Goal: Communication & Community: Answer question/provide support

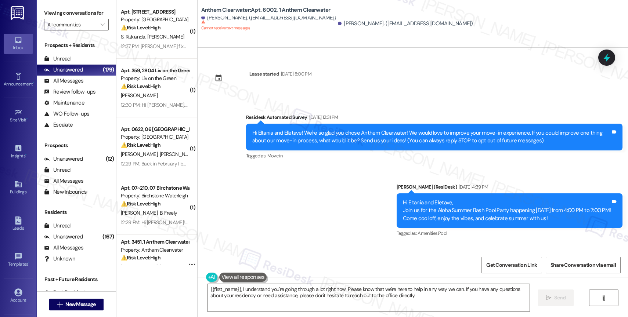
scroll to position [334, 0]
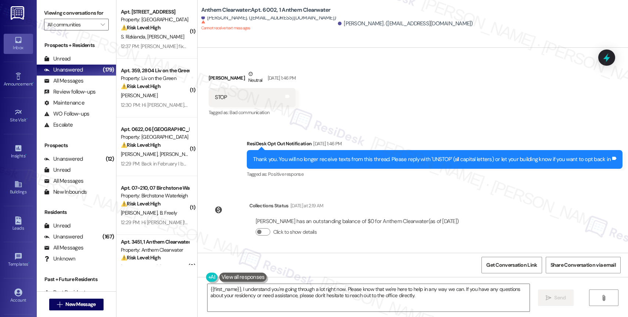
click at [356, 195] on div "Lease started Jul 22, 2025 at 8:00 PM Survey, sent via SMS Residesk Automated S…" at bounding box center [413, 150] width 431 height 205
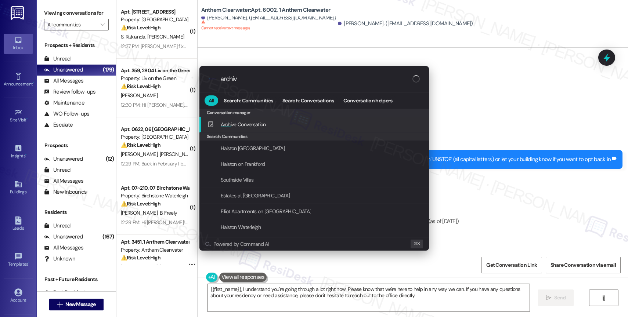
type input "archive"
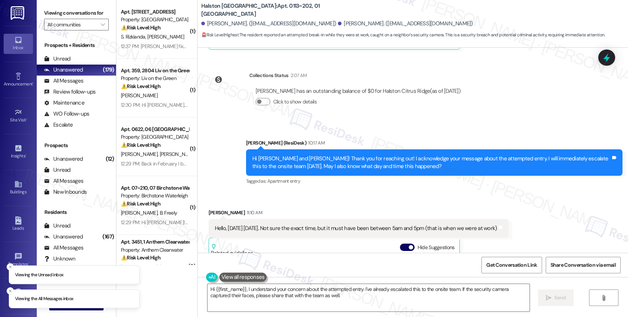
scroll to position [6254, 0]
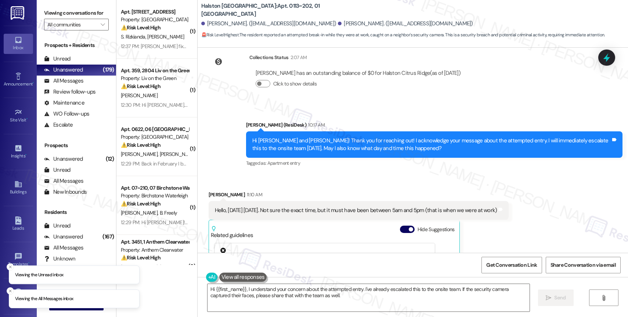
click at [341, 186] on div "Received via SMS Ezinne Ama 11:10 AM Hello, yesterday August 10th. Not sure the…" at bounding box center [359, 280] width 312 height 189
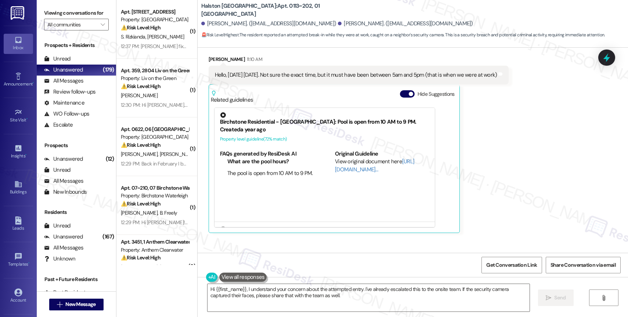
scroll to position [6352, 0]
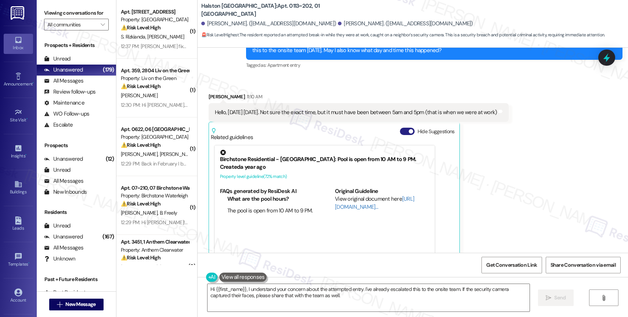
click at [400, 128] on button "Hide Suggestions" at bounding box center [407, 131] width 15 height 7
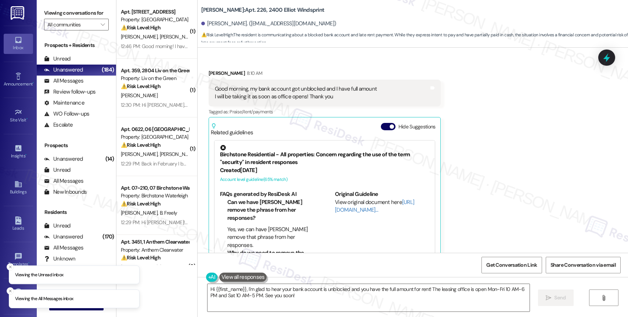
scroll to position [2842, 0]
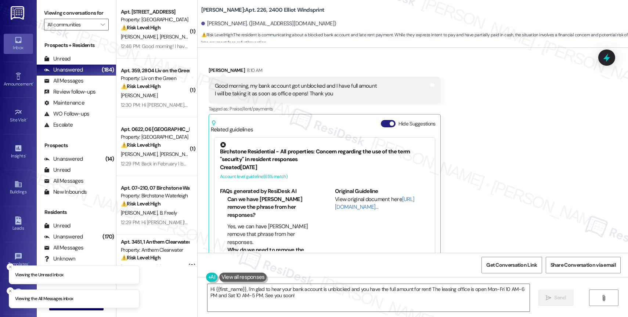
click at [384, 120] on button "Hide Suggestions" at bounding box center [388, 123] width 15 height 7
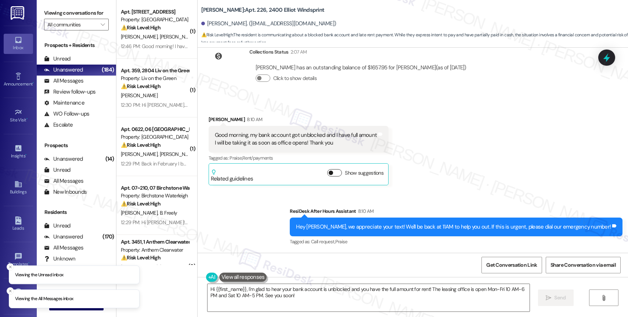
scroll to position [2778, 0]
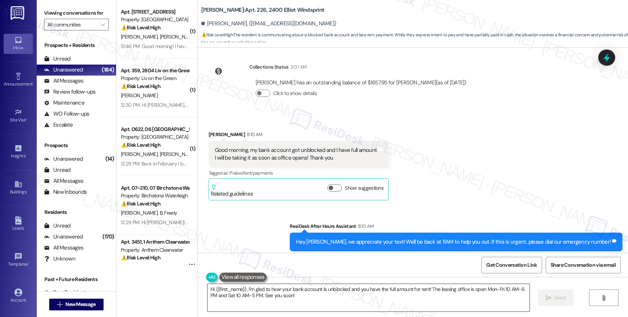
click at [431, 297] on textarea "Hi {{first_name}}, I'm glad to hear your bank account is unblocked and you have…" at bounding box center [369, 298] width 322 height 28
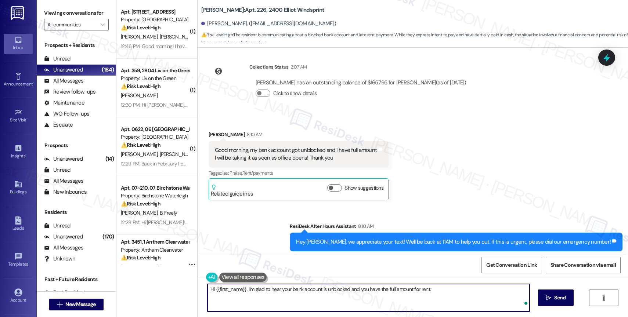
type textarea "Hi {{first_name}}, I'm glad to hear your bank account is unblocked and you have…"
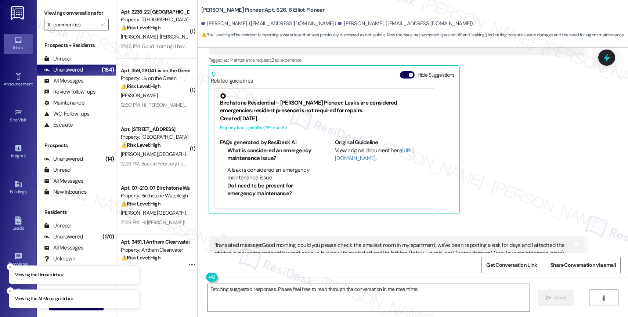
scroll to position [8386, 0]
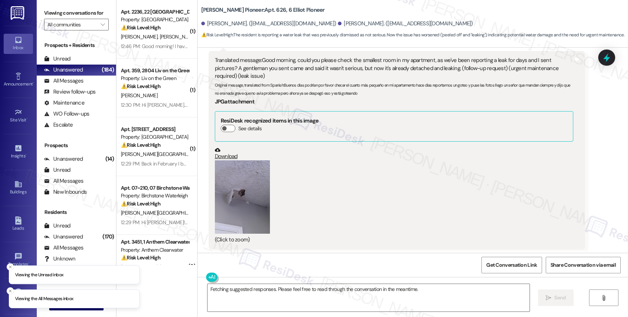
click at [400, 266] on button "Hide Suggestions" at bounding box center [407, 269] width 15 height 7
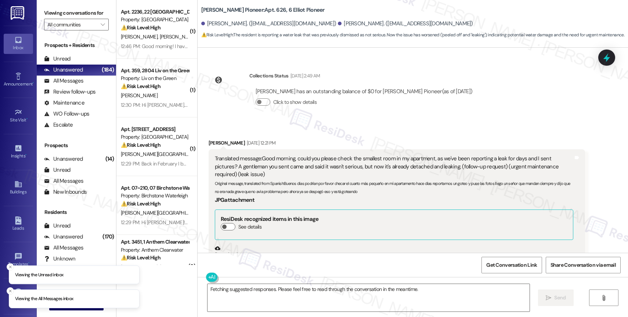
scroll to position [8203, 0]
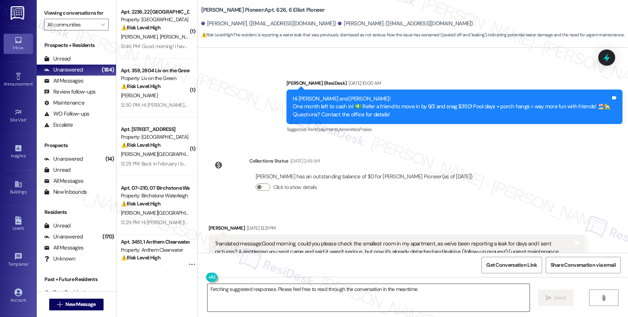
click at [253, 287] on textarea "Fetching suggested responses. Please feel free to read through the conversation…" at bounding box center [369, 298] width 322 height 28
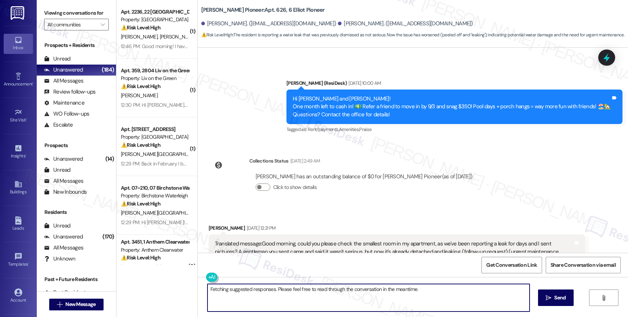
click at [253, 287] on textarea "Fetching suggested responses. Please feel free to read through the conversation…" at bounding box center [369, 298] width 322 height 28
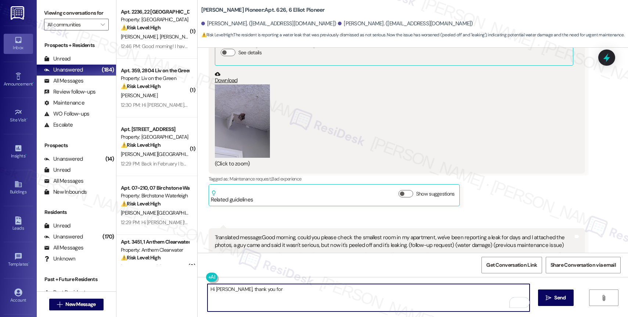
scroll to position [8461, 0]
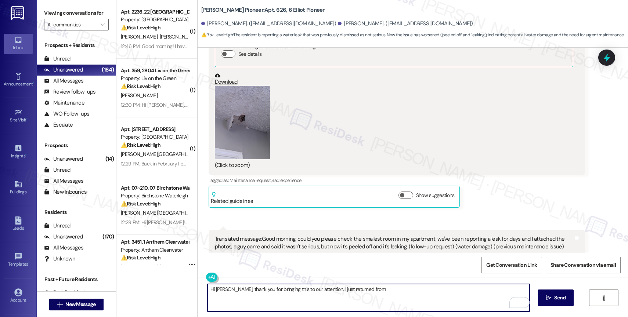
click at [222, 291] on textarea "Hi Dora, thank you for bringing this to our attention. I just returned from" at bounding box center [369, 298] width 322 height 28
drag, startPoint x: 403, startPoint y: 290, endPoint x: 407, endPoint y: 299, distance: 10.5
click at [407, 299] on textarea "Hi Dora, I hope your day is going well. I just returned today from being away o…" at bounding box center [369, 298] width 322 height 28
type textarea "Hi Dora, I hope your day is going well. I just returned today from being away o…"
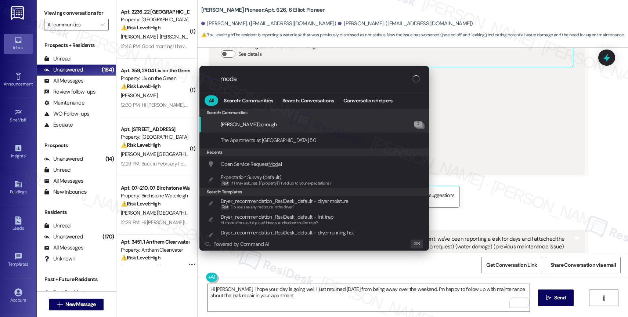
type input "modal"
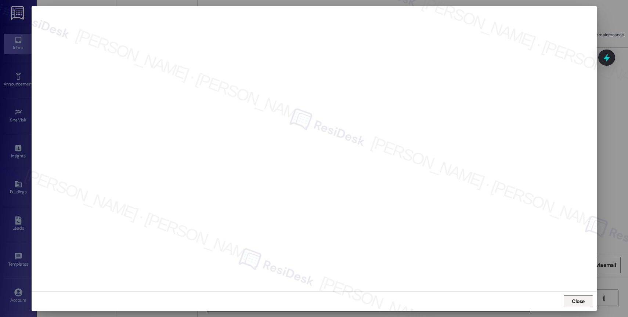
click at [579, 303] on span "Close" at bounding box center [578, 302] width 13 height 8
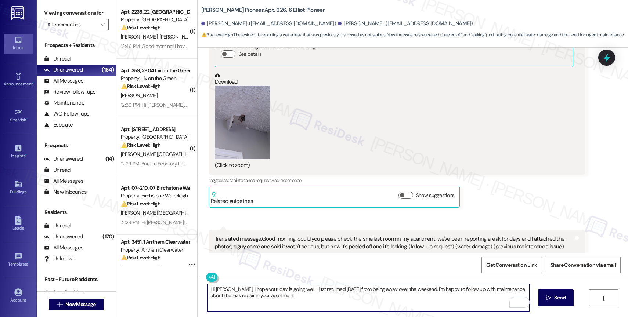
click at [295, 299] on textarea "Hi Dora, I hope your day is going well. I just returned today from being away o…" at bounding box center [369, 298] width 322 height 28
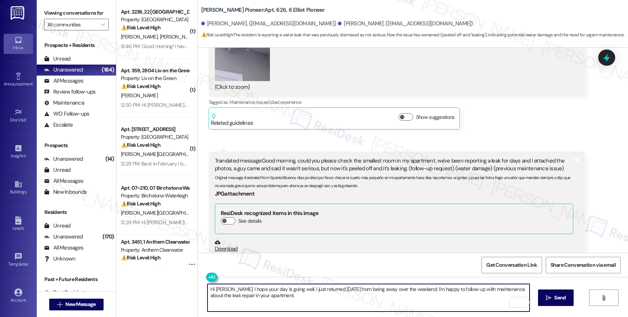
click at [281, 301] on textarea "Hi Dora, I hope your day is going well. I just returned today from being away o…" at bounding box center [369, 298] width 322 height 28
click at [238, 253] on button "Zoom image" at bounding box center [242, 289] width 55 height 73
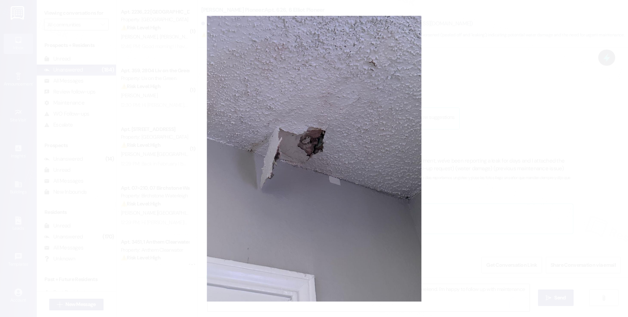
click at [380, 175] on button "Unzoom image" at bounding box center [314, 158] width 628 height 317
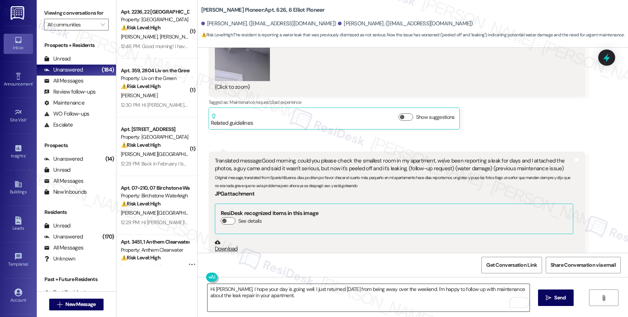
click at [291, 300] on textarea "Hi Dora, I hope your day is going well. I just returned today from being away o…" at bounding box center [369, 298] width 322 height 28
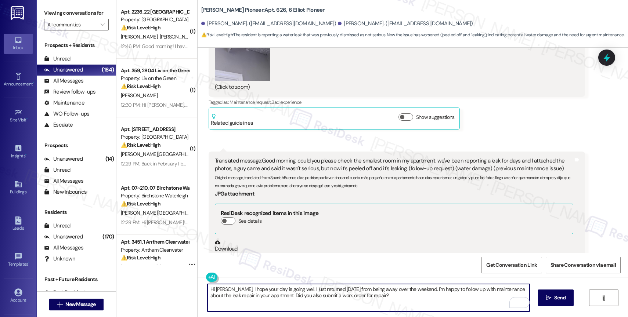
type textarea "Hi Dora, I hope your day is going well. I just returned today from being away o…"
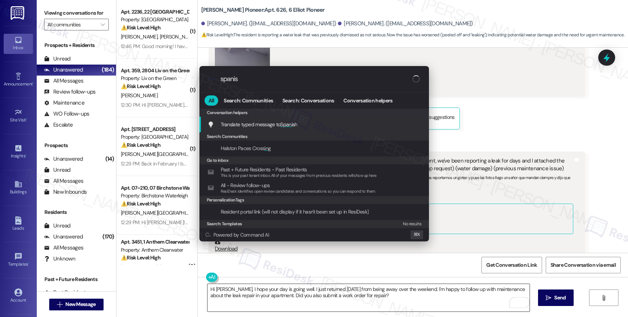
type input "spanish"
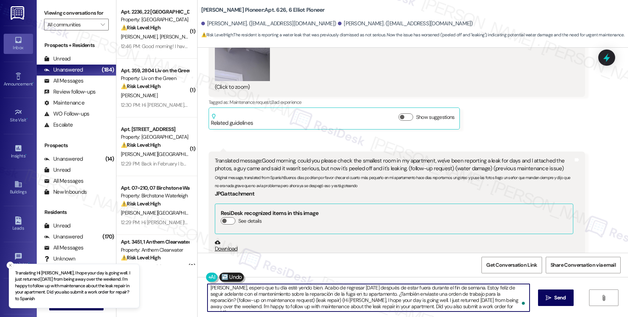
scroll to position [2, 0]
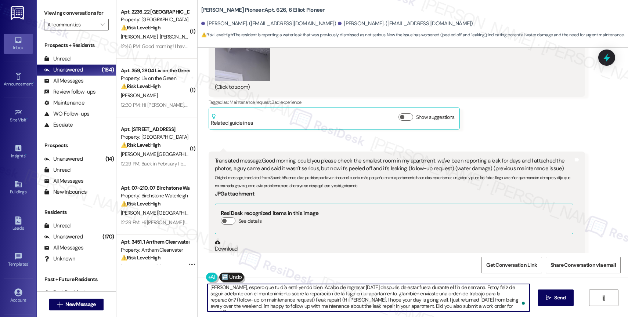
drag, startPoint x: 489, startPoint y: 297, endPoint x: 493, endPoint y: 309, distance: 13.1
click at [493, 309] on textarea "Hola Dora, espero que tu día esté yendo bien. Acabo de regresar hoy después de …" at bounding box center [369, 298] width 322 height 28
drag, startPoint x: 488, startPoint y: 296, endPoint x: 493, endPoint y: 309, distance: 13.9
click at [493, 309] on textarea "Hola Dora, espero que tu día esté yendo bien. Acabo de regresar hoy después de …" at bounding box center [369, 298] width 322 height 28
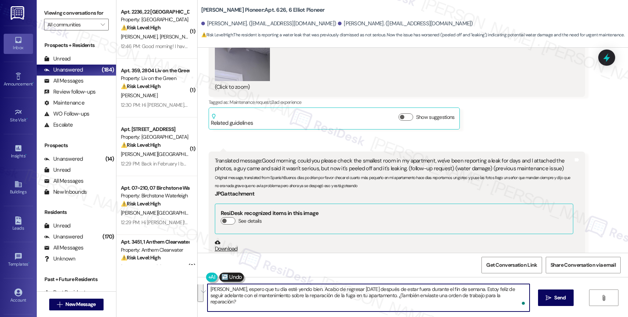
scroll to position [0, 0]
type textarea "Hola Dora, espero que tu día esté yendo bien. Acabo de regresar hoy después de …"
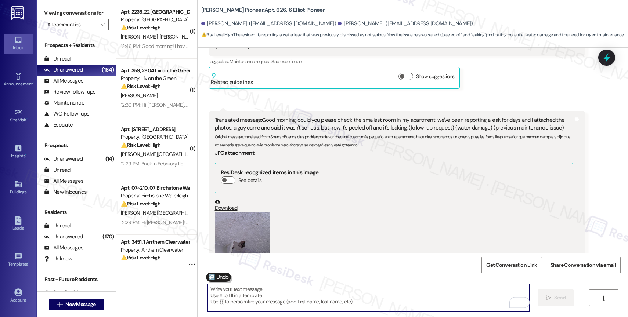
scroll to position [8573, 0]
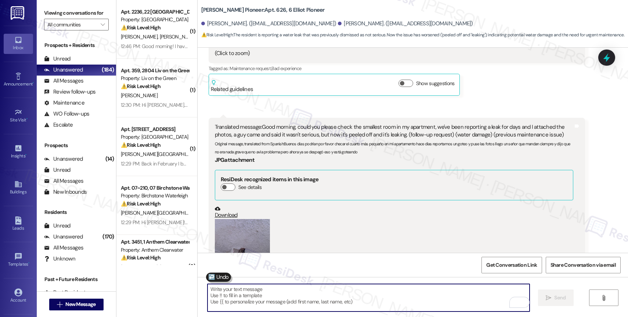
click at [250, 300] on textarea "To enrich screen reader interactions, please activate Accessibility in Grammarl…" at bounding box center [369, 298] width 322 height 28
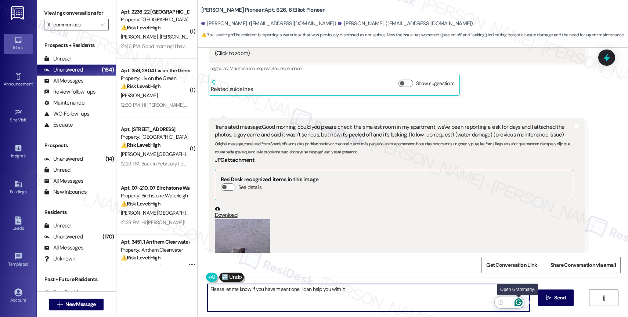
type textarea "Please let me know if you haven't sent one. I can help you with it."
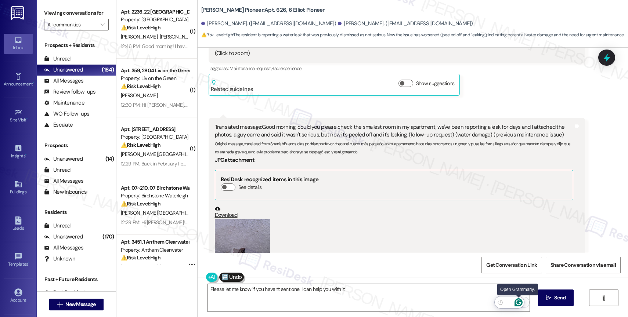
click at [520, 303] on icon "Open Grammarly. 0 Suggestions." at bounding box center [519, 303] width 8 height 8
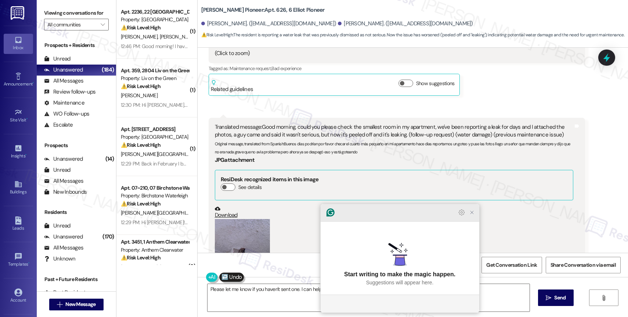
click at [474, 216] on icon "Close Grammarly Assistant" at bounding box center [472, 213] width 6 height 6
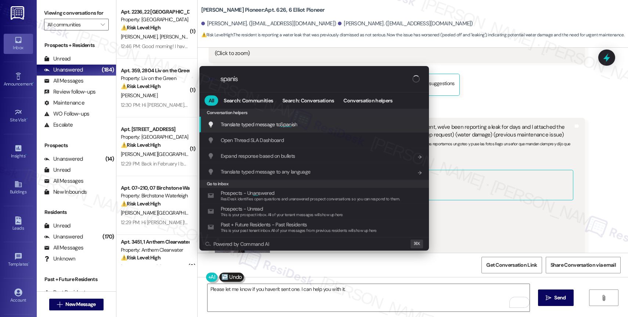
type input "spanish"
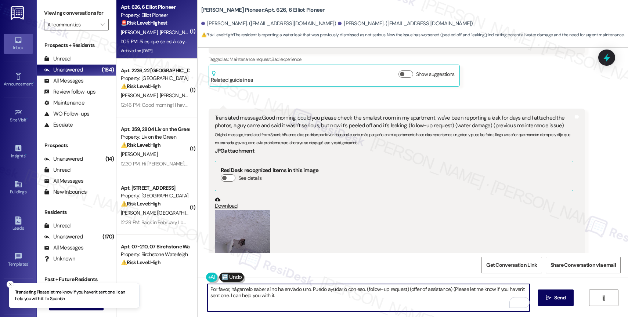
type textarea "Por favor, hágamelo saber si no ha enviado uno. Puedo ayudarlo con eso. (follow…"
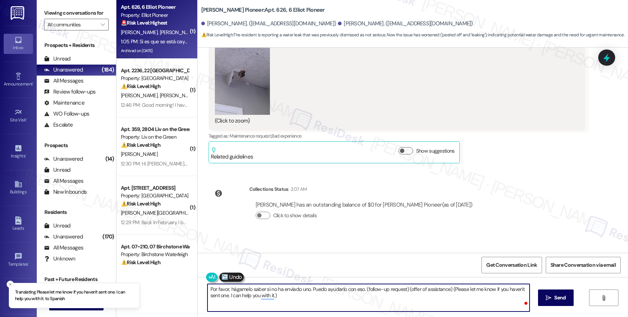
scroll to position [8751, 0]
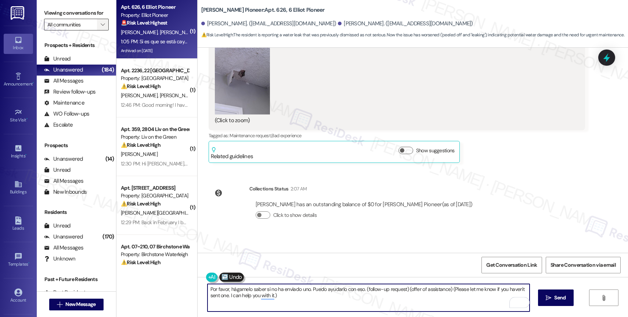
click at [101, 28] on icon "" at bounding box center [103, 25] width 4 height 6
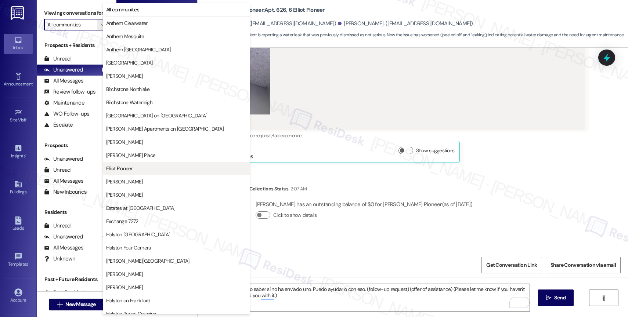
click at [139, 169] on span "Elliot Pioneer" at bounding box center [176, 168] width 140 height 7
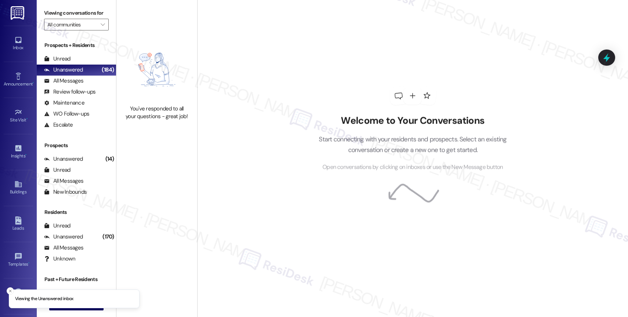
type input "Elliot Pioneer"
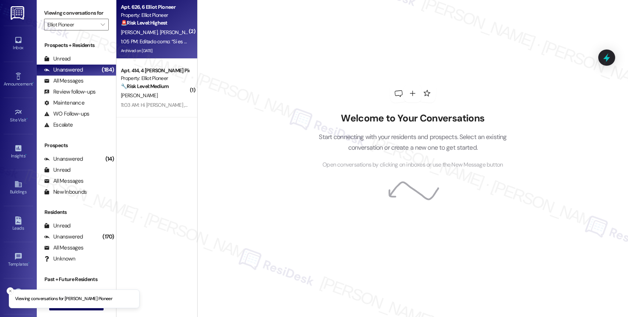
click at [159, 35] on span "C. Magana" at bounding box center [200, 32] width 83 height 7
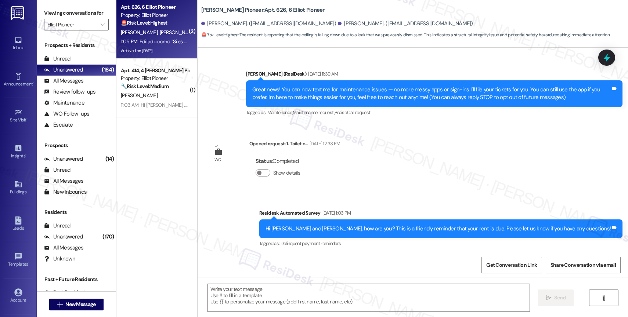
scroll to position [8864, 0]
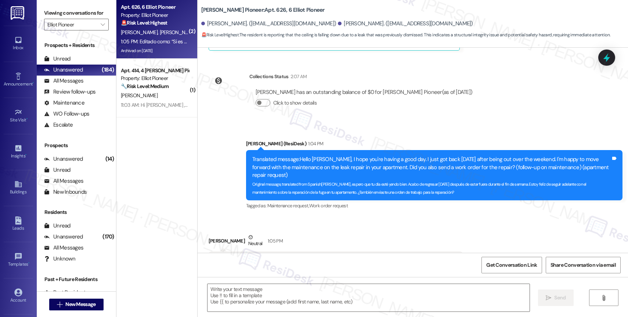
type textarea "Fetching suggested responses. Please feel free to read through the conversation…"
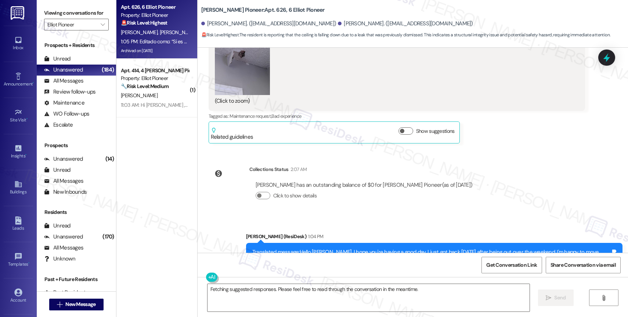
scroll to position [8864, 0]
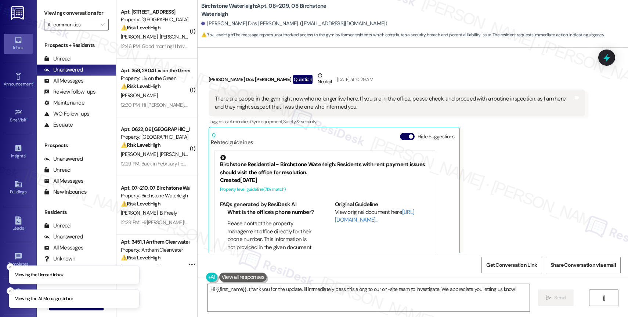
scroll to position [7066, 0]
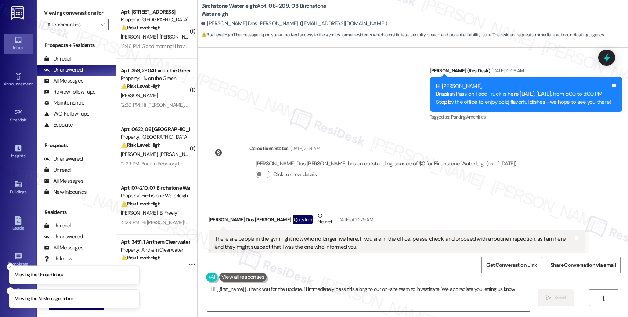
click at [400, 273] on button "Hide Suggestions" at bounding box center [407, 276] width 15 height 7
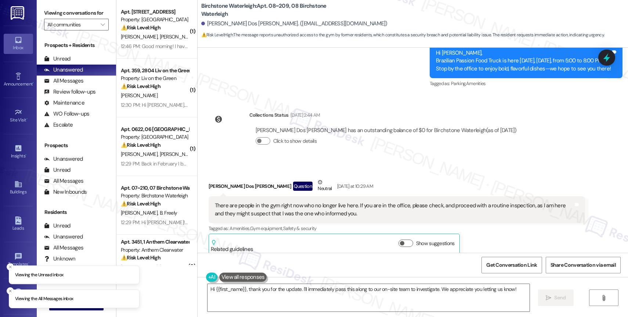
scroll to position [7139, 0]
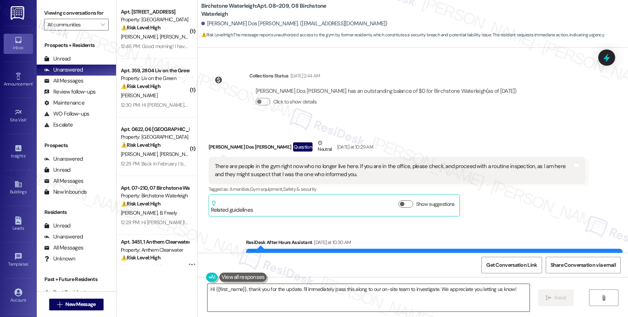
click at [248, 294] on textarea "Hi {{first_name}}, thank you for the update. I'll immediately pass this along t…" at bounding box center [369, 298] width 322 height 28
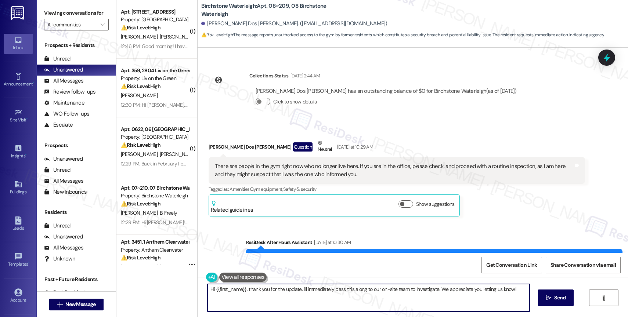
click at [248, 294] on textarea "Hi {{first_name}}, thank you for the update. I'll immediately pass this along t…" at bounding box center [369, 298] width 322 height 28
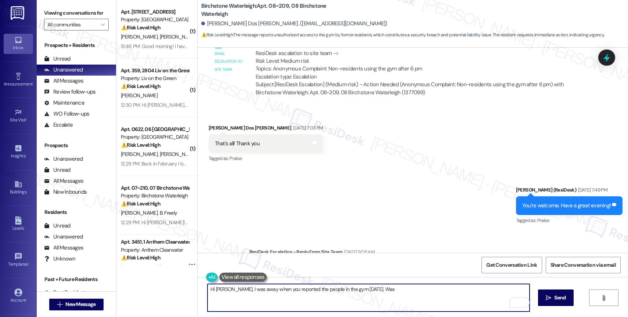
scroll to position [6252, 0]
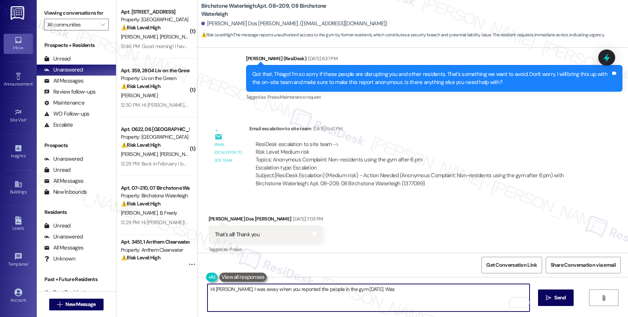
drag, startPoint x: 364, startPoint y: 288, endPoint x: 421, endPoint y: 295, distance: 57.3
click at [421, 295] on textarea "Hi Thiago, I was away when you reported the people in the gym yesterday. Was" at bounding box center [369, 298] width 322 height 28
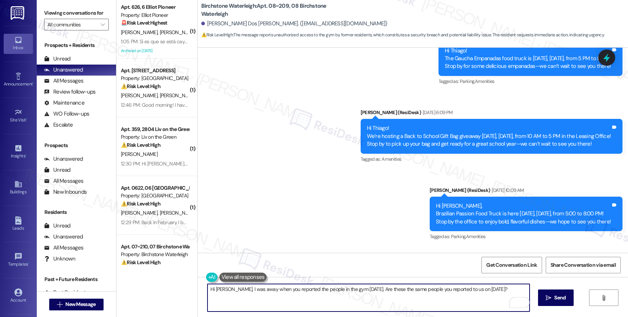
scroll to position [7139, 0]
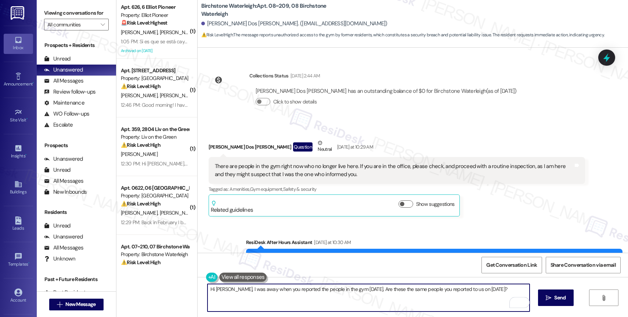
type textarea "Hi Thiago, I was away when you reported the people in the gym yesterday. Are th…"
click at [546, 297] on icon "" at bounding box center [549, 298] width 6 height 6
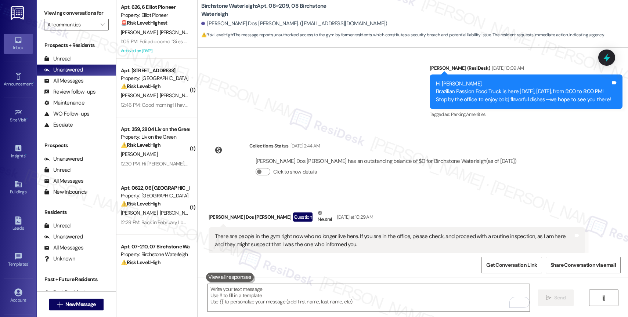
scroll to position [7190, 0]
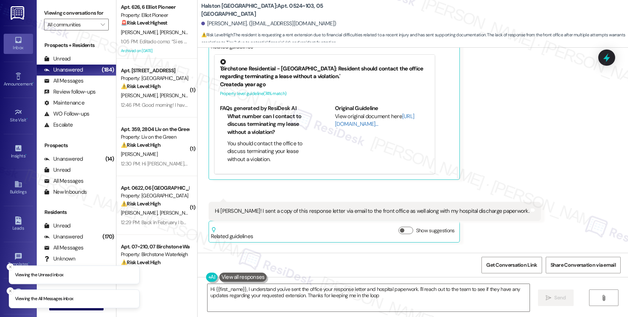
type textarea "Hi {{first_name}}, I understand you've sent the office your response letter and…"
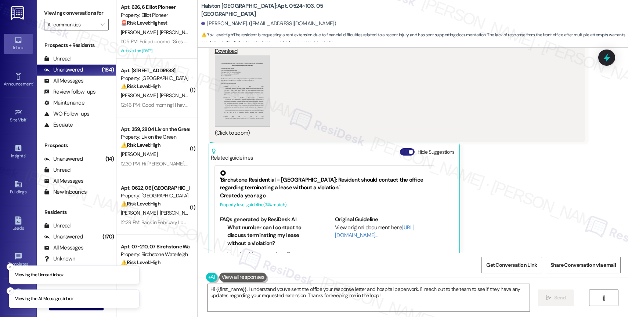
click at [403, 148] on button "Hide Suggestions" at bounding box center [407, 151] width 15 height 7
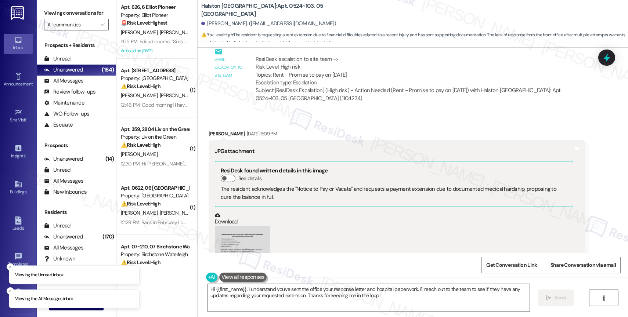
scroll to position [6662, 0]
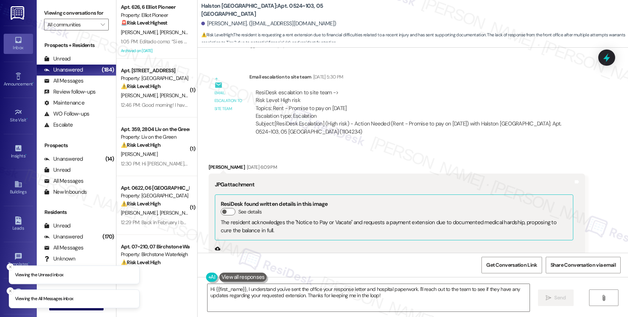
click at [238, 260] on button "Zoom image" at bounding box center [242, 296] width 55 height 72
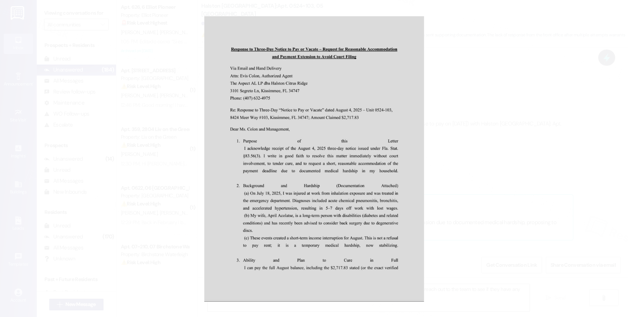
click at [326, 159] on button "Unzoom image" at bounding box center [314, 158] width 628 height 317
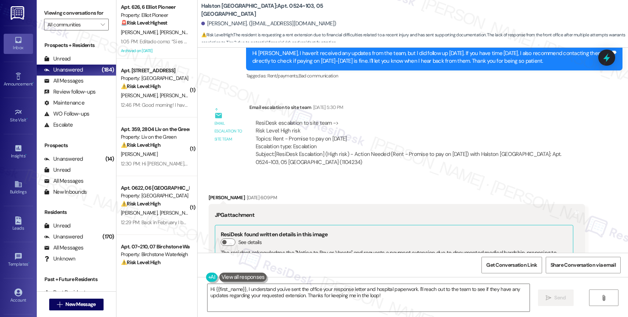
scroll to position [6661, 0]
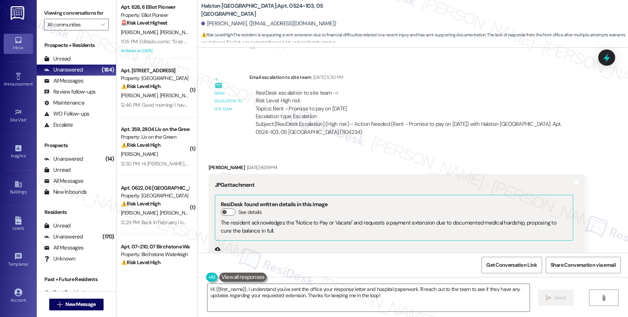
click at [245, 260] on button "Zoom image" at bounding box center [242, 296] width 55 height 72
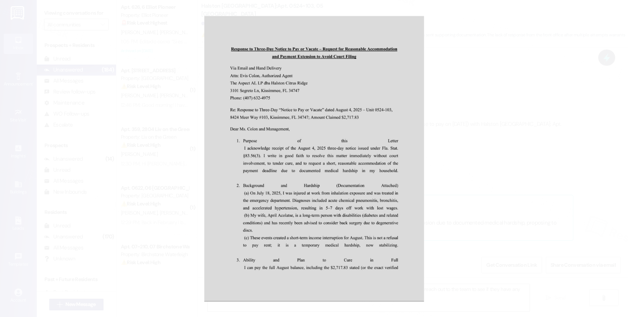
click at [315, 205] on button "Unzoom image" at bounding box center [314, 158] width 628 height 317
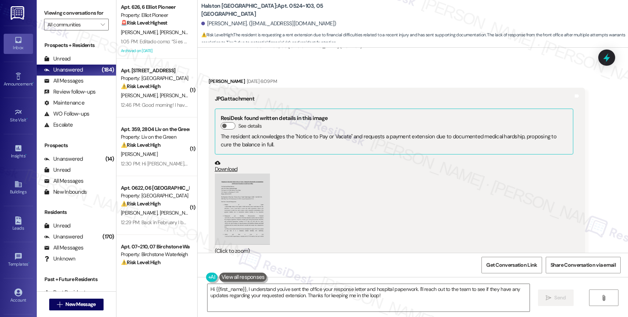
scroll to position [6809, 0]
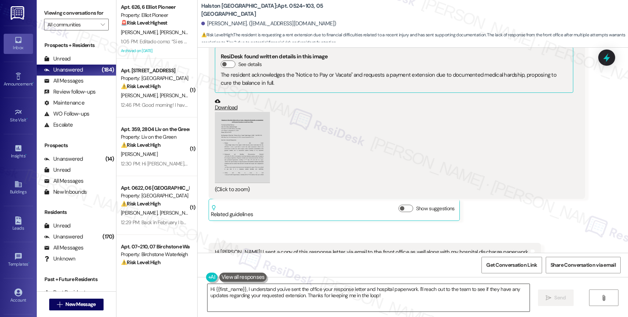
click at [404, 301] on textarea "Hi {{first_name}}, I understand you've sent the office your response letter and…" at bounding box center [369, 298] width 322 height 28
click at [562, 300] on span "Send" at bounding box center [559, 298] width 11 height 8
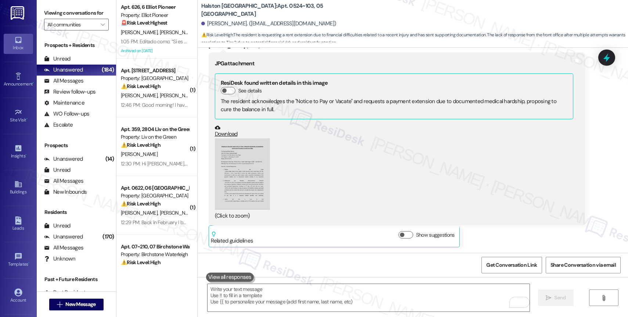
scroll to position [6910, 0]
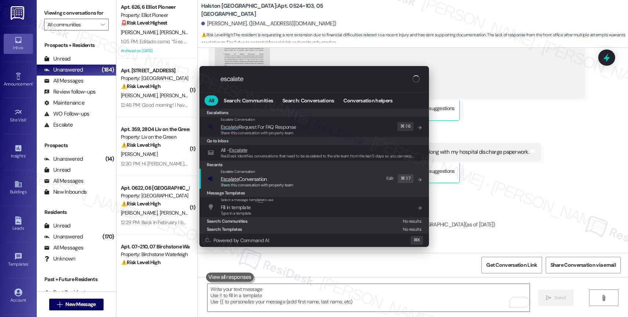
type input "escalate"
click at [256, 178] on span "Escalate Conversation" at bounding box center [244, 179] width 46 height 7
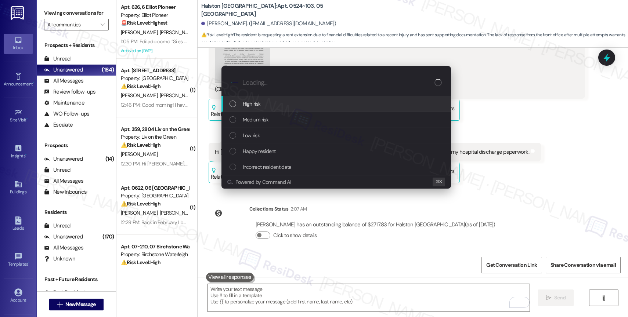
click at [257, 101] on span "High risk" at bounding box center [252, 104] width 18 height 8
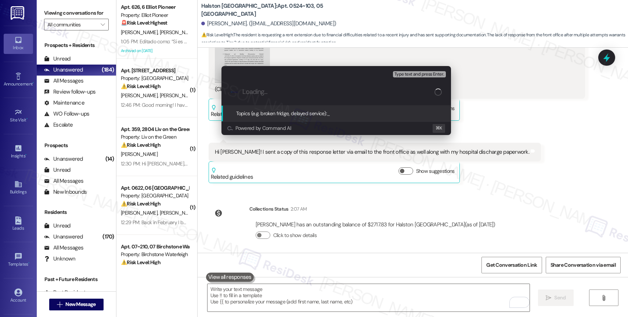
click at [256, 91] on input "Loading..." at bounding box center [338, 92] width 192 height 8
type input "L"
type input "Past-due Rent Update"
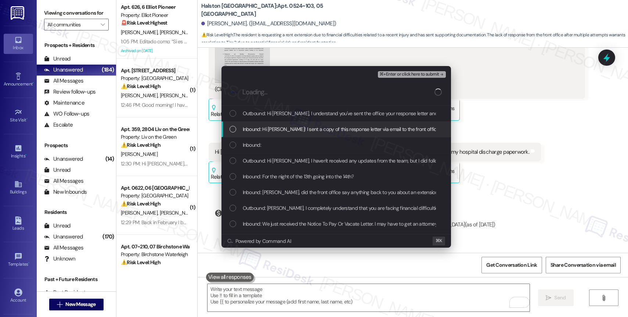
click at [309, 129] on span "Inbound: Hi Sarah! I sent a copy of this response letter via email to the front…" at bounding box center [397, 129] width 309 height 8
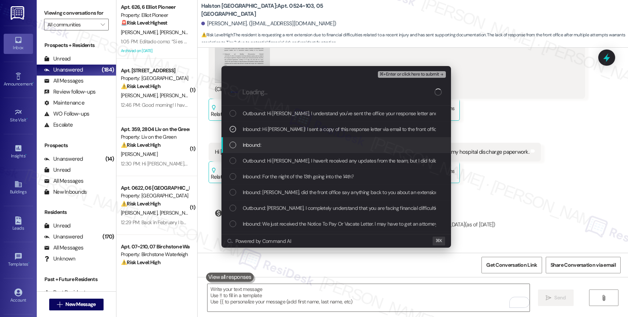
click at [300, 145] on div "Inbound:" at bounding box center [337, 145] width 215 height 8
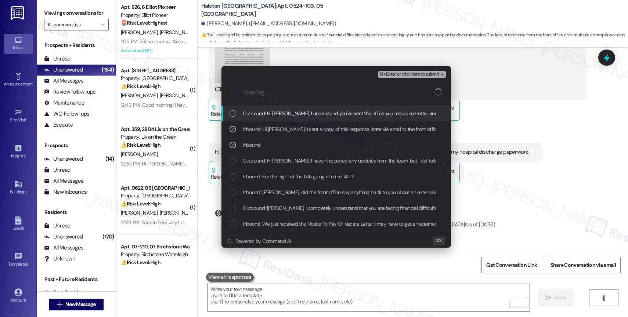
click at [311, 115] on span "Outbound: Hi Joachim, I understand you've sent the office your response letter …" at bounding box center [498, 113] width 511 height 8
click at [412, 72] on span "⌘+Enter or click here to submit" at bounding box center [410, 74] width 60 height 5
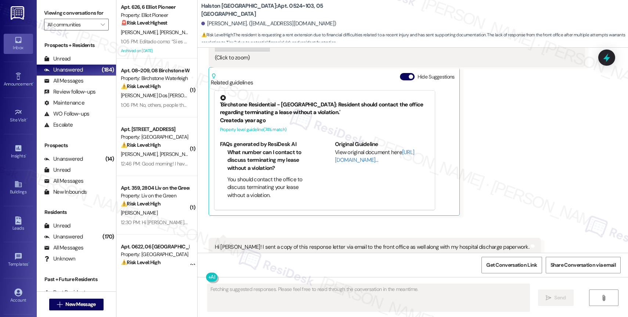
scroll to position [6921, 0]
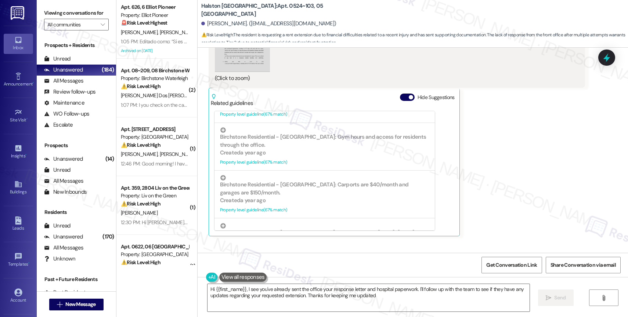
type textarea "Hi {{first_name}}, I see you've already sent the office your response letter an…"
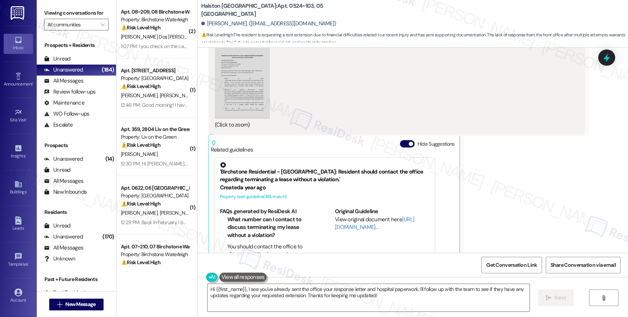
scroll to position [6792, 0]
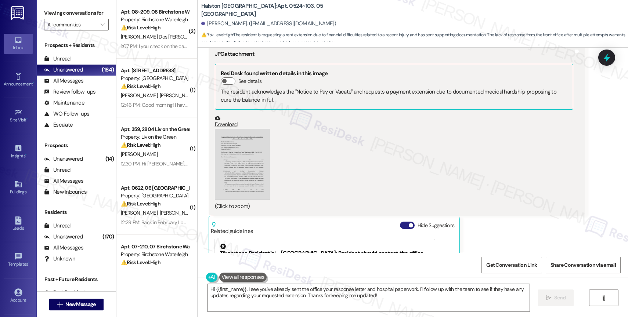
click at [400, 222] on button "Hide Suggestions" at bounding box center [407, 225] width 15 height 7
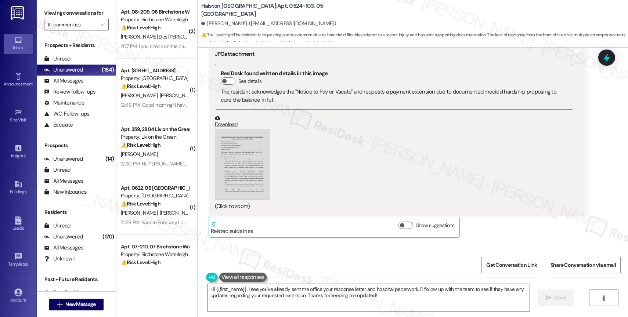
scroll to position [6931, 0]
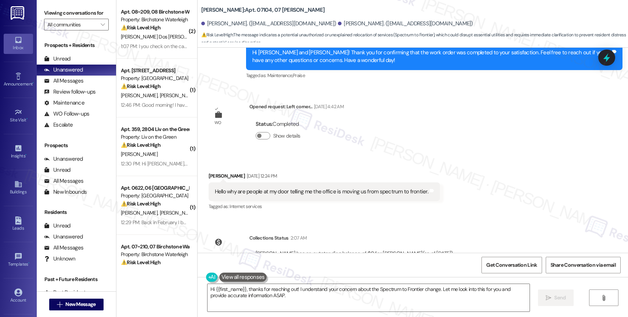
scroll to position [1798, 0]
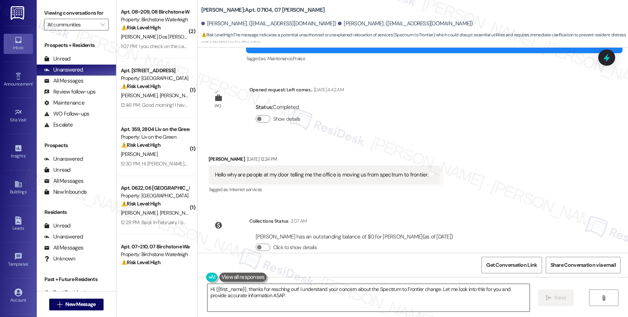
click at [246, 290] on textarea "Hi {{first_name}}, thanks for reaching out! I understand your concern about the…" at bounding box center [369, 298] width 322 height 28
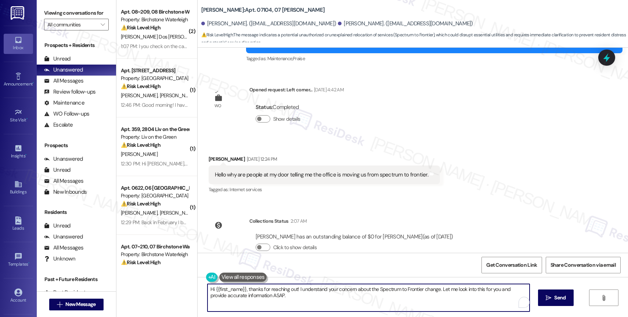
click at [246, 290] on textarea "Hi {{first_name}}, thanks for reaching out! I understand your concern about the…" at bounding box center [369, 298] width 322 height 28
type textarea "Hi [PERSON_NAME], I hope you had a great weekend. I was away when you messaged …"
click at [245, 278] on button at bounding box center [243, 277] width 48 height 9
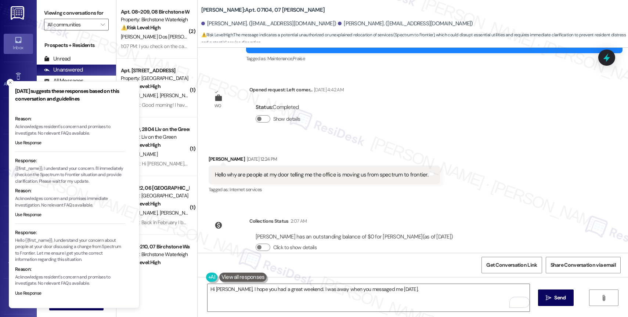
scroll to position [44, 0]
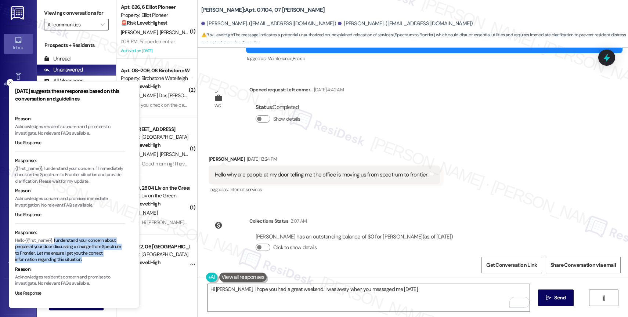
drag, startPoint x: 56, startPoint y: 244, endPoint x: 94, endPoint y: 265, distance: 43.4
click at [94, 263] on p "Hello {{first_name}}, I understand your concern about people at your door discu…" at bounding box center [70, 251] width 110 height 26
copy p "I understand your concern about people at your door discussing a change from Sp…"
click at [414, 297] on textarea "Hi Karen, I hope you had a great weekend. I was away when you messaged me on Sa…" at bounding box center [369, 298] width 322 height 28
click at [417, 288] on textarea "Hi Karen, I hope you had a great weekend. I was away when you messaged me on Sa…" at bounding box center [369, 298] width 322 height 28
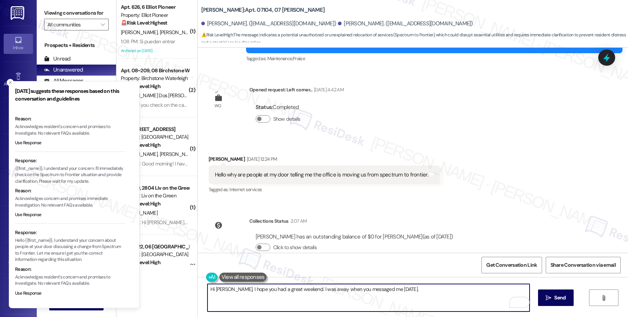
paste textarea "I understand your concern about people at your door discussing a change from Sp…"
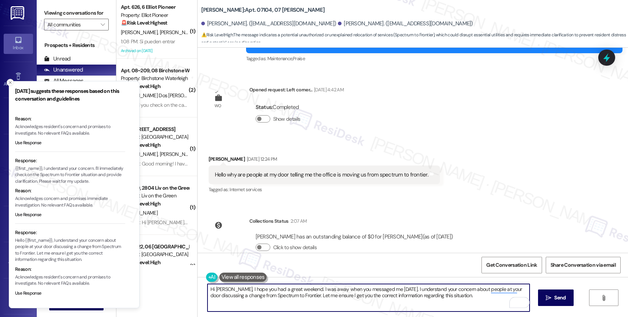
click at [9, 83] on icon "Close toast" at bounding box center [10, 82] width 4 height 4
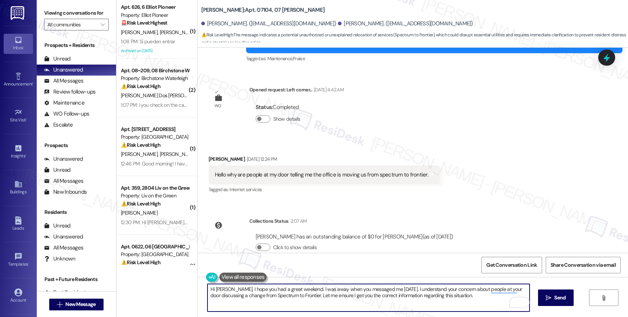
click at [479, 299] on textarea "Hi Karen, I hope you had a great weekend. I was away when you messaged me on Sa…" at bounding box center [369, 298] width 322 height 28
type textarea "Hi Karen, I hope you had a great weekend. I was away when you messaged me on Sa…"
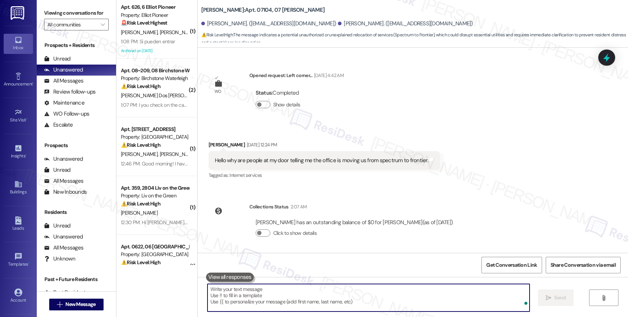
scroll to position [1857, 0]
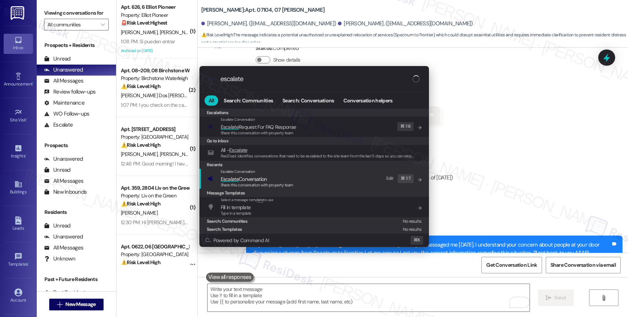
type input "escalate"
click at [263, 176] on span "Escalate Conversation" at bounding box center [244, 179] width 46 height 7
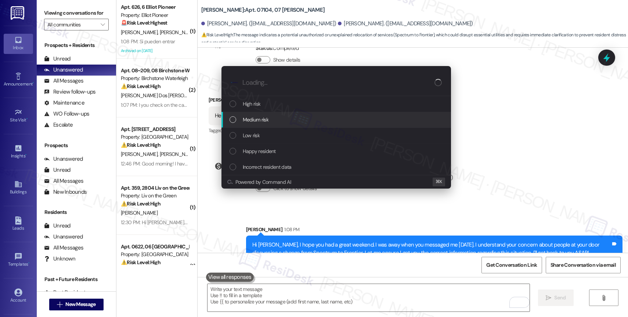
click at [269, 118] on span "Medium risk" at bounding box center [256, 120] width 26 height 8
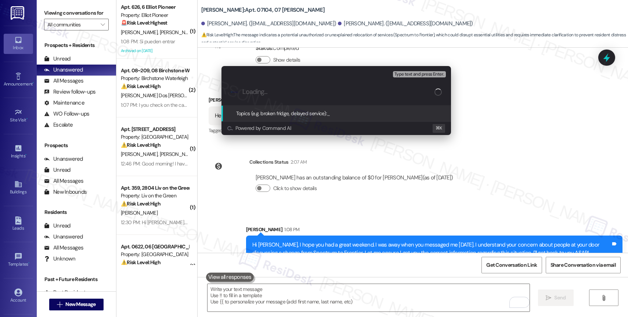
click at [250, 90] on input "Loading..." at bounding box center [338, 92] width 192 height 8
type input "I"
type input "C"
type input "ISP Change from Spectrum to Frontier"
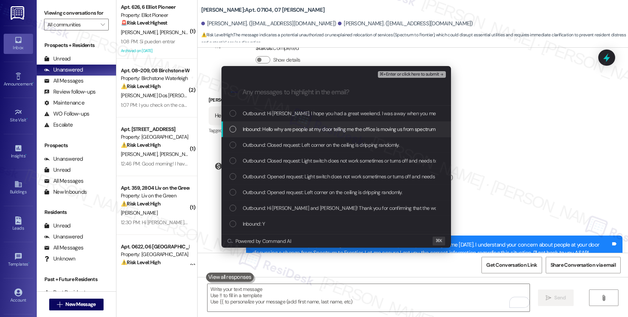
click at [380, 131] on span "Inbound: Hello why are people at my door telling me the office is moving us fro…" at bounding box center [350, 129] width 215 height 8
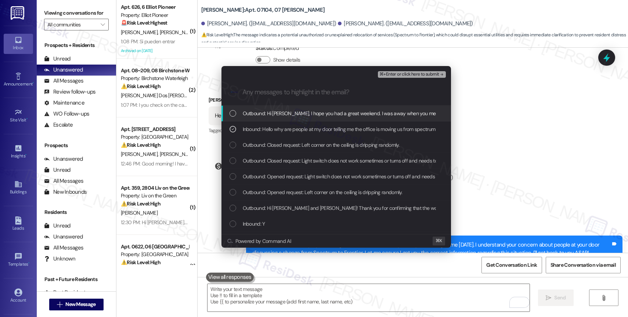
click at [421, 73] on span "⌘+Enter or click here to submit" at bounding box center [410, 74] width 60 height 5
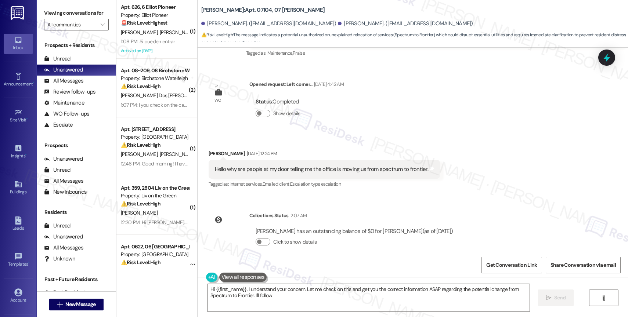
scroll to position [1868, 0]
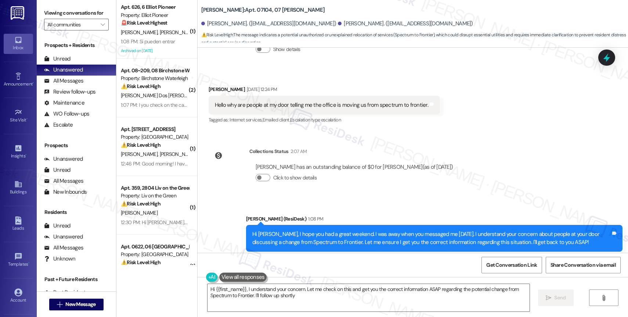
type textarea "Hi {{first_name}}, I understand your concern. Let me check on this and get you …"
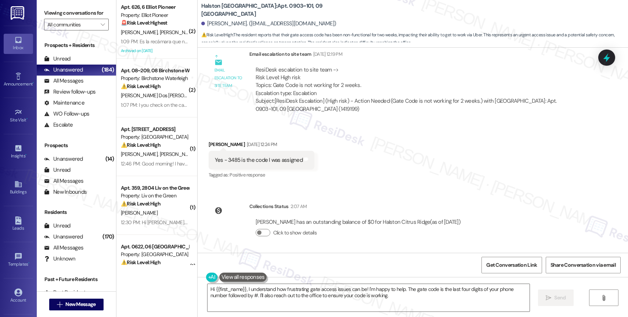
scroll to position [2083, 0]
click at [261, 292] on textarea "Hi {{first_name}}, I understand how frustrating gate access issues can be! I'm …" at bounding box center [369, 298] width 322 height 28
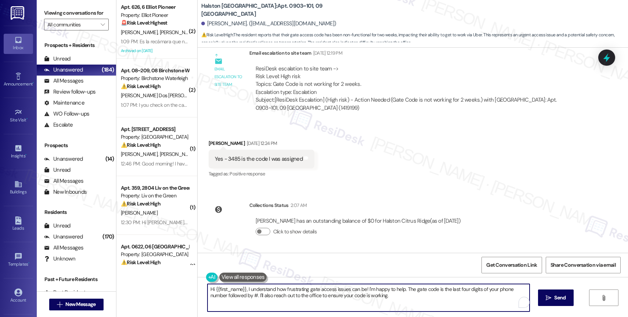
click at [261, 292] on textarea "Hi {{first_name}}, I understand how frustrating gate access issues can be! I'm …" at bounding box center [369, 298] width 322 height 28
type textarea "Hi [PERSON_NAME], I hope you had a great weekend. I'm just checking to see if y…"
click at [520, 303] on div "1" at bounding box center [519, 303] width 8 height 8
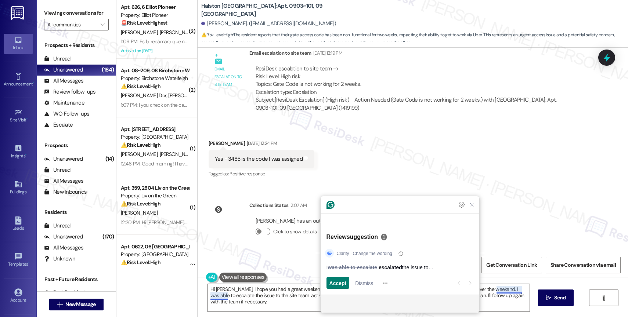
click at [369, 276] on div "Clarity · Change the wording I was able to escalate escalated the issue to… Acc…" at bounding box center [400, 270] width 159 height 50
click at [369, 286] on span "Dismiss" at bounding box center [364, 284] width 18 height 8
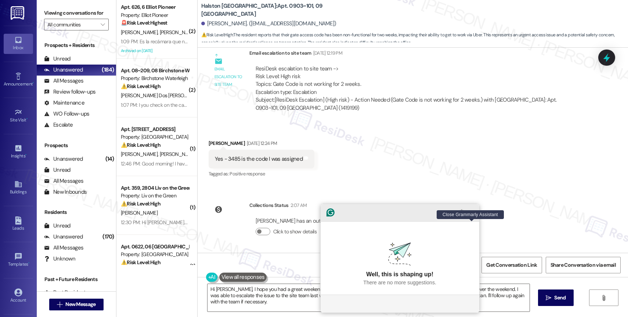
click at [473, 216] on icon "Close Grammarly Assistant" at bounding box center [472, 213] width 6 height 6
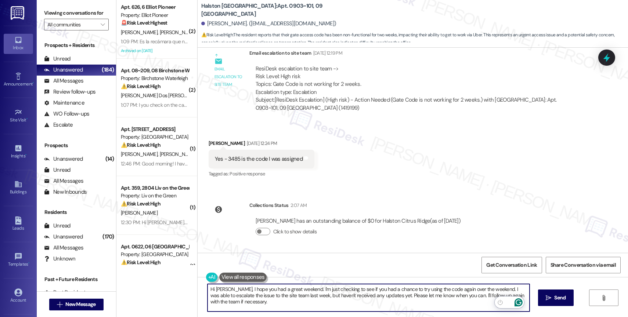
click at [520, 302] on icon "Open Grammarly. 0 Suggestions." at bounding box center [519, 303] width 8 height 8
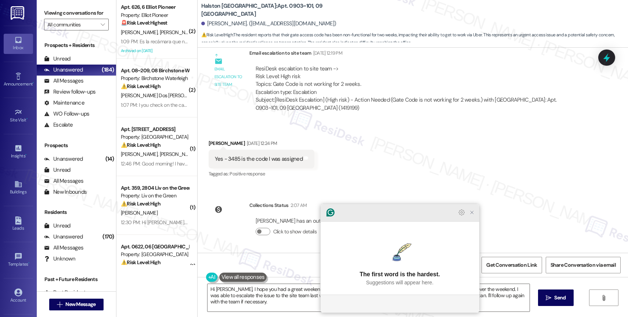
click at [472, 217] on icon "Close Grammarly Assistant" at bounding box center [472, 212] width 9 height 9
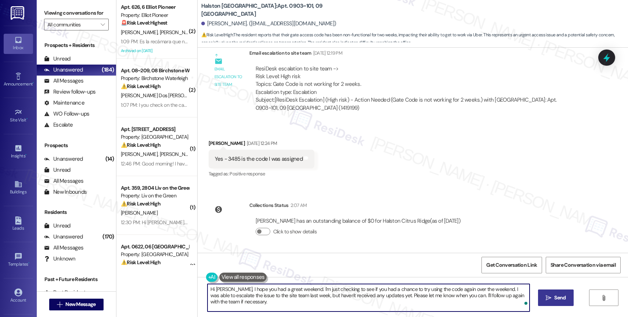
click at [556, 297] on span "Send" at bounding box center [559, 298] width 11 height 8
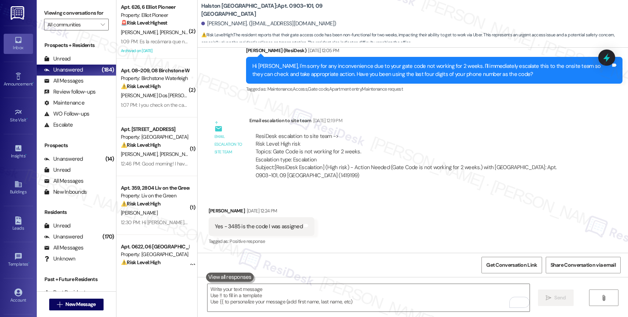
scroll to position [2142, 0]
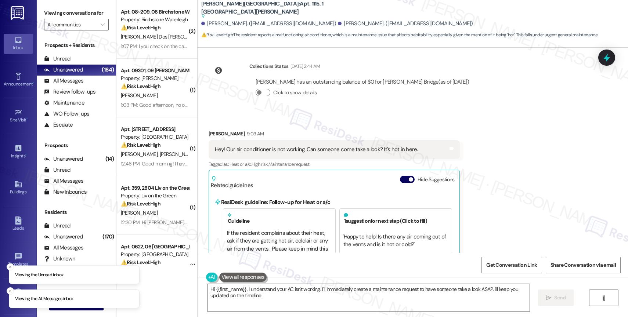
scroll to position [546, 0]
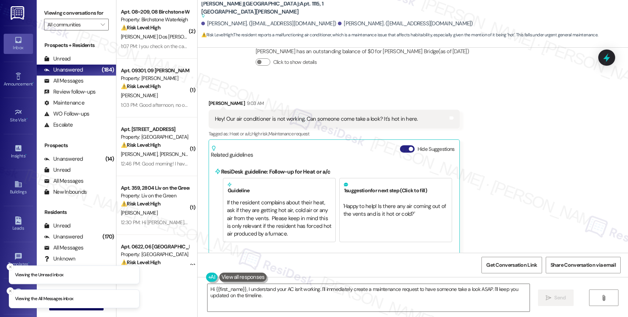
click at [402, 145] on button "Hide Suggestions" at bounding box center [407, 148] width 15 height 7
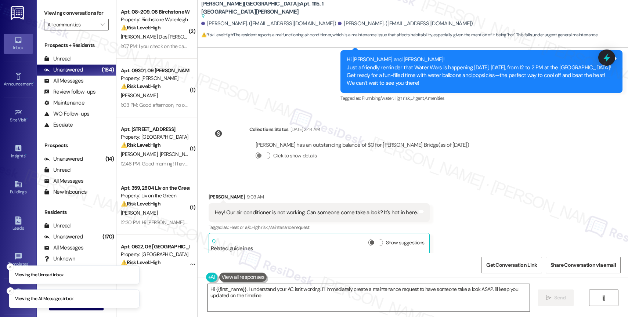
click at [261, 293] on textarea "Hi {{first_name}}, I understand your AC isn't working. I'll immediately create …" at bounding box center [369, 298] width 322 height 28
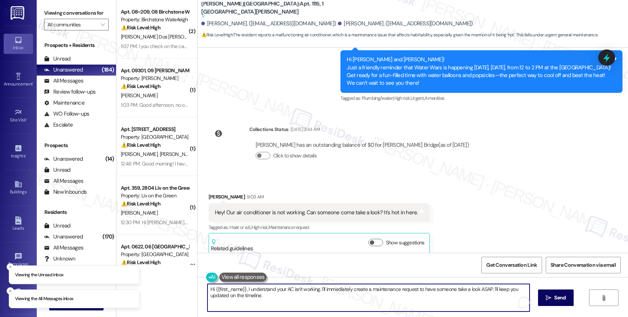
click at [261, 293] on textarea "Hi {{first_name}}, I understand your AC isn't working. I'll immediately create …" at bounding box center [369, 298] width 322 height 28
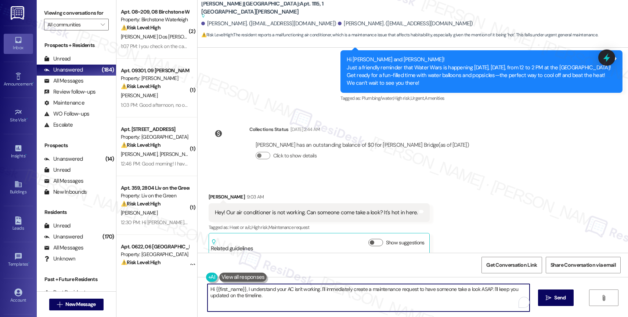
click at [261, 293] on textarea "Hi {{first_name}}, I understand your AC isn't working. I'll immediately create …" at bounding box center [369, 298] width 322 height 28
drag, startPoint x: 349, startPoint y: 290, endPoint x: 350, endPoint y: 296, distance: 6.0
click at [350, 296] on textarea "Hi {{first_name}}, I understand your AC isn't working. I'll immediately create …" at bounding box center [369, 298] width 322 height 28
paste textarea "Have you submitted a work order online? Please let me know if you want me to su…"
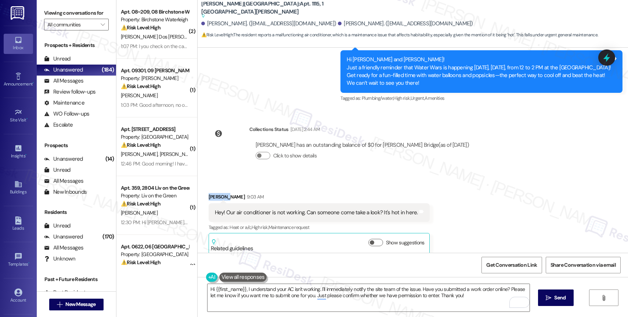
drag, startPoint x: 224, startPoint y: 189, endPoint x: 200, endPoint y: 186, distance: 23.7
click at [203, 188] on div "Received via SMS Cheyanne Thompson 9:03 AM Hey! Our air conditioner is not work…" at bounding box center [319, 224] width 232 height 73
copy div "Cheyanne"
drag, startPoint x: 231, startPoint y: 302, endPoint x: 217, endPoint y: 299, distance: 15.1
click at [231, 302] on textarea "Hi {{first_name}}, I understand your AC isn't working. I'll immediately notify …" at bounding box center [369, 298] width 322 height 28
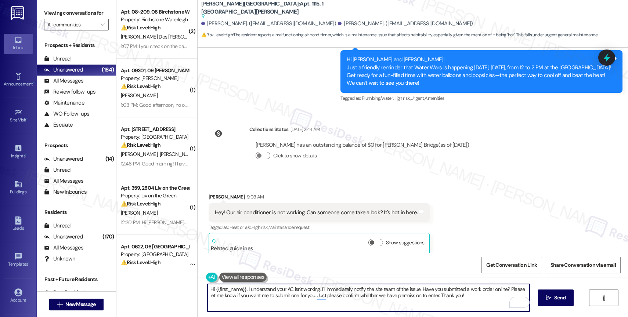
drag, startPoint x: 211, startPoint y: 290, endPoint x: 241, endPoint y: 289, distance: 30.5
click at [241, 289] on textarea "Hi {{first_name}}, I understand your AC isn't working. I'll immediately notify …" at bounding box center [369, 298] width 322 height 28
paste textarea "Cheyanne"
drag, startPoint x: 412, startPoint y: 289, endPoint x: 479, endPoint y: 303, distance: 68.2
click at [479, 303] on textarea "Hi Cheyanne, I understand your AC isn't working. I'll immediately notify the si…" at bounding box center [369, 298] width 322 height 28
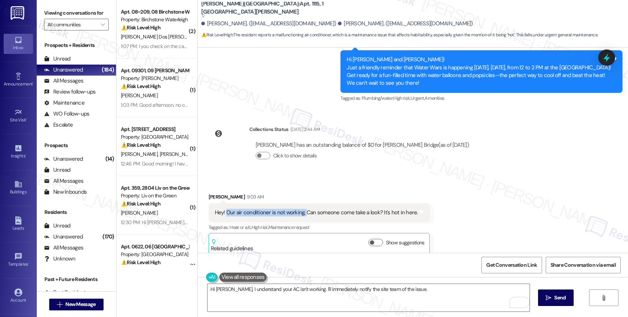
drag, startPoint x: 220, startPoint y: 205, endPoint x: 297, endPoint y: 203, distance: 76.8
click at [297, 209] on div "Hey! Our air conditioner is not working. Can someone come take a look? It's hot…" at bounding box center [316, 213] width 203 height 8
copy div "Our air conditioner is not working."
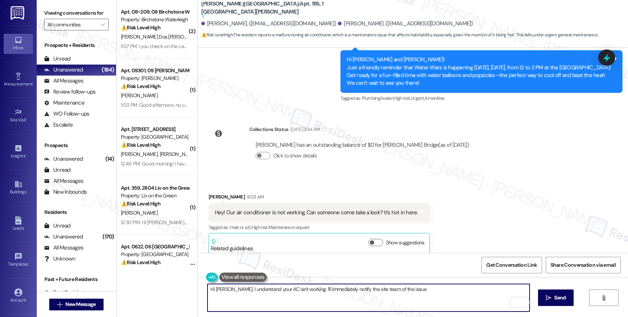
click at [430, 290] on textarea "Hi Cheyanne, I understand your AC isn't working. I'll immediately notify the si…" at bounding box center [369, 298] width 322 height 28
paste textarea "When you turn the system on, do you hear the fan or any air coming from the ven…"
type textarea "Hi Cheyanne, I understand your AC isn't working. I'll immediately notify the si…"
click at [552, 302] on button " Send" at bounding box center [556, 298] width 36 height 17
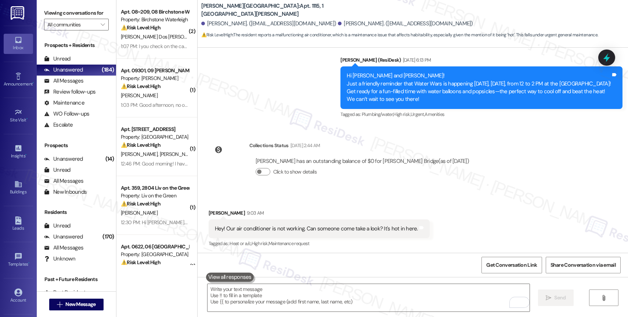
scroll to position [430, 0]
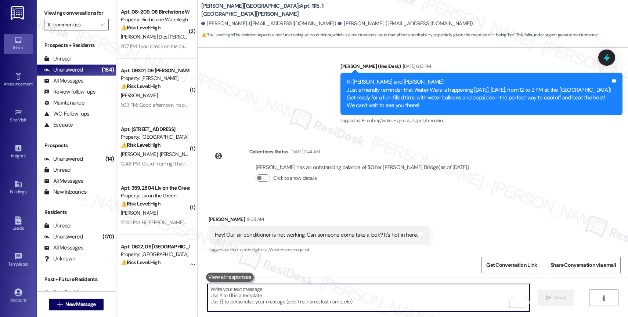
click at [288, 300] on textarea "To enrich screen reader interactions, please activate Accessibility in Grammarl…" at bounding box center [369, 298] width 322 height 28
paste textarea "Also, please let me know if you haven't submitted a work order so I can do it o…"
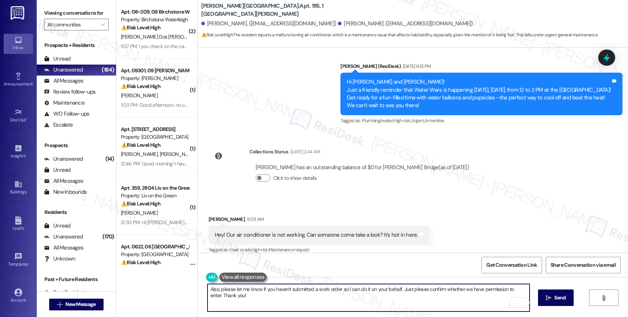
scroll to position [489, 0]
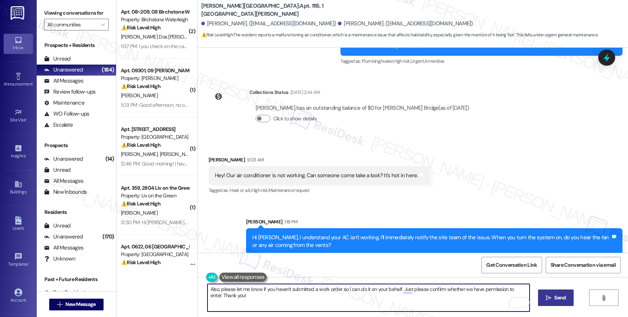
type textarea "Also, please let me know if you haven't submitted a work order so I can do it o…"
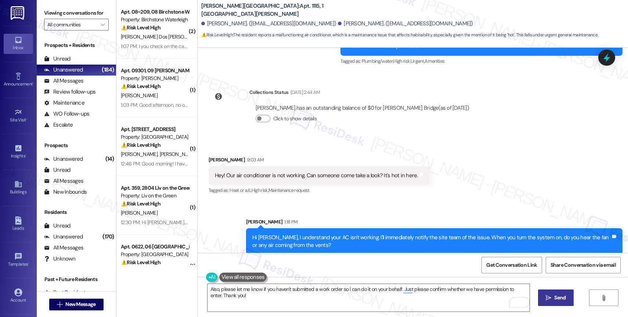
click at [541, 296] on button " Send" at bounding box center [556, 298] width 36 height 17
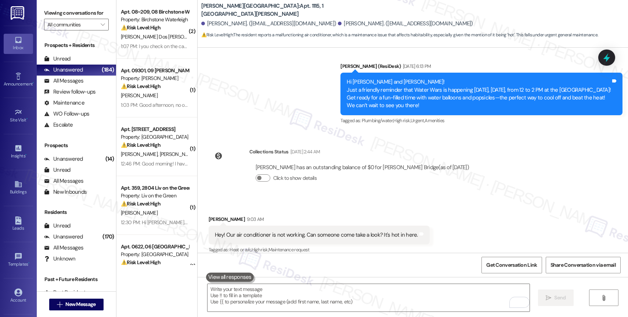
scroll to position [548, 0]
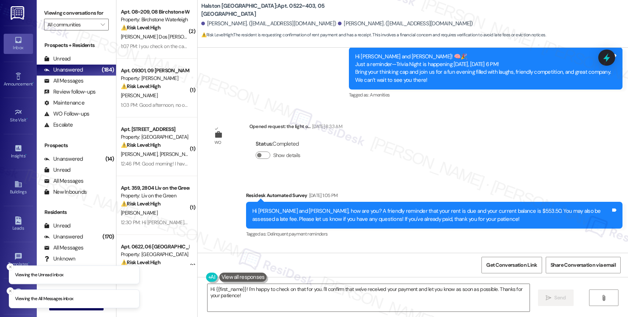
scroll to position [1678, 0]
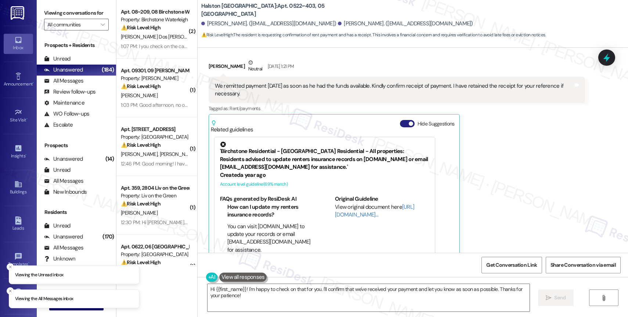
click at [400, 120] on button "Hide Suggestions" at bounding box center [407, 123] width 15 height 7
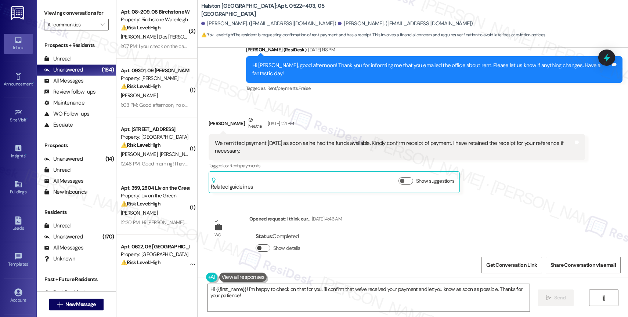
click at [256, 245] on button "Show details" at bounding box center [263, 248] width 15 height 7
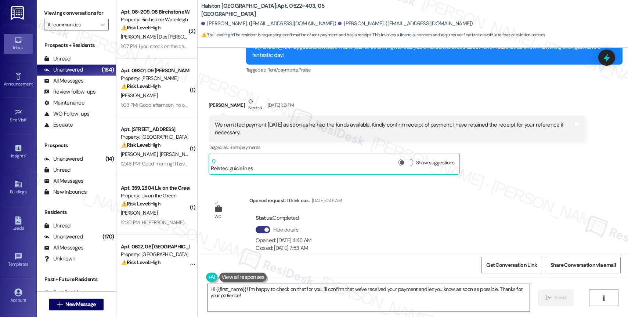
scroll to position [1652, 0]
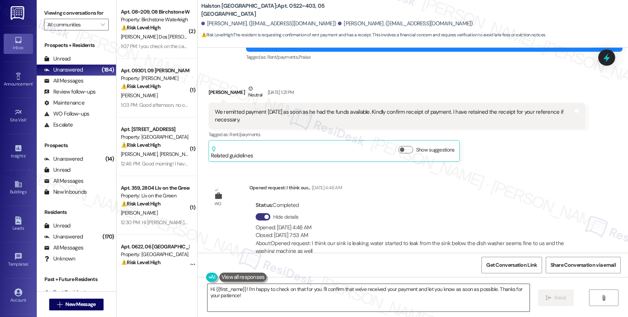
click at [244, 292] on textarea "Hi {{first_name}}! I'm happy to check on that for you. I'll confirm that we've …" at bounding box center [369, 298] width 322 height 28
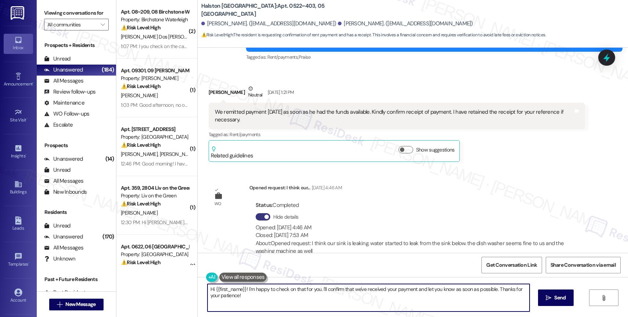
click at [244, 292] on textarea "Hi {{first_name}}! I'm happy to check on that for you. I'll confirm that we've …" at bounding box center [369, 298] width 322 height 28
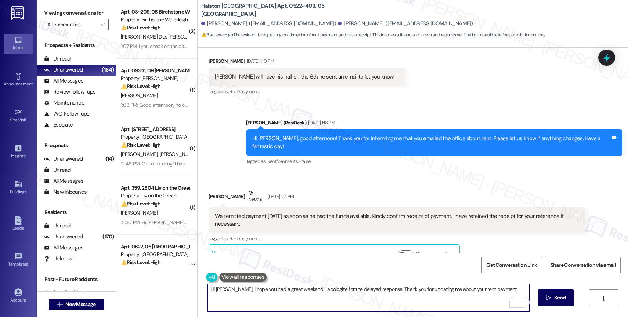
paste textarea "If anything else comes up or you have more questions, feel free to reach out an…"
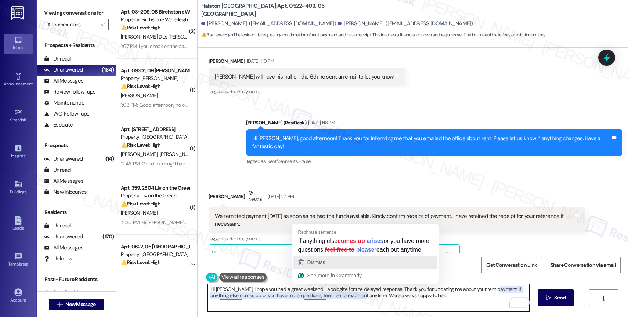
click at [323, 266] on span "Dismiss" at bounding box center [316, 263] width 18 height 6
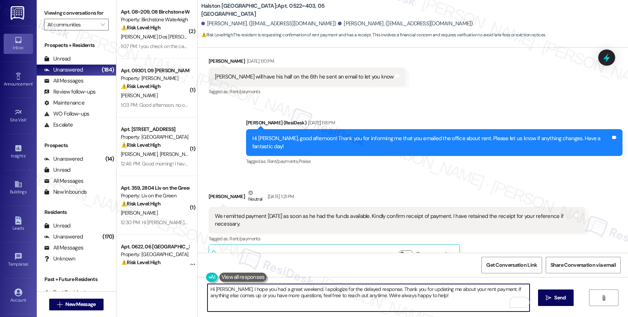
drag, startPoint x: 436, startPoint y: 299, endPoint x: 430, endPoint y: 299, distance: 5.9
click at [436, 299] on textarea "Hi Copeland, I hope you had a great weekend. I apologize for the delayed respon…" at bounding box center [369, 298] width 322 height 28
type textarea "Hi Copeland, I hope you had a great weekend. I apologize for the delayed respon…"
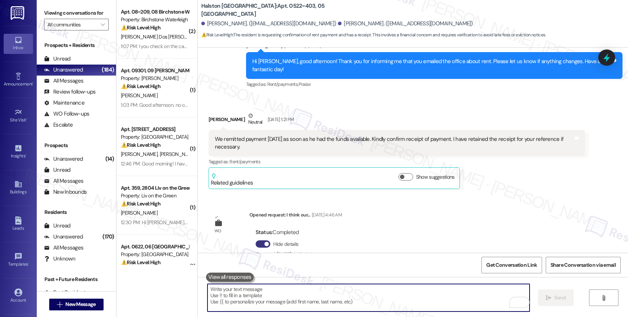
scroll to position [1624, 0]
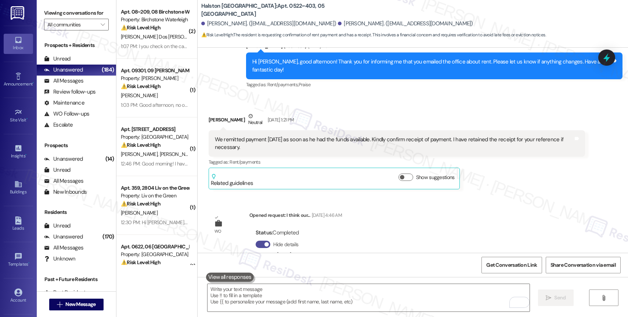
click at [257, 241] on button "Hide details" at bounding box center [263, 244] width 15 height 7
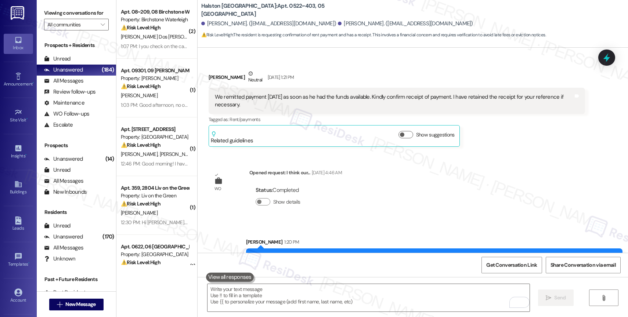
scroll to position [1679, 0]
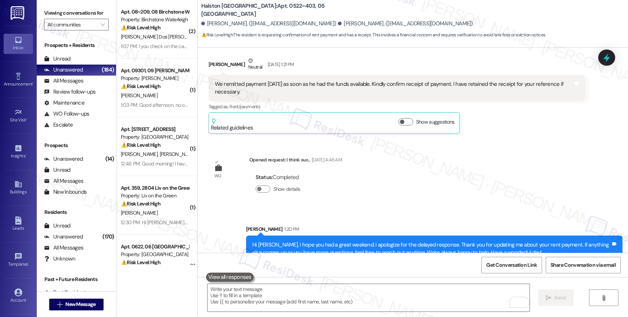
click at [371, 187] on div "Lease started May 13, 2025 at 8:00 PM Survey, sent via SMS Residesk Automated S…" at bounding box center [413, 150] width 431 height 205
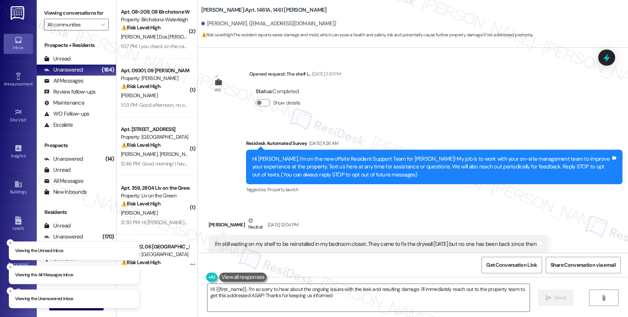
type textarea "Hi {{first_name}}, I'm so sorry to hear about the ongoing issues with the leak …"
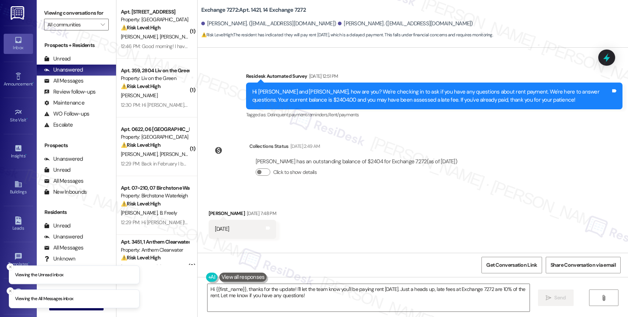
scroll to position [4392, 0]
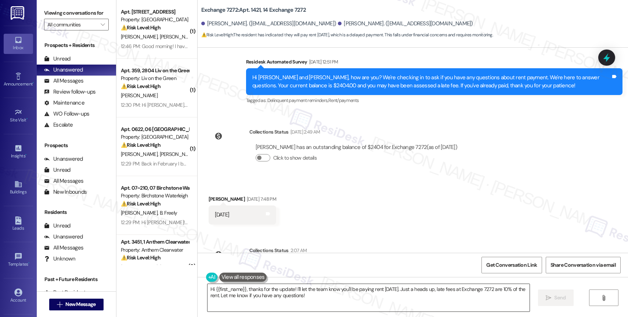
click at [274, 300] on textarea "Hi {{first_name}}, thanks for the update! I'll let the team know you'll be payi…" at bounding box center [369, 298] width 322 height 28
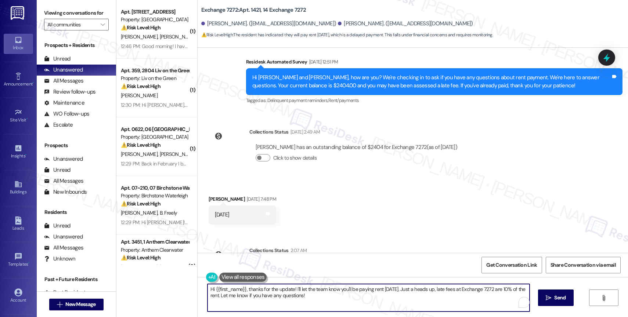
click at [274, 300] on textarea "Hi {{first_name}}, thanks for the update! I'll let the team know you'll be payi…" at bounding box center [369, 298] width 322 height 28
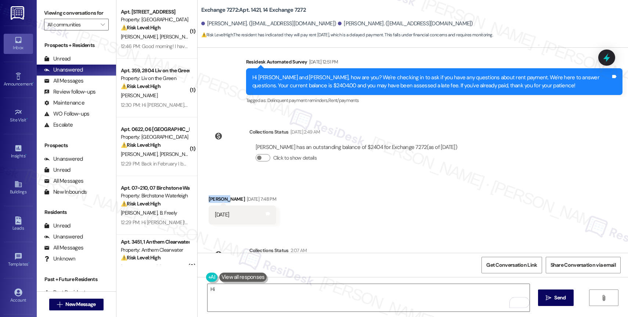
drag, startPoint x: 222, startPoint y: 191, endPoint x: 192, endPoint y: 188, distance: 30.6
click at [198, 188] on div "Received via SMS Laquanya Foster Aug 08, 2025 at 7:48 PM Next Thursday Tags and…" at bounding box center [413, 204] width 431 height 51
copy div "Laquanya"
click at [232, 291] on textarea "Hi" at bounding box center [369, 298] width 322 height 28
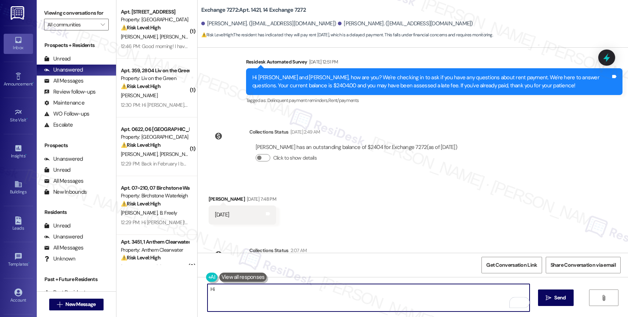
paste textarea "Laquanya"
click at [466, 291] on textarea "Hi Laquanya, I hope you had a great weekend. Thank you for updating me about th…" at bounding box center [369, 298] width 322 height 28
drag, startPoint x: 434, startPoint y: 289, endPoint x: 484, endPoint y: 288, distance: 50.7
click at [484, 288] on textarea "Hi Laquanya, I hope you had a great weekend. Thank you for updating me about th…" at bounding box center [369, 298] width 322 height 28
drag, startPoint x: 434, startPoint y: 290, endPoint x: 505, endPoint y: 290, distance: 71.6
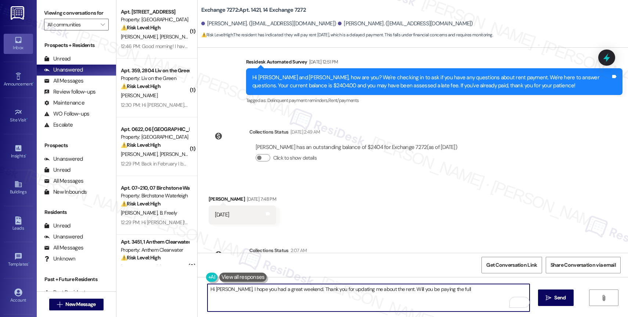
click at [505, 290] on textarea "Hi Laquanya, I hope you had a great weekend. Thank you for updating me about th…" at bounding box center [369, 298] width 322 height 28
drag, startPoint x: 394, startPoint y: 289, endPoint x: 480, endPoint y: 292, distance: 86.8
click at [480, 292] on textarea "Hi Laquanya, I hope you had a great weekend. Thank you for updating me about th…" at bounding box center [369, 298] width 322 height 28
type textarea "Hi Laquanya, I hope you had a great weekend. Thank you for updating me about th…"
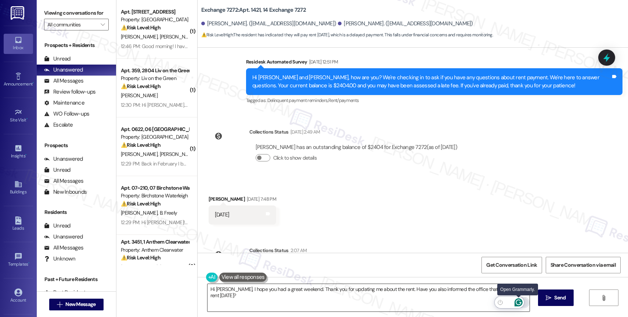
click at [520, 303] on icon "Open Grammarly. 0 Suggestions." at bounding box center [519, 303] width 6 height 6
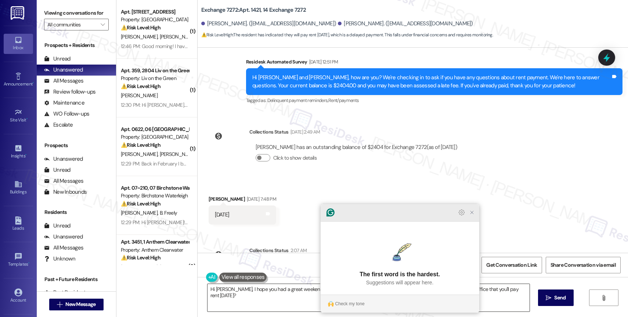
click at [474, 216] on icon "Close Grammarly Assistant" at bounding box center [472, 213] width 6 height 6
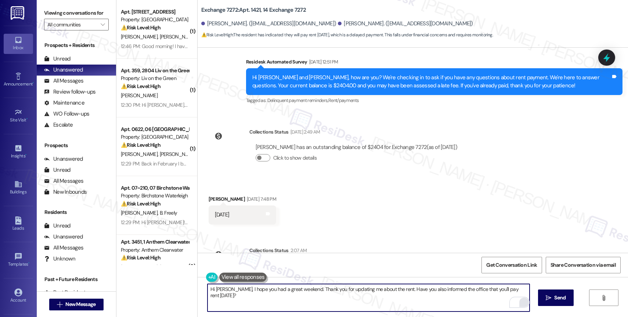
scroll to position [4430, 0]
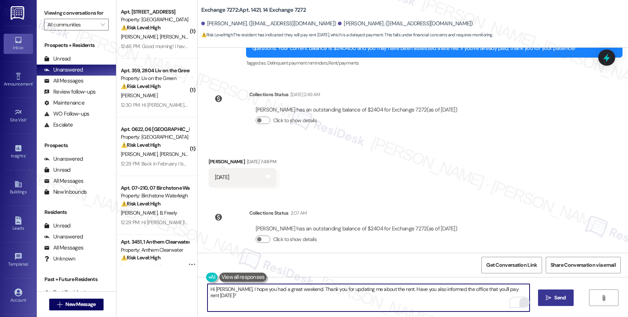
click at [550, 298] on icon "" at bounding box center [549, 298] width 6 height 6
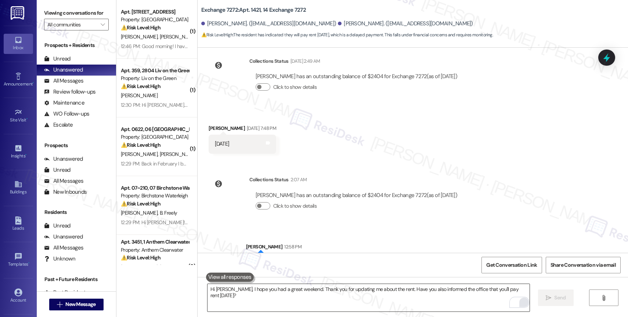
scroll to position [4489, 0]
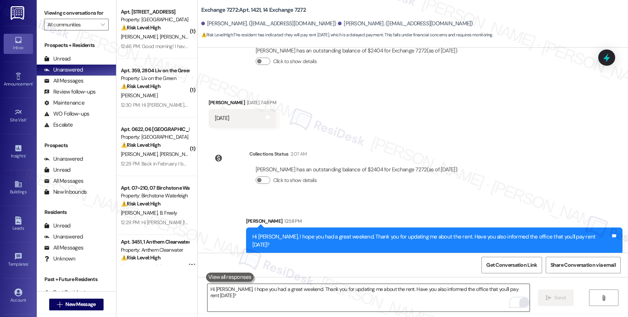
click at [388, 145] on div "Collections Status 2:07 AM Laquanya Foster has an outstanding balance of $2404 …" at bounding box center [336, 173] width 266 height 57
click at [381, 201] on div "Sent via SMS Sarah 12:58 PM Hi Laquanya, I hope you had a great weekend. Thank …" at bounding box center [413, 230] width 431 height 59
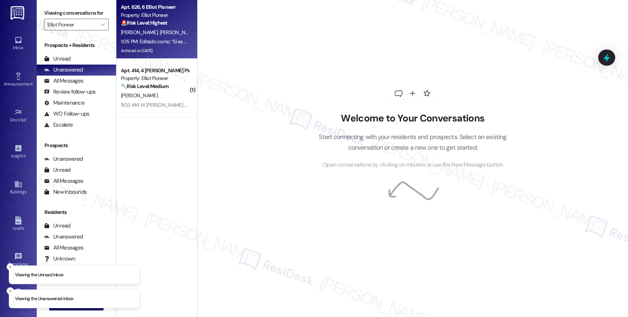
click at [151, 37] on div "1:05 PM: Editado como: “Si es que se está caendo el techo ” 1:05 PM: Editado co…" at bounding box center [154, 41] width 69 height 9
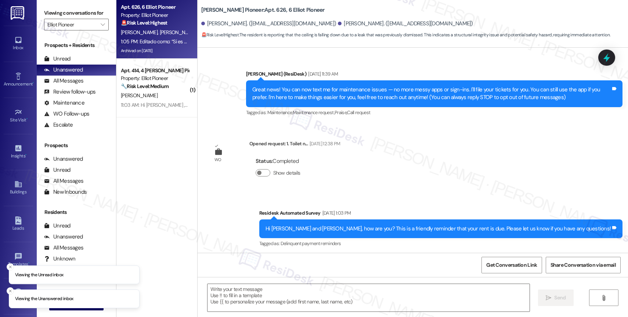
scroll to position [8864, 0]
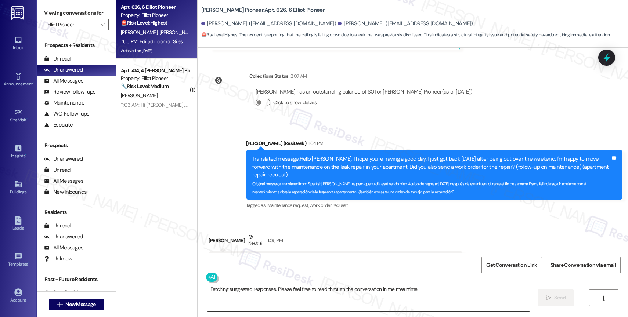
click at [231, 303] on textarea "Fetching suggested responses. Please feel free to read through the conversation…" at bounding box center [369, 298] width 322 height 28
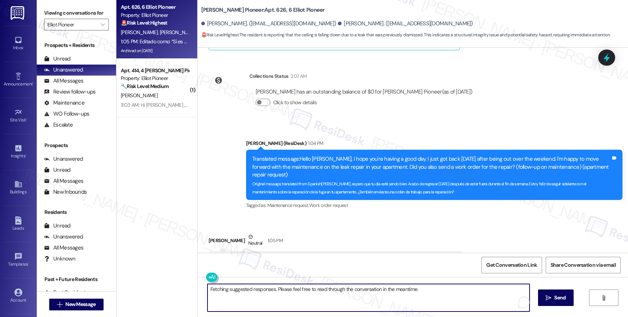
click at [231, 302] on textarea "Fetching suggested responses. Please feel free to read through the conversation…" at bounding box center [369, 298] width 322 height 28
paste textarea "Would you like me to submit a work order on your behalf? Please let me know and…"
type textarea "Got it! Would you like me to submit a work order on your behalf? Please let me …"
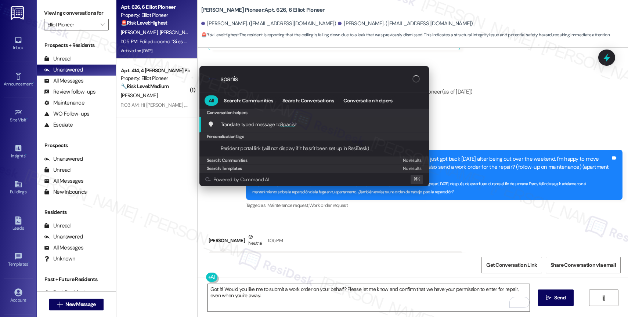
type input "spanish"
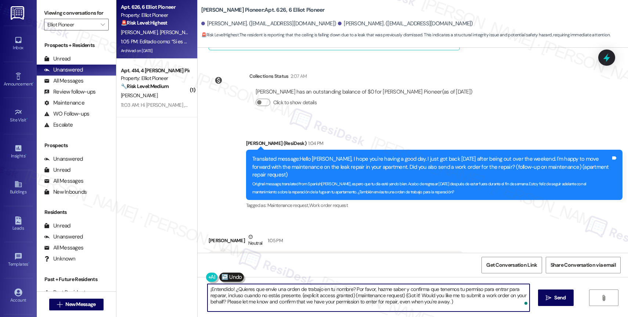
drag, startPoint x: 296, startPoint y: 296, endPoint x: 470, endPoint y: 301, distance: 174.6
click at [470, 301] on textarea "¡Entendido! ¿Quieres que envíe una orden de trabajo en tu nombre? Por favor, ha…" at bounding box center [369, 298] width 322 height 28
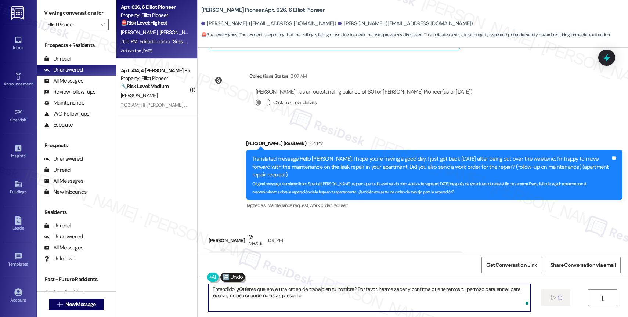
type textarea "¡Entendido! ¿Quieres que envíe una orden de trabajo en tu nombre? Por favor, ha…"
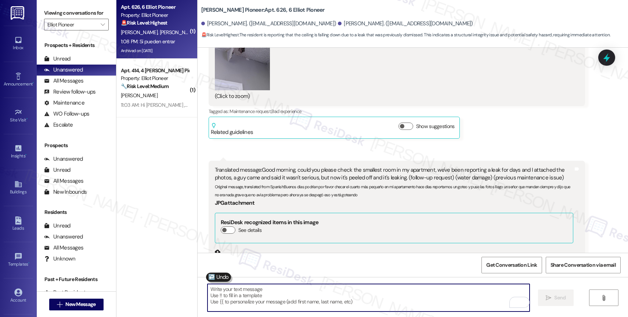
scroll to position [8485, 0]
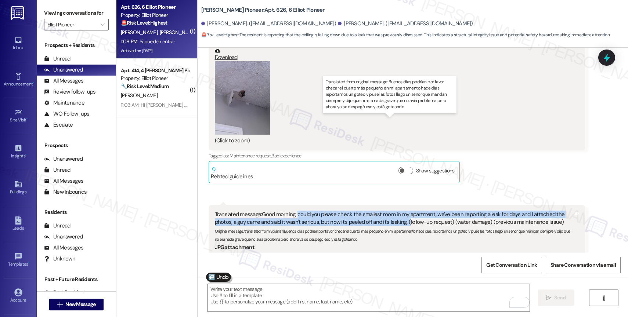
drag, startPoint x: 292, startPoint y: 121, endPoint x: 402, endPoint y: 129, distance: 110.2
click at [402, 211] on div "Translated message: Good morning, could you please check the smallest room in m…" at bounding box center [394, 219] width 359 height 16
copy div "could you please check the smallest room in my apartment, we've been reporting …"
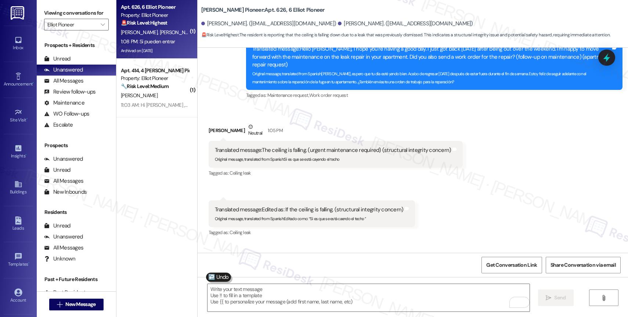
scroll to position [8889, 0]
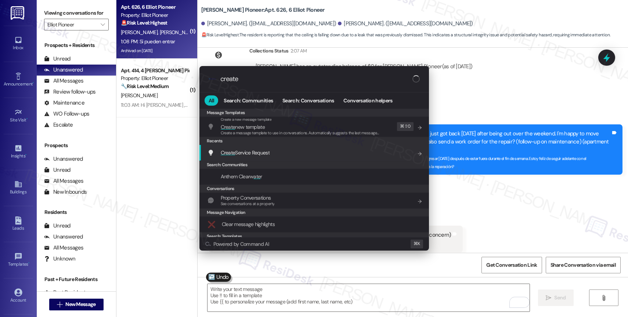
type input "create"
click at [292, 150] on div "Create Service Request Add shortcut" at bounding box center [315, 153] width 215 height 8
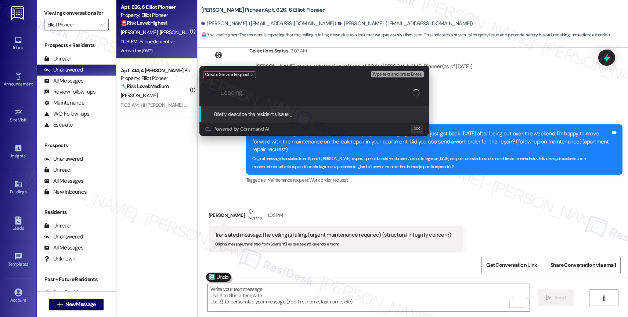
paste input "could you please check the smallest room in my apartment, we've been reporting …"
type input "could you please check the smallest room in my apartment, we've been reporting …"
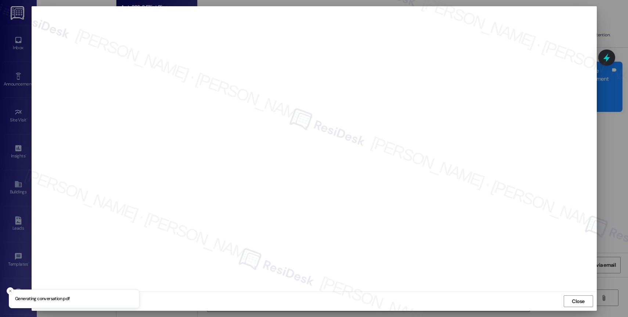
scroll to position [8974, 0]
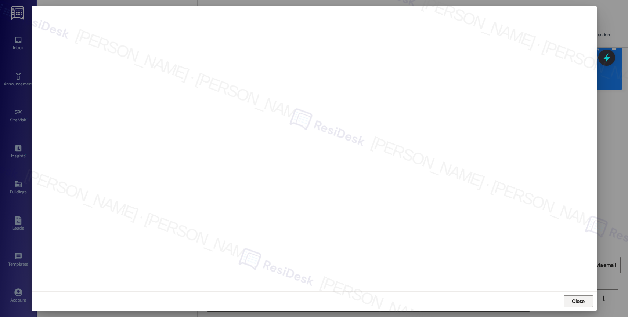
click at [586, 299] on span "Close" at bounding box center [579, 302] width 16 height 8
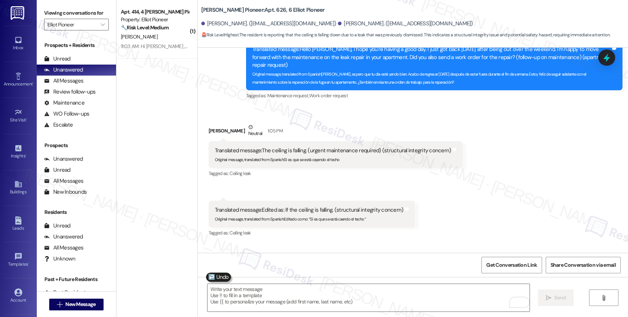
scroll to position [9025, 0]
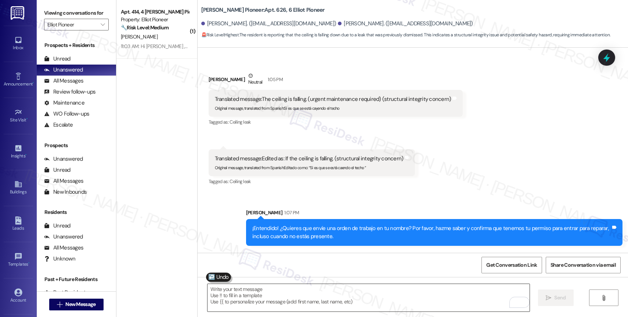
click at [270, 285] on textarea "To enrich screen reader interactions, please activate Accessibility in Grammarl…" at bounding box center [369, 298] width 322 height 28
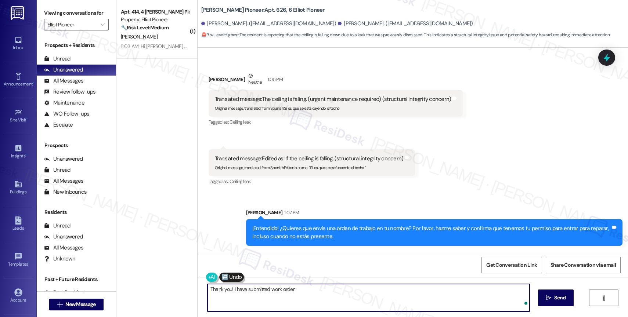
paste textarea "16085091"
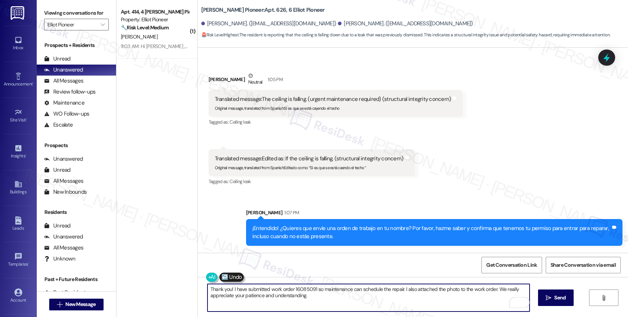
type textarea "Thank you! I have submitted work order 16085091 so maintenance can schedule the…"
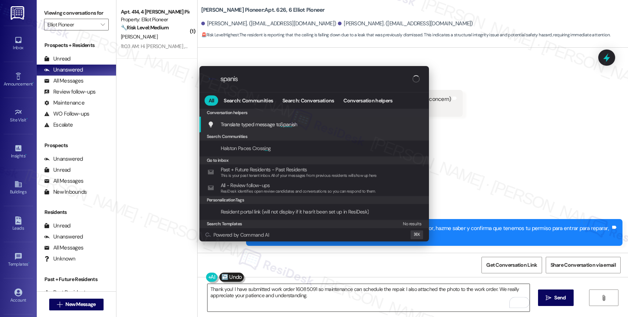
type input "spanish"
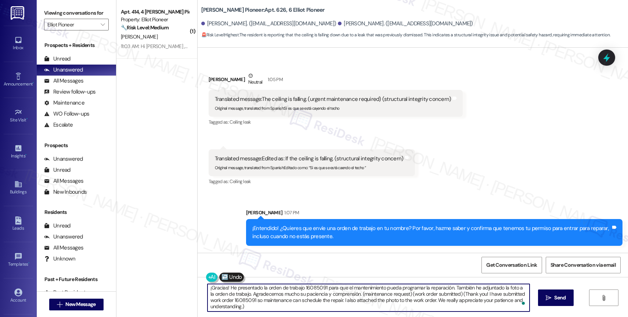
scroll to position [2, 0]
drag, startPoint x: 353, startPoint y: 294, endPoint x: 359, endPoint y: 306, distance: 13.5
click at [359, 306] on textarea "¡Gracias! He presentado la orden de trabajo 16085091 para que el mantenimiento …" at bounding box center [369, 298] width 322 height 28
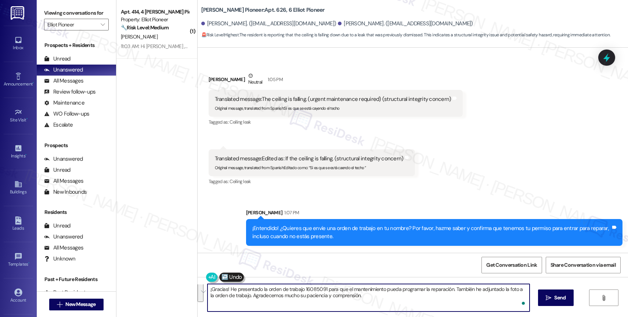
scroll to position [0, 0]
type textarea "¡Gracias! He presentado la orden de trabajo 16085091 para que el mantenimiento …"
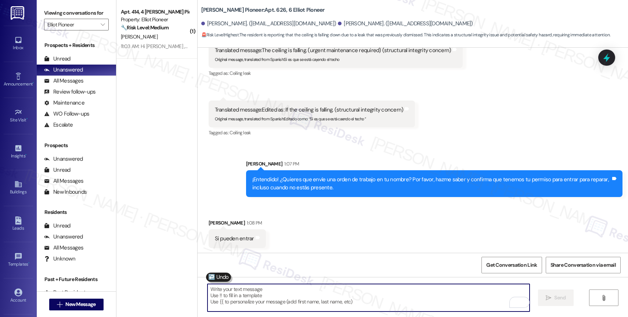
scroll to position [9084, 0]
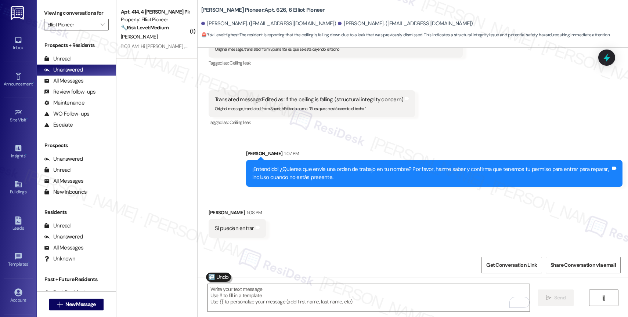
drag, startPoint x: 348, startPoint y: 229, endPoint x: 370, endPoint y: 227, distance: 22.5
copy div "16085091"
click at [388, 253] on div "Get Conversation Link Share Conversation via email" at bounding box center [413, 265] width 431 height 24
click at [349, 193] on div "Received via SMS Dora Magana 1:08 PM Si pueden entrar Tags and notes Received v…" at bounding box center [413, 244] width 431 height 103
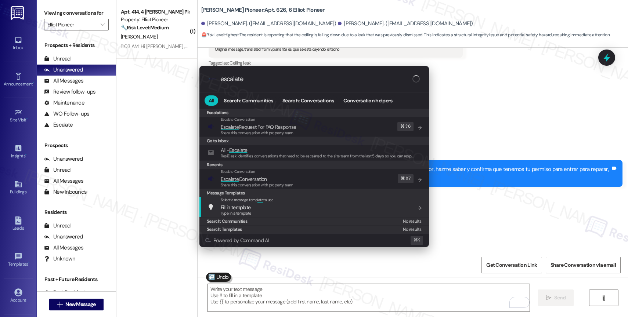
type input "escalate"
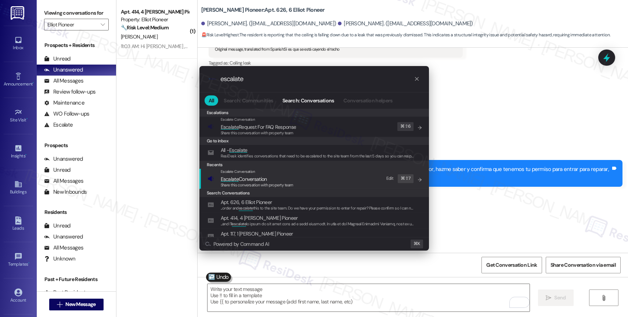
click at [266, 178] on span "Escalate Conversation" at bounding box center [244, 179] width 46 height 7
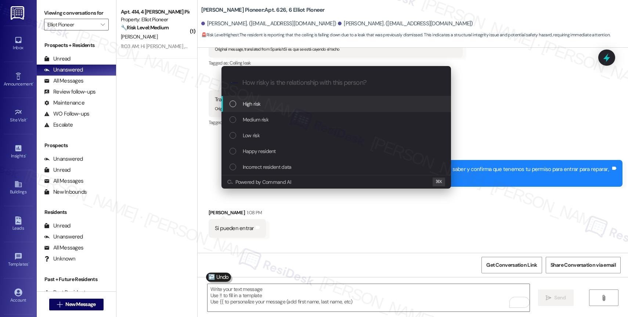
click at [259, 100] on span "High risk" at bounding box center [252, 104] width 18 height 8
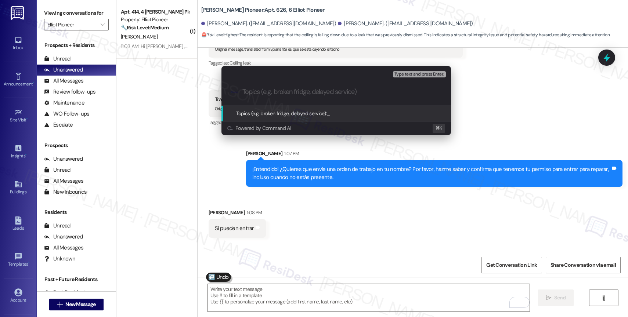
click at [259, 93] on input "Topics (e.g. broken fridge, delayed service)" at bounding box center [342, 92] width 200 height 8
paste input "16085091"
click at [310, 92] on input "Leak in the ceiling - New 16085091" at bounding box center [339, 92] width 194 height 8
click at [394, 96] on input "Leak in the ceiling - New WO 16085091" at bounding box center [339, 92] width 194 height 8
type input "Leak in the ceiling - New WO 16085091 filed by ResiDesk"
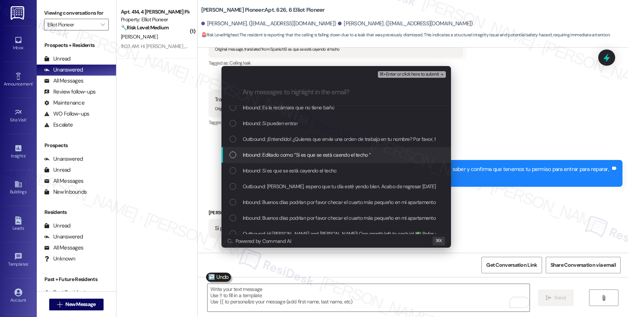
scroll to position [23, 0]
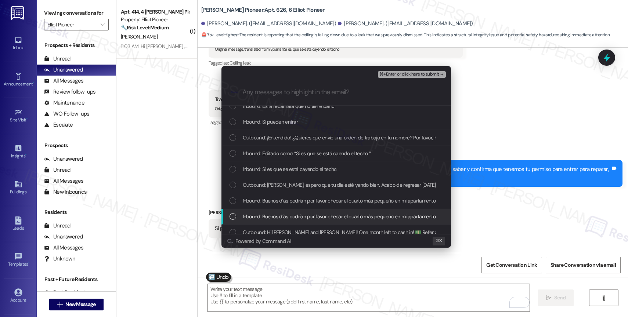
click at [286, 215] on span "Inbound: Buenos días podrían por favor checar el cuarto más pequeño en mi apart…" at bounding box center [537, 217] width 588 height 8
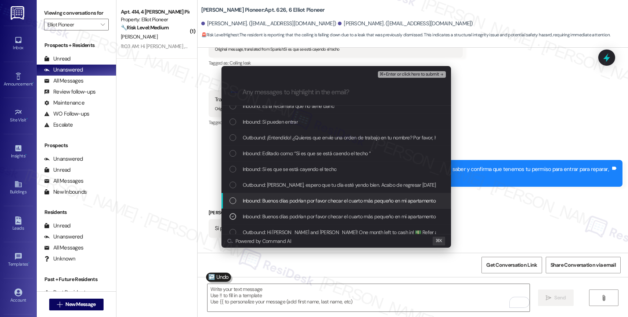
drag, startPoint x: 285, startPoint y: 200, endPoint x: 286, endPoint y: 181, distance: 19.1
click at [285, 200] on span "Inbound: Buenos días podrían por favor checar el cuarto más pequeño en mi apart…" at bounding box center [537, 201] width 588 height 8
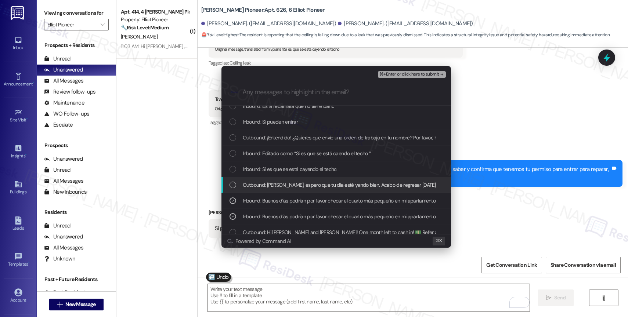
drag, startPoint x: 286, startPoint y: 181, endPoint x: 287, endPoint y: 166, distance: 15.1
click at [286, 181] on span "Outbound: Hola Dora, espero que tu día esté yendo bien. Acabo de regresar hoy d…" at bounding box center [566, 185] width 647 height 8
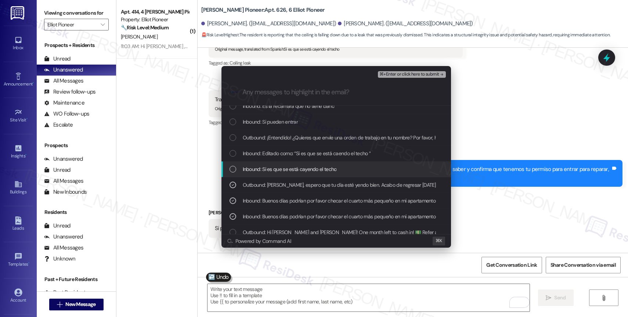
drag, startPoint x: 287, startPoint y: 166, endPoint x: 290, endPoint y: 152, distance: 14.0
click at [287, 166] on span "Inbound: Si es que se está cayendo el techo" at bounding box center [290, 169] width 94 height 8
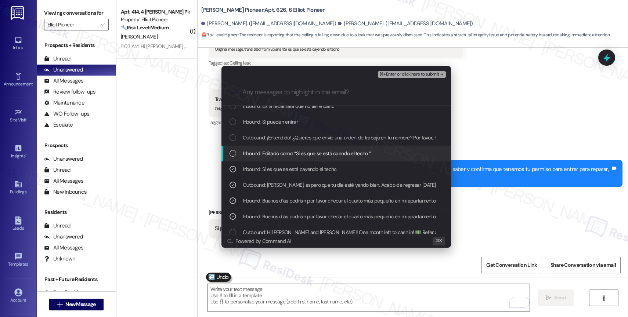
click at [290, 152] on span "Inbound: Editado como: “Si es que se está caendo el techo ”" at bounding box center [307, 154] width 128 height 8
click at [287, 150] on span "Inbound: Editado como: “Si es que se está caendo el techo ”" at bounding box center [307, 154] width 128 height 8
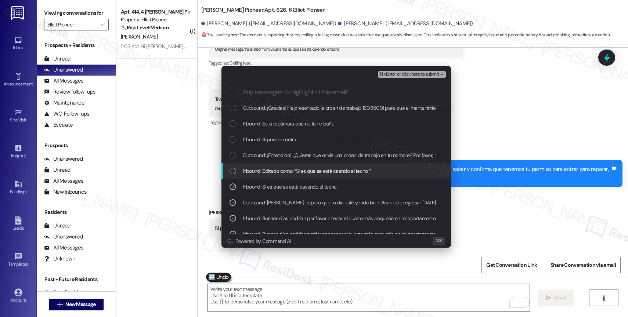
scroll to position [6, 0]
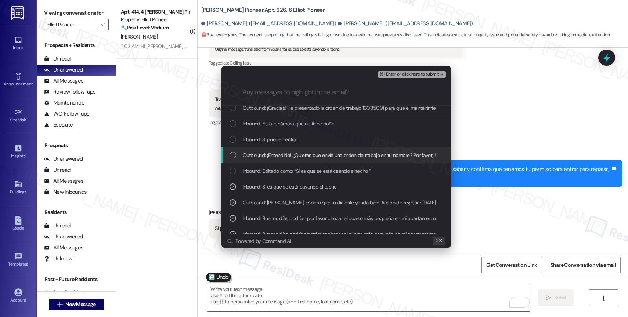
click at [285, 154] on span "Outbound: ¡Entendido! ¿Quieres que envíe una orden de trabajo en tu nombre? Por…" at bounding box center [456, 155] width 426 height 8
drag, startPoint x: 284, startPoint y: 141, endPoint x: 285, endPoint y: 137, distance: 3.7
click at [284, 141] on span "Inbound: Si pueden entrar" at bounding box center [270, 140] width 55 height 8
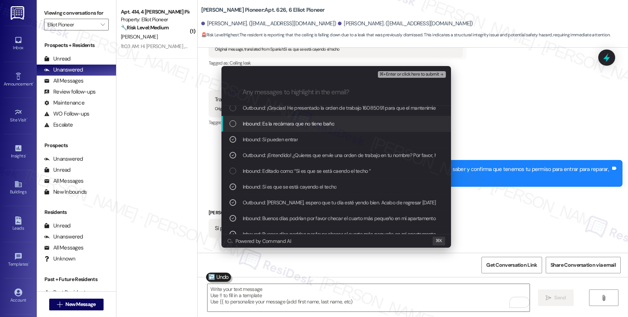
click at [289, 123] on span "Inbound: Es la recámara que no tiene baño" at bounding box center [288, 124] width 91 height 8
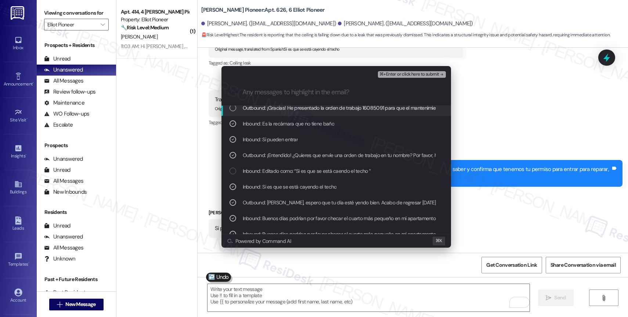
click at [293, 108] on span "Outbound: ¡Gracias! He presentado la orden de trabajo 16085091 para que el mant…" at bounding box center [487, 108] width 489 height 8
click at [424, 76] on span "⌘+Enter or click here to submit" at bounding box center [410, 74] width 60 height 5
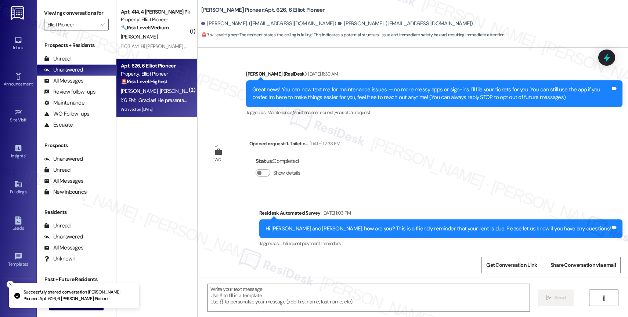
type textarea "Fetching suggested responses. Please feel free to read through the conversation…"
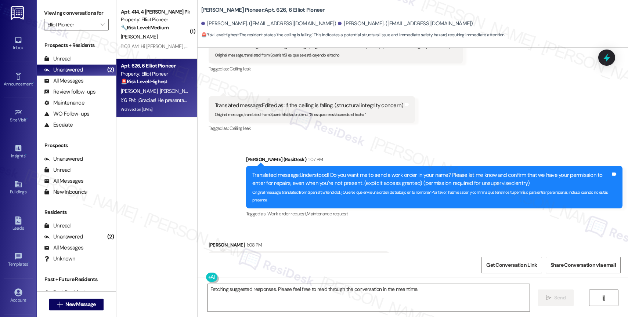
scroll to position [9164, 0]
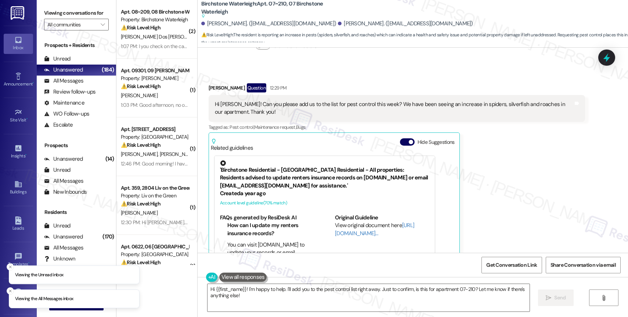
scroll to position [4327, 0]
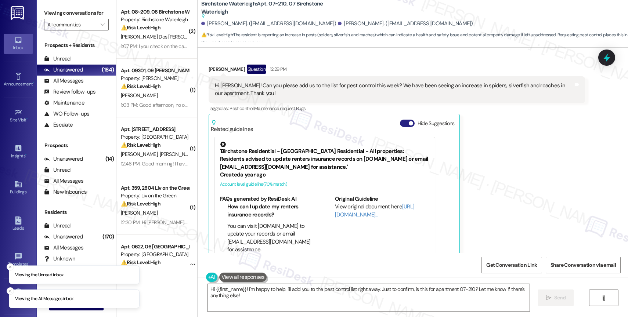
click at [400, 120] on button "Hide Suggestions" at bounding box center [407, 123] width 15 height 7
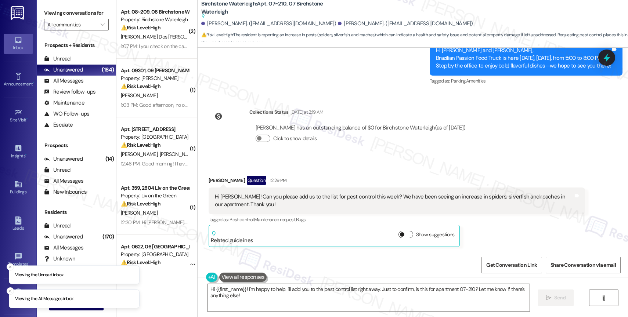
scroll to position [4200, 0]
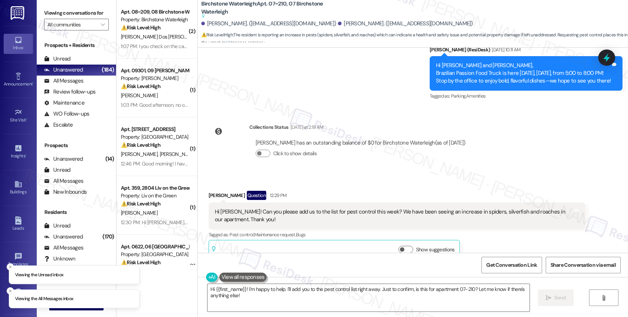
click at [331, 175] on div "Received via SMS [PERSON_NAME] Question 12:29 PM Hi [PERSON_NAME]! Can you plea…" at bounding box center [413, 221] width 431 height 93
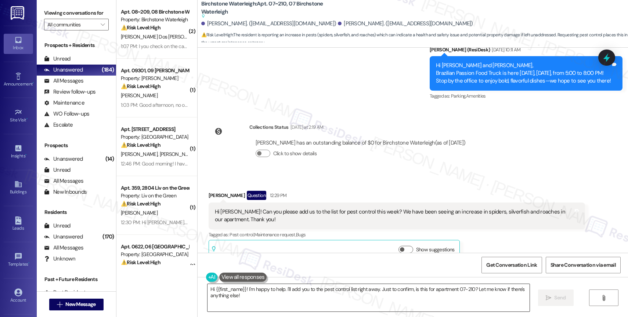
click at [259, 294] on textarea "Hi {{first_name}}! I'm happy to help. I'll add you to the pest control list rig…" at bounding box center [369, 298] width 322 height 28
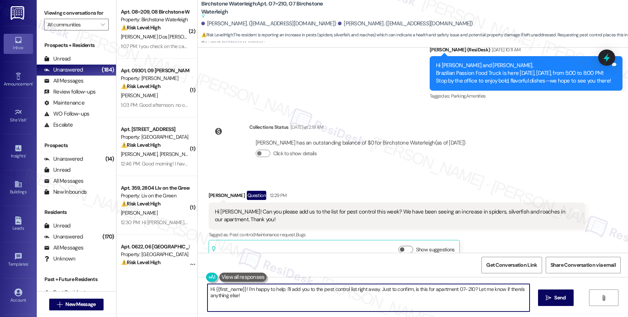
click at [259, 294] on textarea "Hi {{first_name}}! I'm happy to help. I'll add you to the pest control list rig…" at bounding box center [369, 298] width 322 height 28
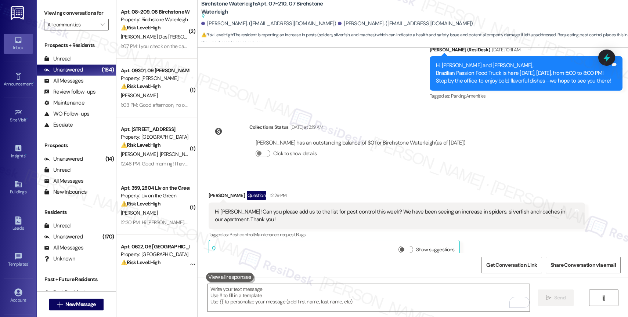
click at [231, 280] on button at bounding box center [230, 277] width 48 height 9
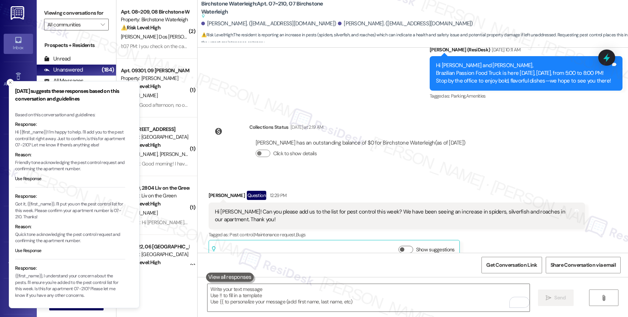
scroll to position [35, 0]
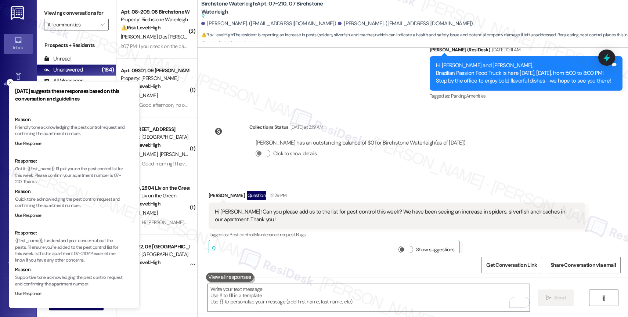
click at [33, 293] on button "Use Response" at bounding box center [28, 294] width 26 height 7
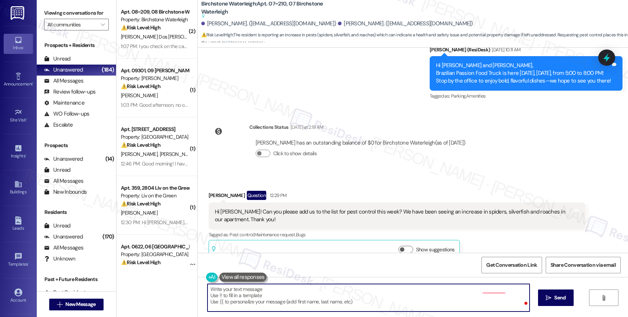
click at [208, 288] on textarea "{{first_name}}, I understand your concern about the pests. I'll ensure you're a…" at bounding box center [369, 298] width 322 height 28
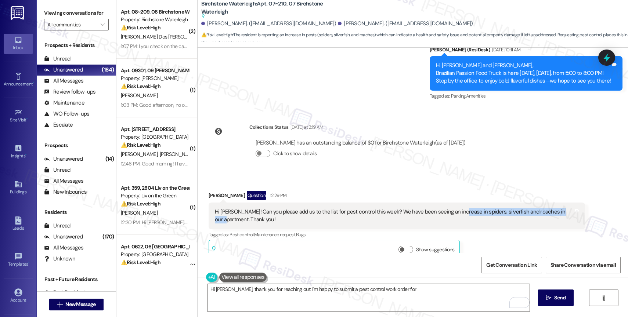
drag, startPoint x: 447, startPoint y: 197, endPoint x: 560, endPoint y: 195, distance: 112.8
click at [560, 208] on div "Hi Jane! Can you please add us to the list for pest control this week? We have …" at bounding box center [394, 216] width 359 height 16
copy div "spiders, silverfish and roaches in our apartment."
click at [408, 296] on textarea "Hi Lucas, thank you for reaching out. I'm happy to submit a pest control work o…" at bounding box center [369, 298] width 322 height 28
paste textarea "spiders, silverfish and roaches in our apartment."
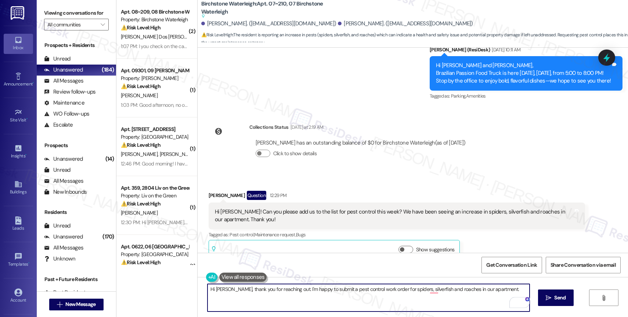
click at [457, 289] on textarea "Hi Lucas, thank you for reaching out. I'm happy to submit a pest control work o…" at bounding box center [369, 298] width 322 height 28
click at [500, 290] on textarea "Hi Lucas, thank you for reaching out. I'm happy to submit a pest control work o…" at bounding box center [369, 298] width 322 height 28
click at [508, 291] on textarea "Hi Lucas, thank you for reaching out. I'm happy to submit a pest control work o…" at bounding box center [369, 298] width 322 height 28
click at [336, 298] on textarea "Hi Lucas, thank you for reaching out. I'm happy to submit a pest control work o…" at bounding box center [369, 298] width 322 height 28
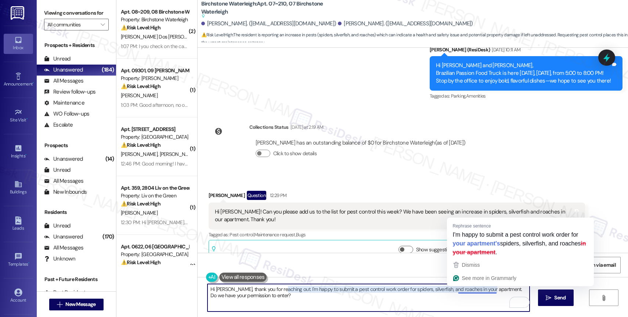
click at [449, 308] on textarea "Hi Lucas, thank you for reaching out. I'm happy to submit a pest control work o…" at bounding box center [369, 298] width 322 height 28
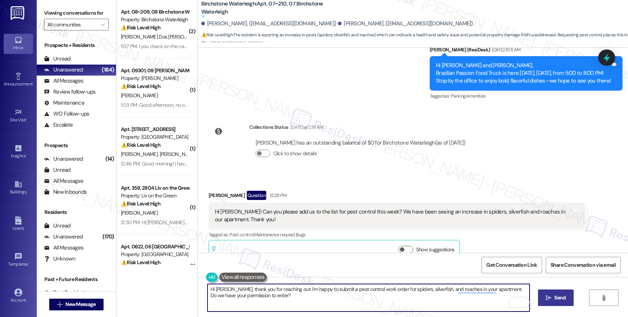
type textarea "Hi Lucas, thank you for reaching out. I'm happy to submit a pest control work o…"
click at [547, 298] on icon "" at bounding box center [549, 298] width 6 height 6
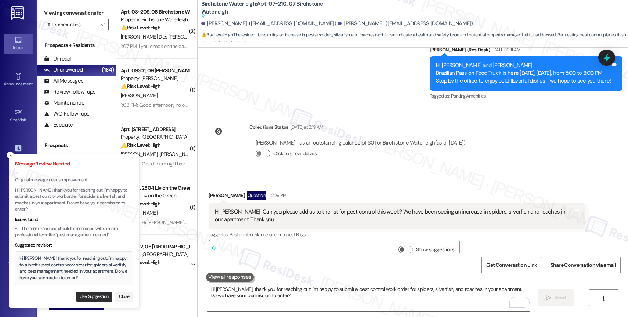
click at [89, 295] on button "Use Suggestion" at bounding box center [94, 297] width 36 height 10
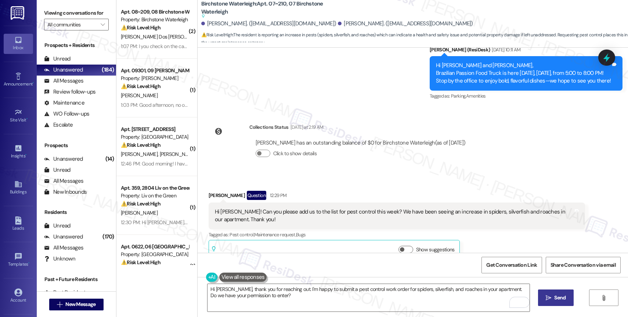
click at [548, 296] on icon "" at bounding box center [549, 298] width 6 height 6
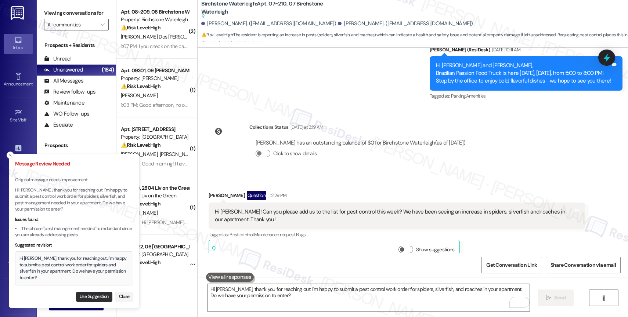
click at [96, 297] on button "Use Suggestion" at bounding box center [94, 297] width 36 height 10
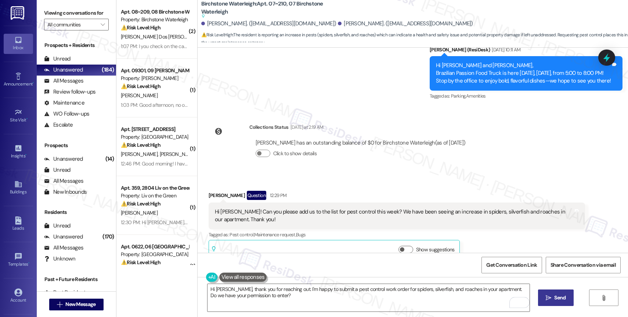
click at [554, 299] on span "Send" at bounding box center [559, 298] width 11 height 8
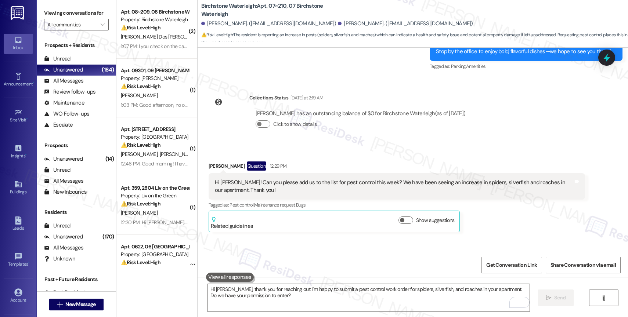
scroll to position [4208, 0]
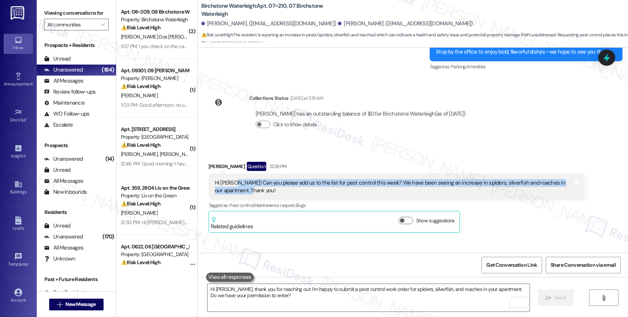
drag, startPoint x: 229, startPoint y: 167, endPoint x: 255, endPoint y: 173, distance: 26.8
click at [255, 179] on div "Hi Jane! Can you please add us to the list for pest control this week? We have …" at bounding box center [394, 187] width 359 height 16
copy div "Can you please add us to the list for pest control this week? We have been seei…"
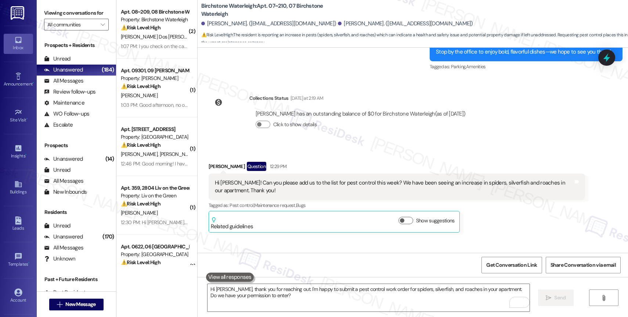
click at [306, 249] on div "Sent via SMS Sarah 1:24 PM Hi Lucas, thank you for reaching out. I'm happy to s…" at bounding box center [435, 273] width 388 height 48
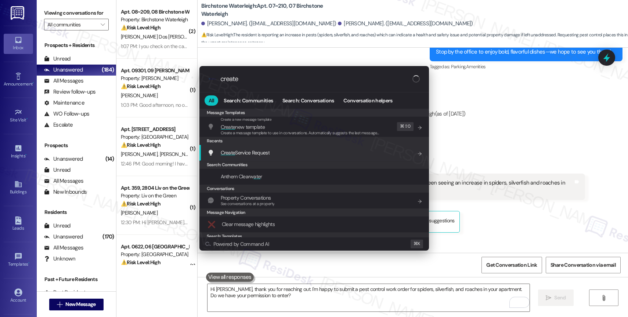
type input "create"
click at [279, 150] on div "Create Service Request Add shortcut" at bounding box center [315, 153] width 215 height 8
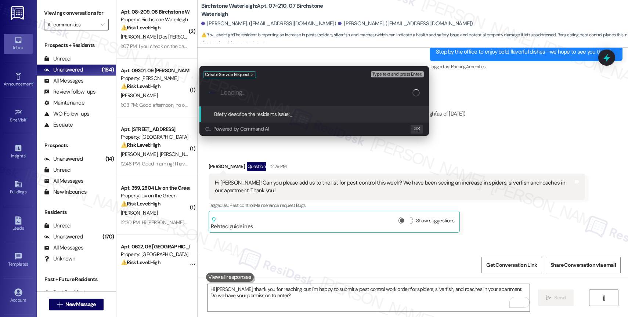
paste input "Can you please add us to the list for pest control this week? We have been seei…"
type input "Can you please add us to the list for pest control this week? We have been seei…"
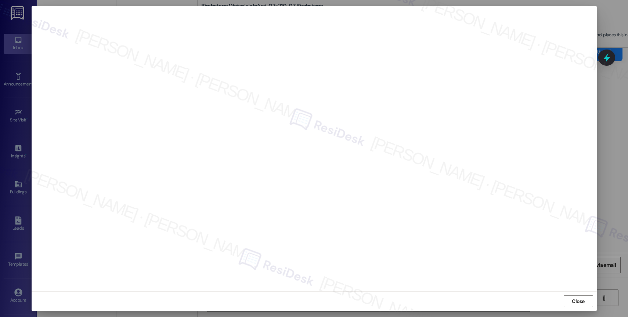
click at [572, 302] on span "Close" at bounding box center [578, 302] width 13 height 8
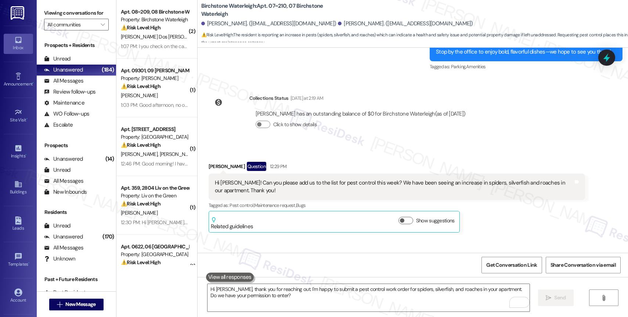
scroll to position [4288, 0]
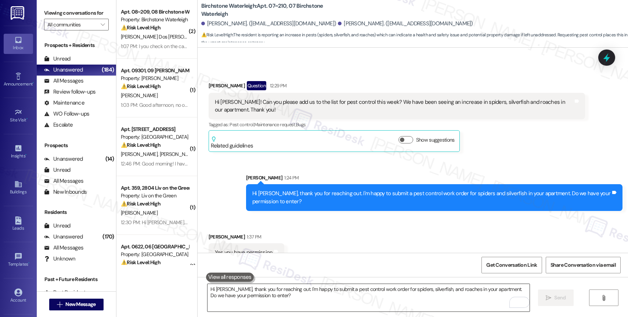
click at [288, 299] on textarea "Hi Lucas, thank you for reaching out. I'm happy to submit a pest control work o…" at bounding box center [369, 298] width 322 height 28
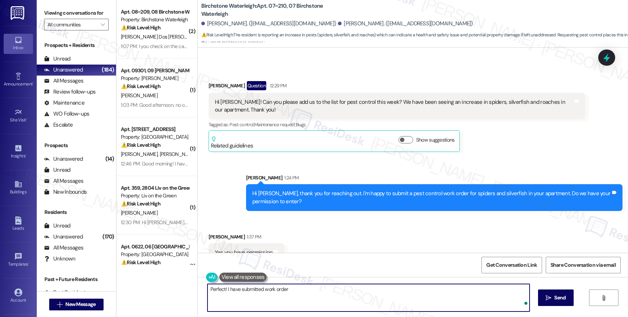
paste textarea "16085179"
click at [325, 296] on textarea "Perfect! I have submitted work order 16085179." at bounding box center [369, 298] width 322 height 28
paste textarea "Feel free to let us know if you have other questions or concerns so we can assi…"
click at [498, 290] on textarea "Perfect! I have submitted work order 16085179. Feel free to let us know if you …" at bounding box center [369, 298] width 322 height 28
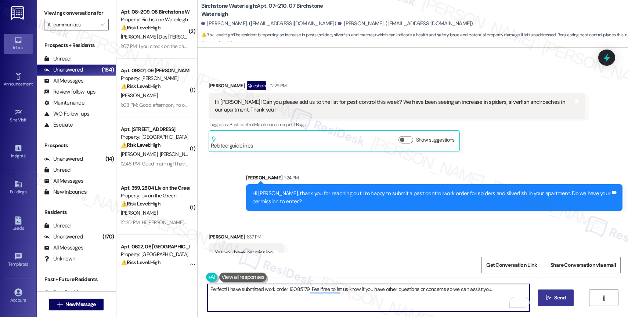
type textarea "Perfect! I have submitted work order 16085179. Feel free to let us know if you …"
click at [540, 295] on button " Send" at bounding box center [556, 298] width 36 height 17
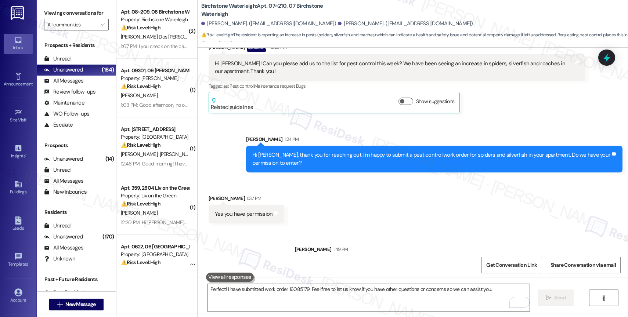
scroll to position [4340, 0]
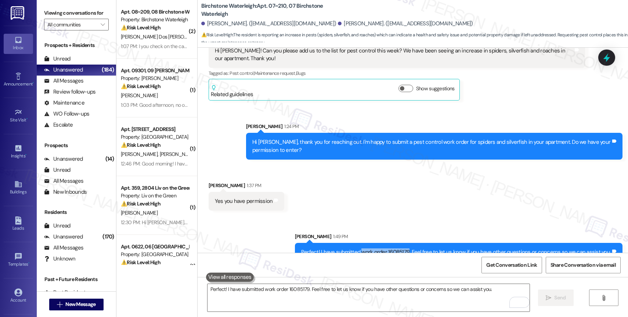
drag, startPoint x: 367, startPoint y: 237, endPoint x: 412, endPoint y: 234, distance: 45.3
click at [412, 249] on div "Perfect! I have submitted work order 16085179. Feel free to let us know if you …" at bounding box center [456, 253] width 310 height 8
copy div "work order 16085179"
click at [326, 201] on div "Received via SMS Lucas Traymar 1:37 PM Yes you have permission Tags and notes" at bounding box center [413, 190] width 431 height 51
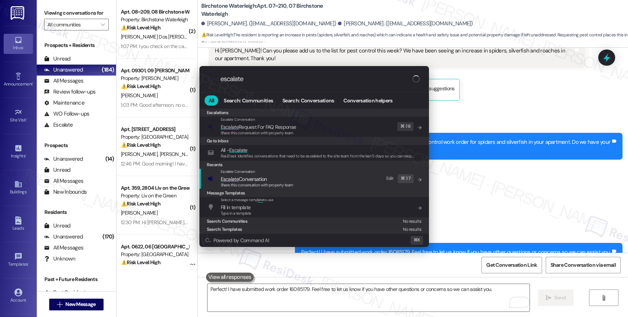
type input "escalate"
click at [260, 179] on span "Escalate Conversation" at bounding box center [244, 179] width 46 height 7
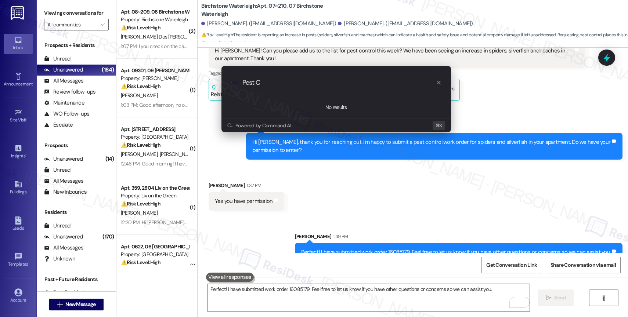
click at [328, 205] on div "Escalate Conversation How risky is the relationship with this person? Topics (e…" at bounding box center [314, 158] width 628 height 317
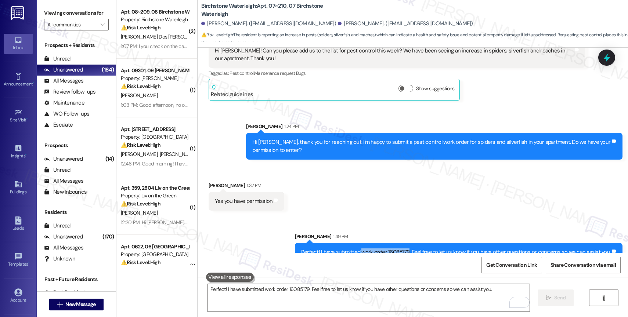
drag, startPoint x: 367, startPoint y: 237, endPoint x: 413, endPoint y: 236, distance: 46.3
click at [413, 249] on div "Perfect! I have submitted work order 16085179. Feel free to let us know if you …" at bounding box center [456, 253] width 310 height 8
copy div "work order 16085179"
click at [368, 182] on div "Received via SMS Lucas Traymar 1:37 PM Yes you have permission Tags and notes" at bounding box center [413, 190] width 431 height 51
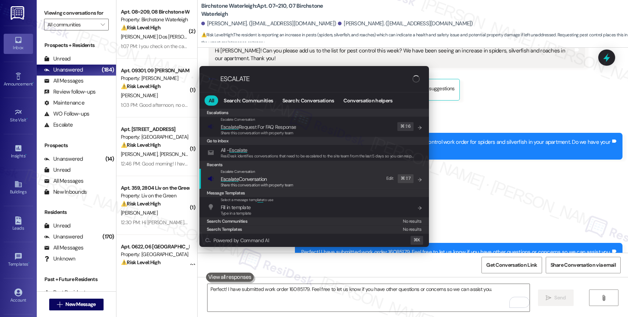
type input "ESCALATE"
click at [265, 179] on span "Escalate Conversation" at bounding box center [244, 179] width 46 height 7
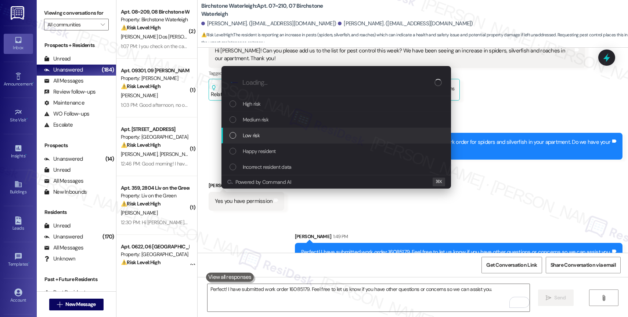
click at [260, 133] on div "Low risk" at bounding box center [337, 136] width 215 height 8
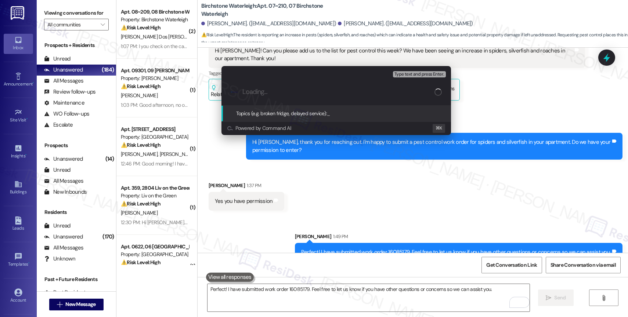
type input "p"
paste input "work order 16085179"
type input "Pest Control - New work order 16085179"
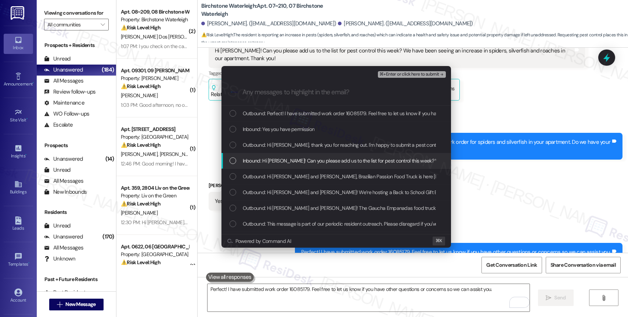
click at [308, 158] on span "Inbound: Hi Jane! Can you please add us to the list for pest control this week?…" at bounding box center [441, 161] width 397 height 8
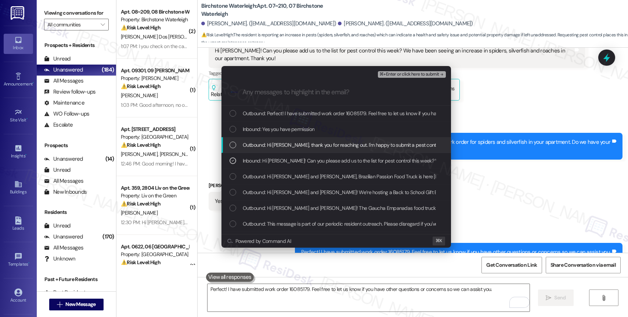
click at [308, 142] on span "Outbound: Hi Lucas, thank you for reaching out. I'm happy to submit a pest cont…" at bounding box center [442, 145] width 398 height 8
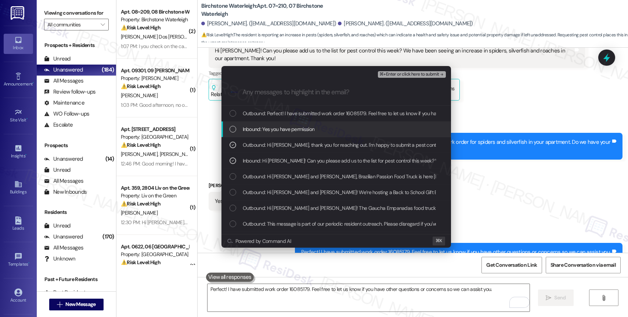
click at [305, 129] on span "Inbound: Yes you have permission" at bounding box center [279, 129] width 72 height 8
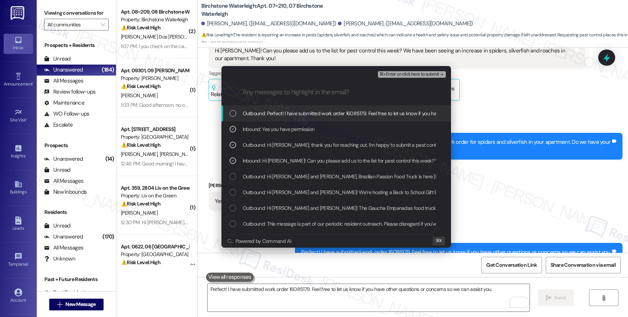
drag, startPoint x: 316, startPoint y: 111, endPoint x: 401, endPoint y: 94, distance: 86.6
click at [320, 109] on span "Outbound: Perfect! I have submitted work order 16085179. Feel free to let us kn…" at bounding box center [396, 113] width 306 height 8
click at [437, 74] on span "⌘+Enter or click here to submit" at bounding box center [410, 74] width 60 height 5
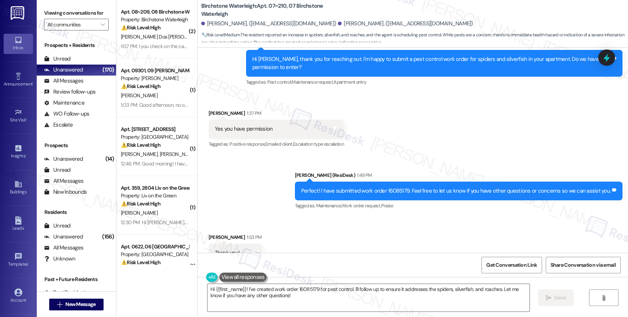
scroll to position [4423, 0]
click at [282, 290] on textarea "Hi {{first_name}}! I've created work order 16085179 for pest control. I'll foll…" at bounding box center [369, 298] width 322 height 28
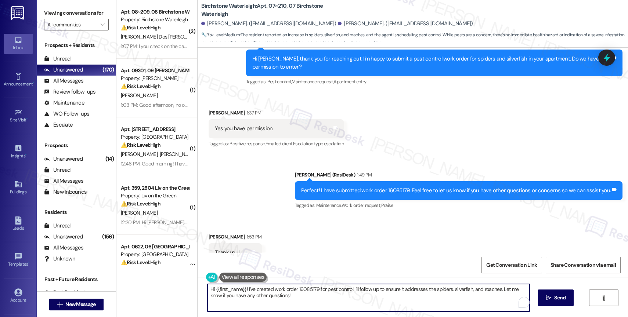
click at [282, 290] on textarea "Hi {{first_name}}! I've created work order 16085179 for pest control. I'll foll…" at bounding box center [369, 298] width 322 height 28
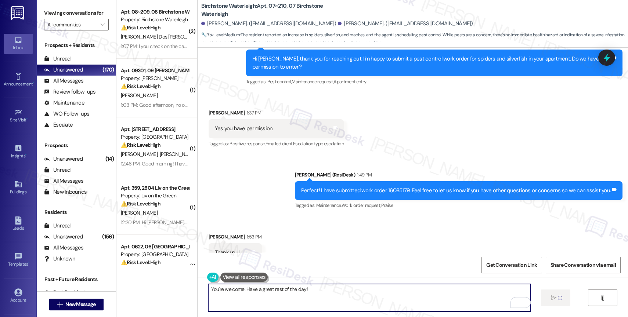
type textarea "You're welcome. Have a great rest of the day!"
click at [294, 245] on div "Received via SMS Lucas Traymar 1:53 PM Thank you! Tags and notes" at bounding box center [413, 242] width 431 height 51
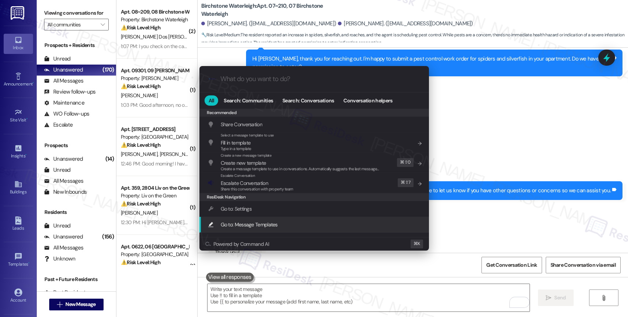
click at [517, 200] on div ".cls-1{fill:#0a055f;}.cls-2{fill:#0cc4c4;} resideskLogoBlueOrange All Search: C…" at bounding box center [314, 158] width 628 height 317
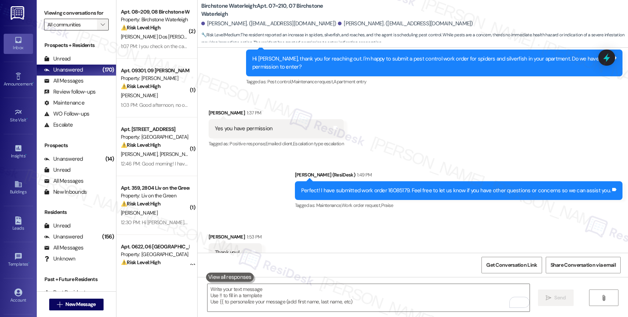
click at [99, 29] on span "" at bounding box center [102, 25] width 7 height 12
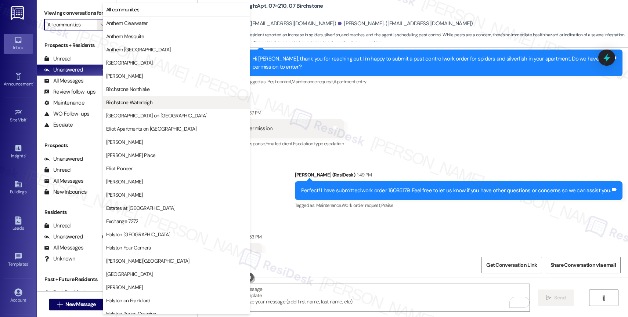
click at [137, 103] on span "Birchstone Waterleigh" at bounding box center [129, 102] width 46 height 7
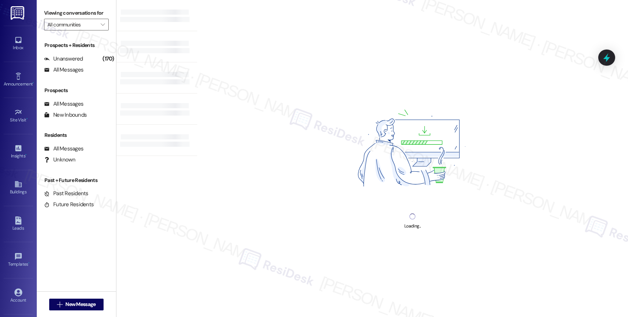
type input "Birchstone Waterleigh"
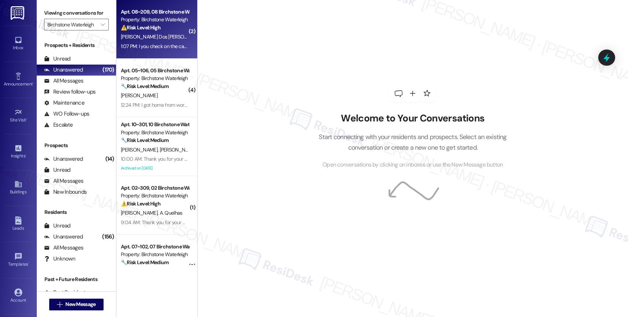
click at [150, 30] on strong "⚠️ Risk Level: High" at bounding box center [141, 27] width 40 height 7
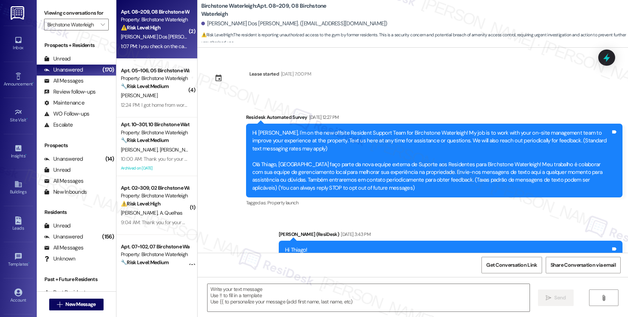
scroll to position [7322, 0]
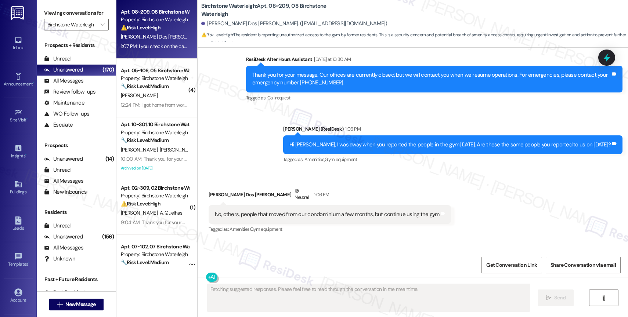
click at [339, 182] on div "Received via SMS Thiago Caldeira Dos Santos Neutral 1:06 PM No, others, people …" at bounding box center [330, 211] width 254 height 59
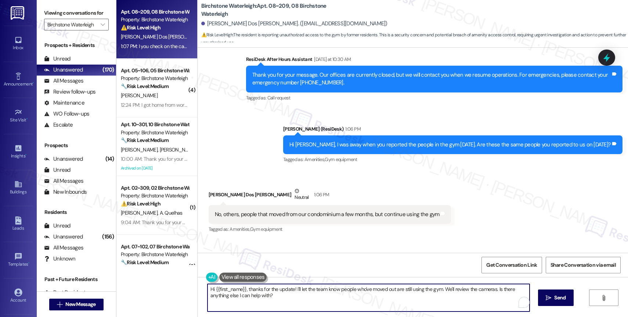
click at [262, 295] on textarea "Hi {{first_name}}, thanks for the update! I'll let the team know people who've …" at bounding box center [369, 298] width 322 height 28
type textarea "Got it! I will be sure to escalate this matter to the site team today so they c…"
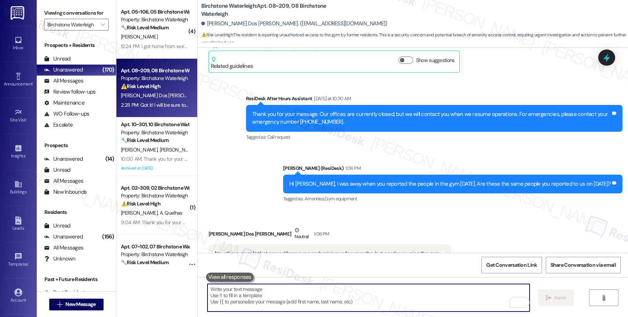
scroll to position [7252, 0]
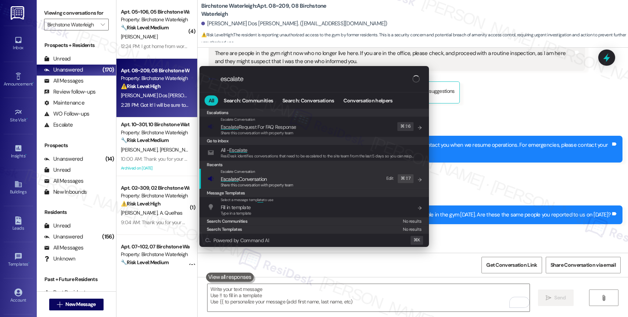
type input "escalate"
click at [247, 180] on span "Escalate Conversation" at bounding box center [244, 179] width 46 height 7
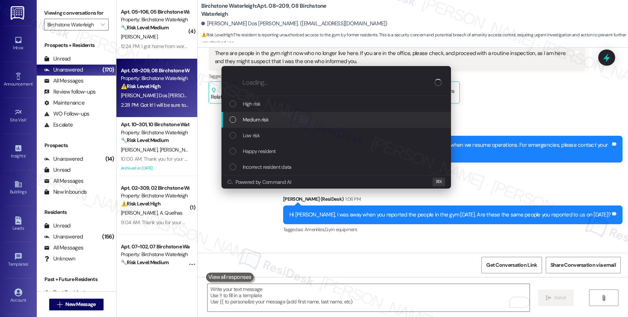
click at [255, 112] on div "Medium risk" at bounding box center [337, 120] width 230 height 16
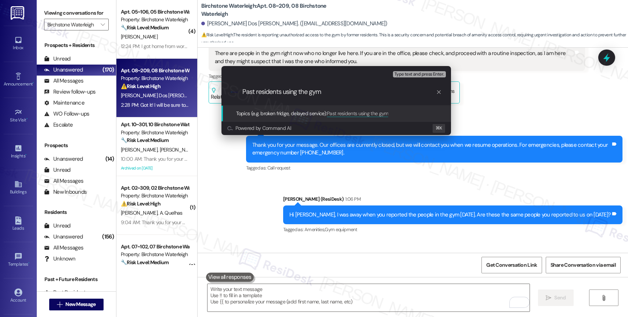
click at [284, 93] on input "Past residents using the gym" at bounding box center [339, 92] width 194 height 8
click at [374, 91] on input "Past residents are still using the gym" at bounding box center [339, 92] width 194 height 8
click at [293, 91] on input "Past residents are still using the gym." at bounding box center [339, 92] width 194 height 8
type input "Past residents still using the gym."
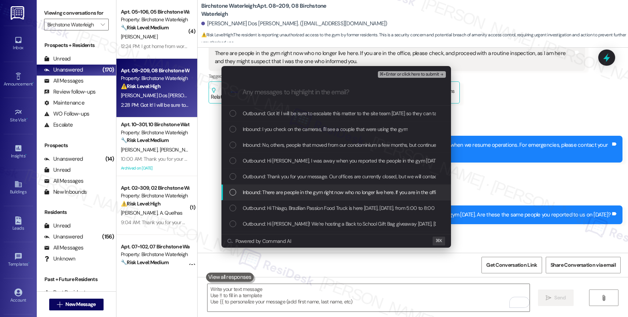
click at [308, 194] on span "Inbound: There are people in the gym right now who no longer live here. If you …" at bounding box center [479, 192] width 472 height 8
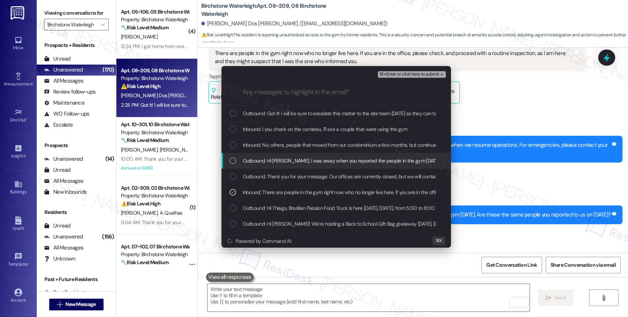
click at [303, 158] on span "Outbound: Hi Thiago, I was away when you reported the people in the gym yesterd…" at bounding box center [403, 161] width 321 height 8
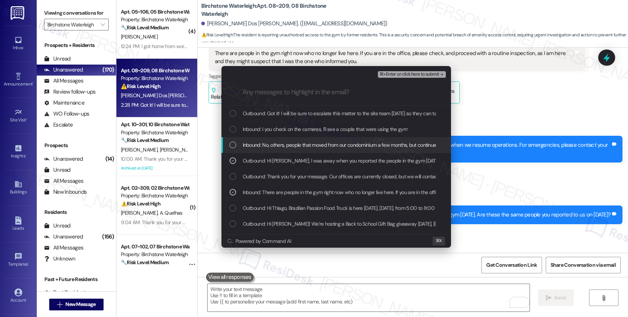
drag, startPoint x: 303, startPoint y: 145, endPoint x: 307, endPoint y: 133, distance: 13.4
click at [303, 145] on span "Inbound: No, others, people that moved from our condominium a few months, but c…" at bounding box center [355, 145] width 225 height 8
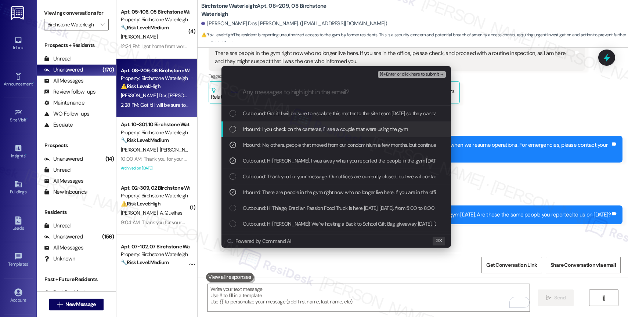
click at [308, 129] on span "Inbound: I you check on the cameras, I'll see a couple that were using the gym" at bounding box center [325, 129] width 165 height 8
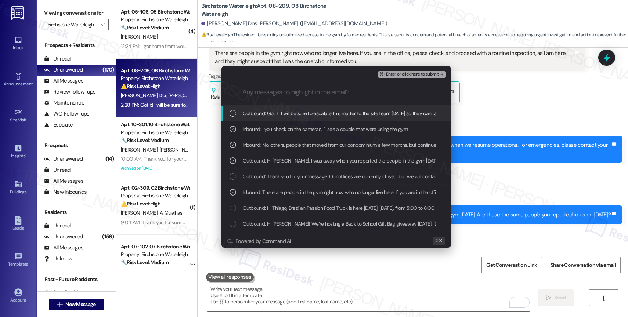
click at [317, 107] on div "Outbound: Got it! I will be sure to escalate this matter to the site team today…" at bounding box center [337, 114] width 230 height 16
click at [421, 73] on span "⌘+Enter or click here to submit" at bounding box center [410, 74] width 60 height 5
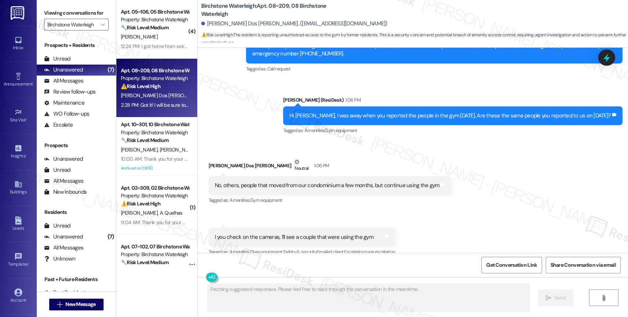
scroll to position [7392, 0]
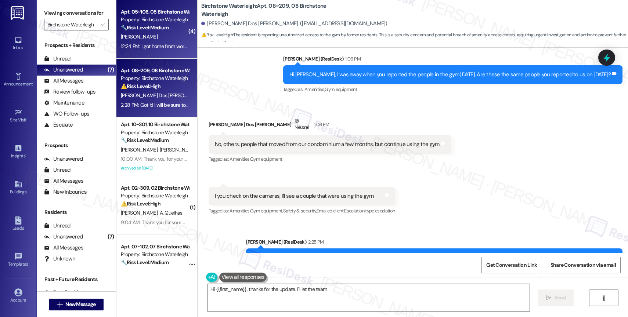
type textarea "Hi {{first_name}}, thanks for the update. I'll let the team know"
click at [146, 43] on div "12:24 PM: I got home from work yesterday, wanting to relax and all I hear is ru…" at bounding box center [221, 46] width 200 height 7
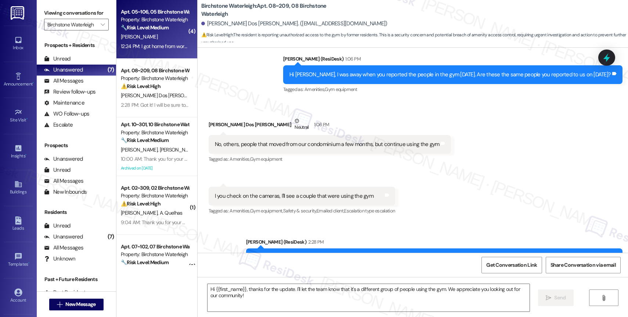
type textarea "Fetching suggested responses. Please feel free to read through the conversation…"
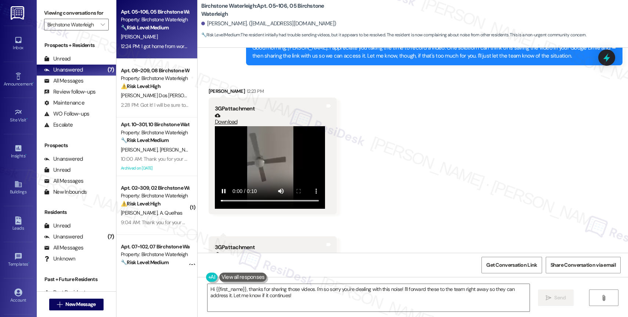
scroll to position [9622, 0]
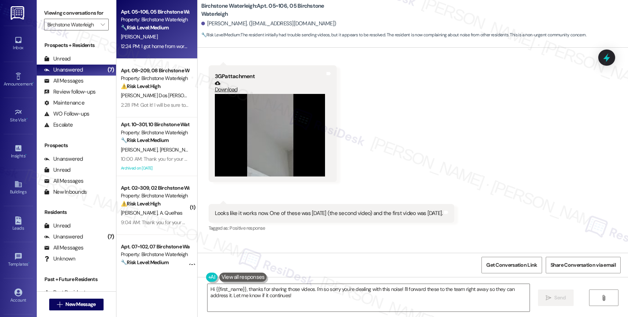
click at [301, 202] on div "Received via SMS Mallory Goldstein 12:23 PM 3GP attachment Download Tags and no…" at bounding box center [413, 95] width 431 height 391
click at [259, 291] on textarea "Hi {{first_name}}, thanks for sharing those videos. I'm so sorry you're dealing…" at bounding box center [369, 298] width 322 height 28
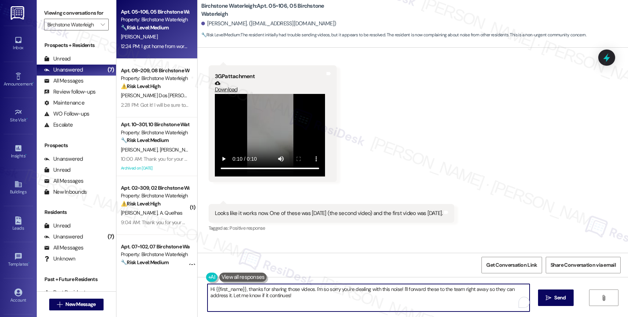
click at [259, 291] on textarea "Hi {{first_name}}, thanks for sharing those videos. I'm so sorry you're dealing…" at bounding box center [369, 298] width 322 height 28
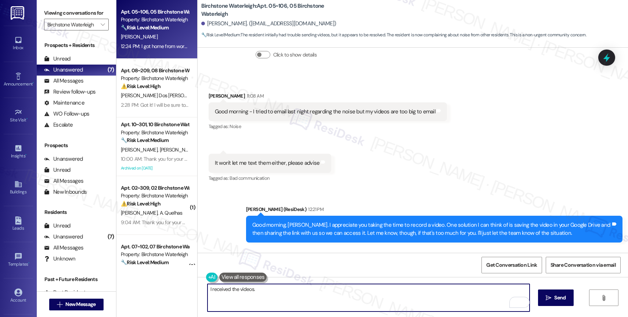
scroll to position [9228, 0]
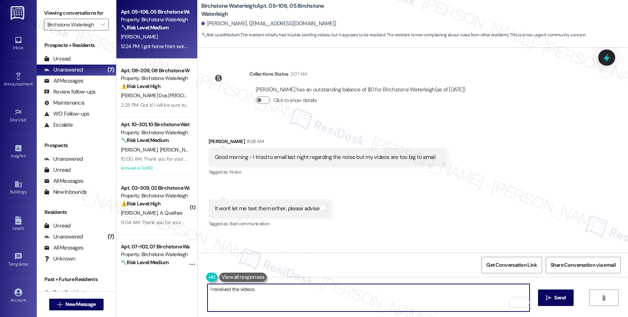
click at [241, 288] on textarea "I received the videos." at bounding box center [369, 298] width 322 height 28
drag, startPoint x: 221, startPoint y: 290, endPoint x: 334, endPoint y: 293, distance: 112.8
click at [321, 293] on textarea "I got them!" at bounding box center [369, 298] width 322 height 28
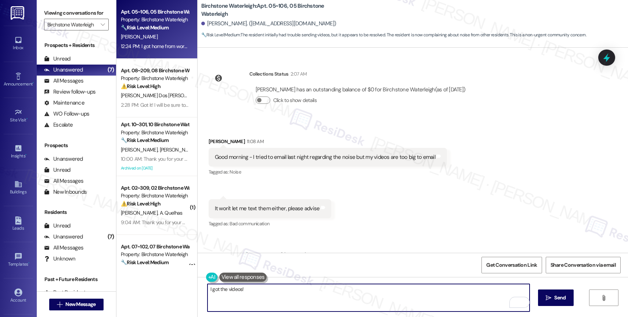
click at [208, 292] on textarea "I got the videos!" at bounding box center [369, 298] width 322 height 28
click at [291, 293] on textarea "Thanks, I got the videos!" at bounding box center [369, 298] width 322 height 28
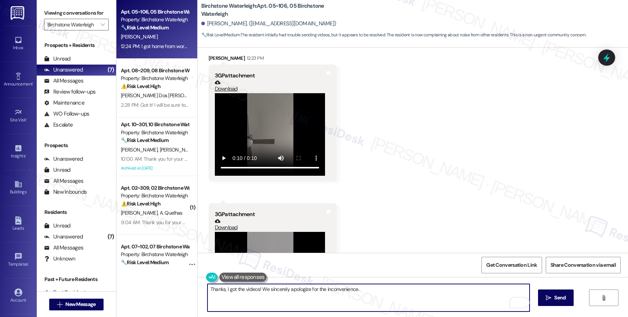
scroll to position [9622, 0]
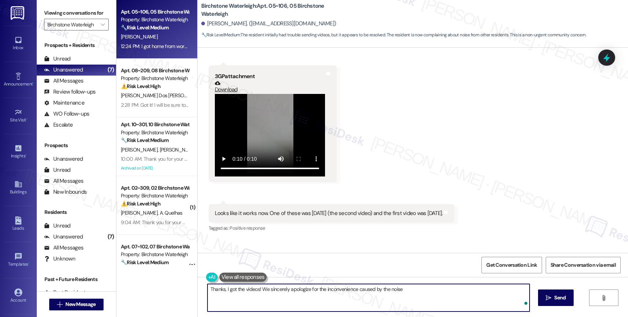
type textarea "Thanks, I got the videos! We sincerely apologize for the inconvenience caused b…"
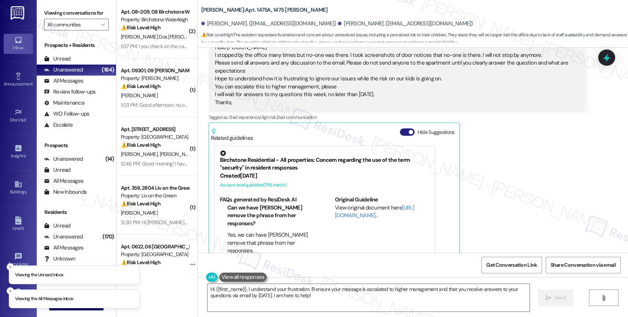
click at [409, 130] on span "button" at bounding box center [411, 132] width 4 height 4
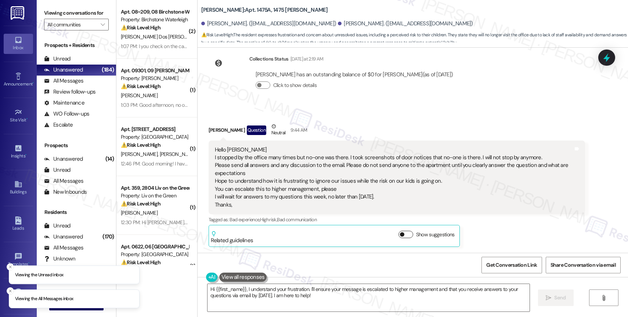
scroll to position [7875, 0]
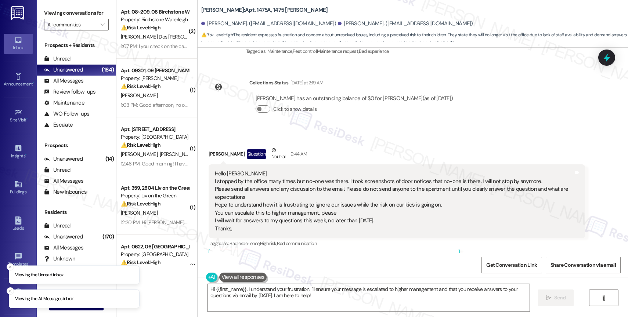
click at [333, 141] on div "Received via SMS [PERSON_NAME] Question Neutral 9:44 AM Hello [PERSON_NAME] sto…" at bounding box center [397, 209] width 388 height 136
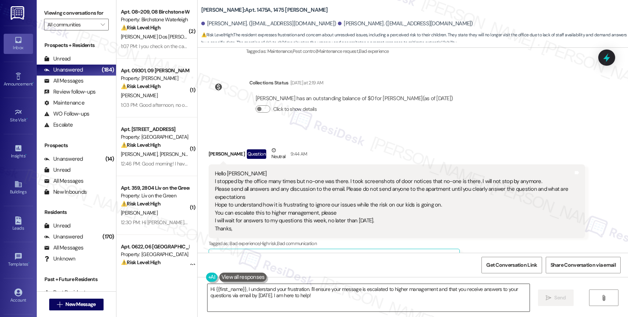
click at [247, 298] on textarea "Hi {{first_name}}, I understand your frustration. I'll ensure your message is e…" at bounding box center [369, 298] width 322 height 28
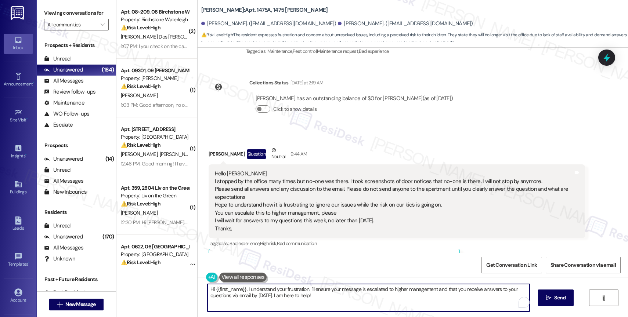
click at [247, 298] on textarea "Hi {{first_name}}, I understand your frustration. I'll ensure your message is e…" at bounding box center [369, 298] width 322 height 28
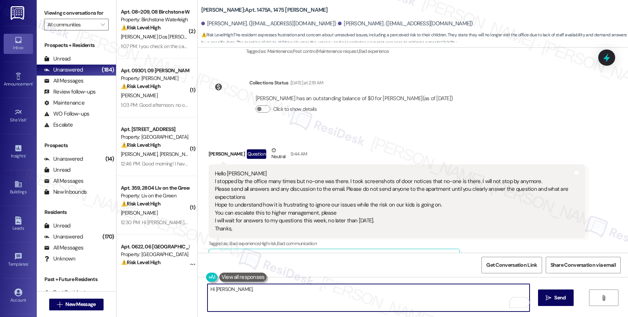
click at [246, 292] on textarea "Hi [PERSON_NAME]," at bounding box center [369, 298] width 322 height 28
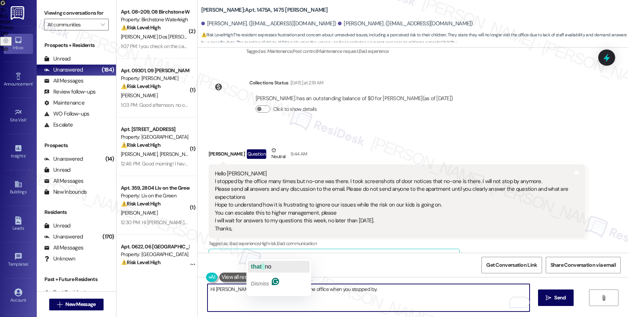
click at [267, 266] on span "no" at bounding box center [268, 267] width 7 height 6
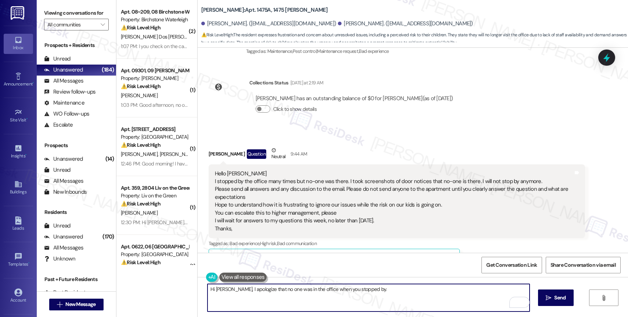
click at [392, 292] on textarea "Hi [PERSON_NAME], I apologize that no one was in the office when you stopped by." at bounding box center [369, 298] width 322 height 28
click at [312, 304] on textarea "Hi [PERSON_NAME], I apologize that no one was in the office when you stopped by…" at bounding box center [369, 298] width 322 height 28
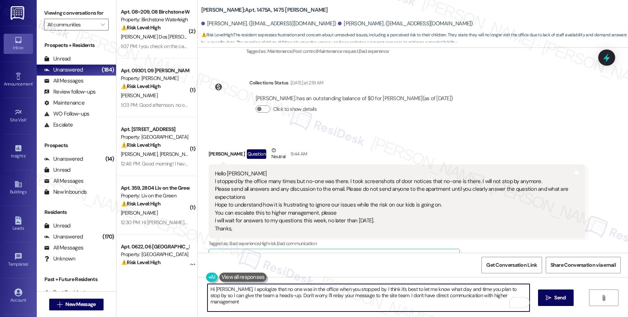
click at [370, 296] on textarea "Hi [PERSON_NAME], I apologize that no one was in the office when you stopped by…" at bounding box center [369, 298] width 322 height 28
click at [266, 304] on textarea "Hi [PERSON_NAME], I apologize that no one was in the office when you stopped by…" at bounding box center [369, 298] width 322 height 28
type textarea "Hi [PERSON_NAME], I apologize that no one was in the office when you stopped by…"
click at [521, 302] on div "1" at bounding box center [519, 303] width 8 height 8
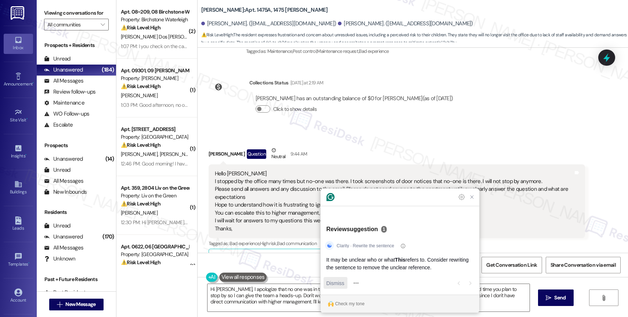
click at [333, 283] on span "Dismiss" at bounding box center [336, 284] width 18 height 8
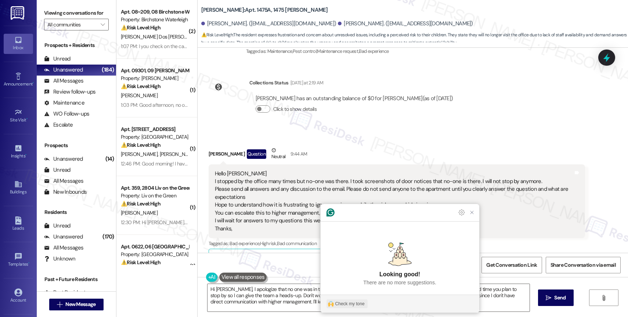
click at [356, 303] on div "Check my tone" at bounding box center [349, 304] width 29 height 7
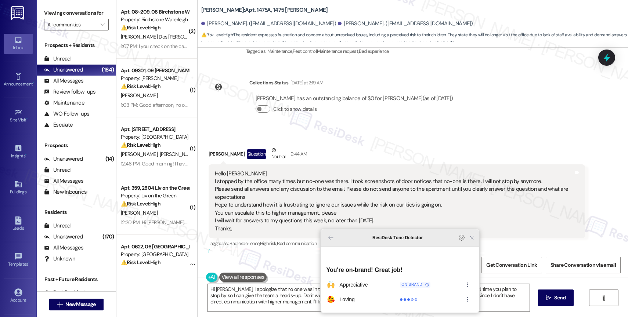
click at [471, 241] on icon "Close Grammarly Assistant" at bounding box center [472, 238] width 6 height 6
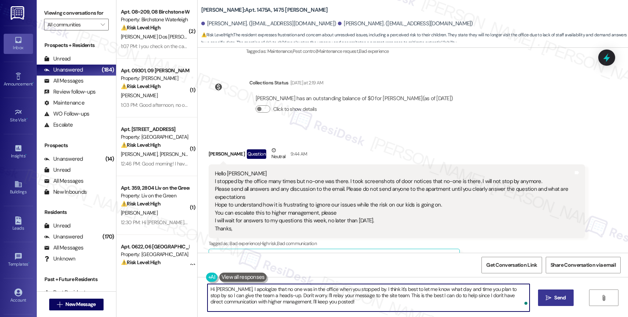
click at [546, 298] on icon "" at bounding box center [549, 298] width 6 height 6
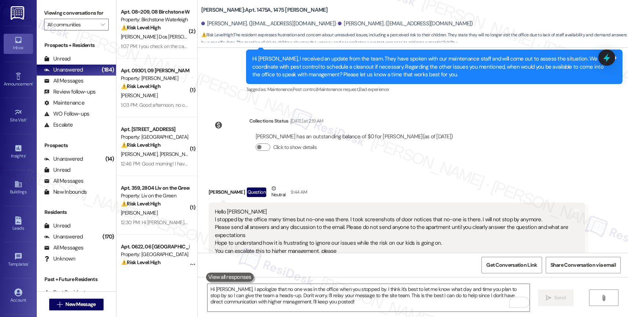
scroll to position [7942, 0]
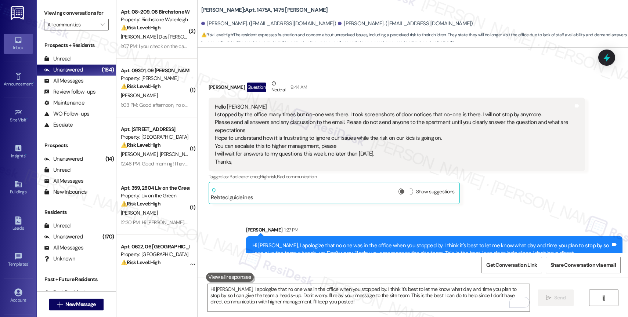
click at [302, 210] on div "Sent via SMS [PERSON_NAME] 1:27 PM Hi [PERSON_NAME], I apologize that no one wa…" at bounding box center [413, 243] width 431 height 67
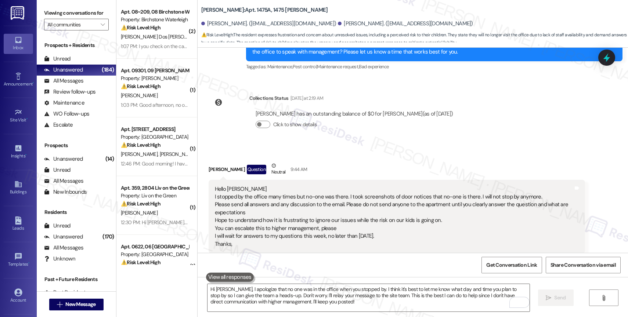
click at [327, 157] on div "Received via SMS [PERSON_NAME] Question Neutral 9:44 AM Hello [PERSON_NAME] sto…" at bounding box center [397, 225] width 388 height 136
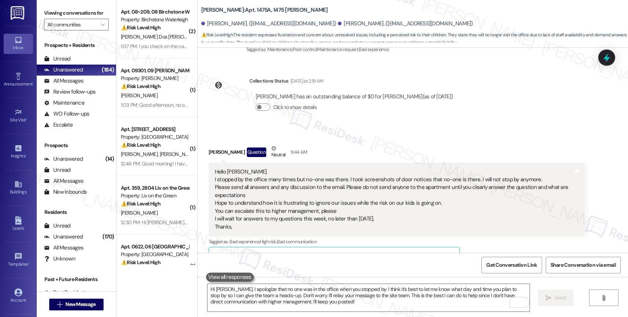
scroll to position [7919, 0]
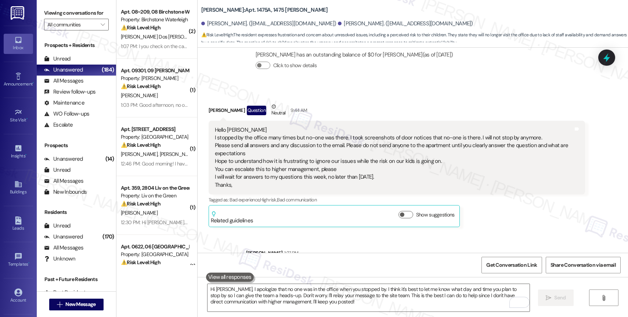
click at [339, 129] on div "Hello [PERSON_NAME] stopped by the office many times but no-one was there. I to…" at bounding box center [394, 157] width 359 height 63
click at [338, 146] on div "Hello [PERSON_NAME] stopped by the office many times but no-one was there. I to…" at bounding box center [394, 157] width 359 height 63
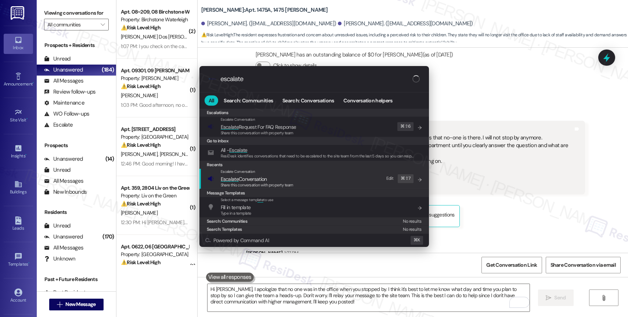
type input "escalate"
click at [278, 178] on span "Escalate Conversation" at bounding box center [257, 179] width 73 height 8
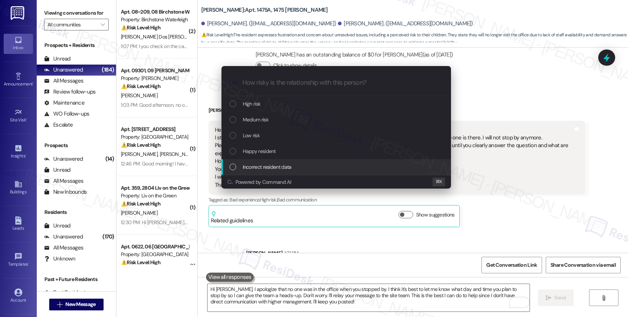
click at [522, 189] on div "Escalate Conversation How risky is the relationship with this person? Topics (e…" at bounding box center [314, 158] width 628 height 317
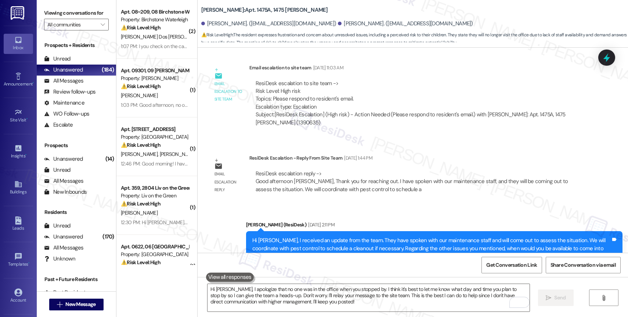
scroll to position [7655, 0]
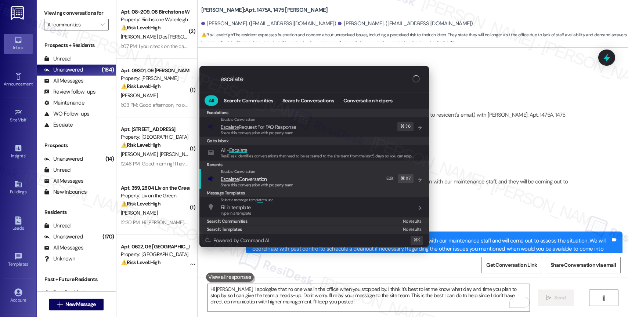
type input "escalate"
click at [266, 177] on span "Escalate Conversation" at bounding box center [244, 179] width 46 height 7
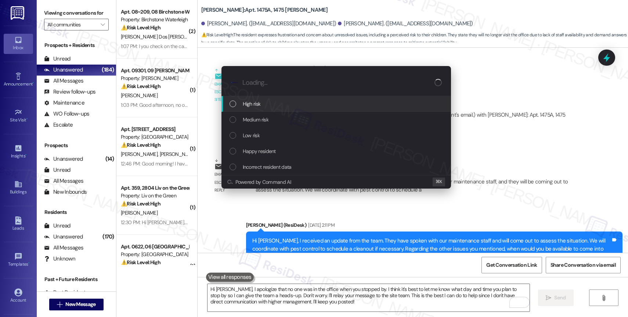
click at [268, 101] on div "High risk" at bounding box center [337, 104] width 215 height 8
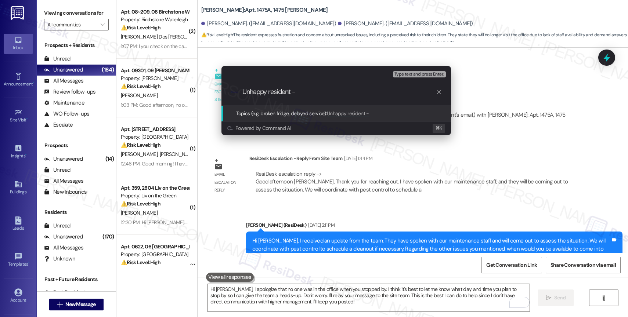
click at [327, 92] on input "Unhappy resident -" at bounding box center [339, 92] width 194 height 8
type input "Unhappy resident - No one was around when he stopped by"
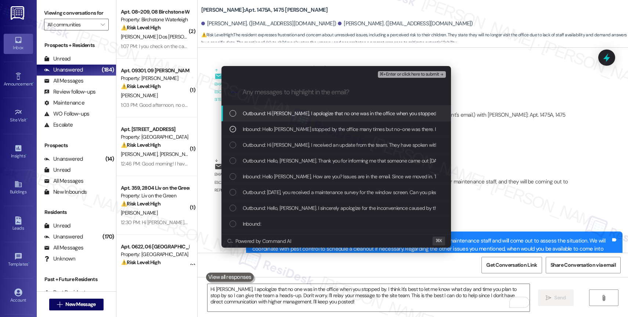
click at [324, 110] on span "Outbound: Hi [PERSON_NAME], I apologize that no one was in the office when you …" at bounding box center [634, 113] width 782 height 8
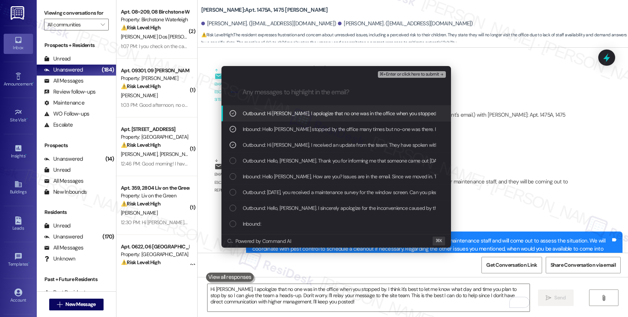
click at [436, 75] on span "⌘+Enter or click here to submit" at bounding box center [410, 74] width 60 height 5
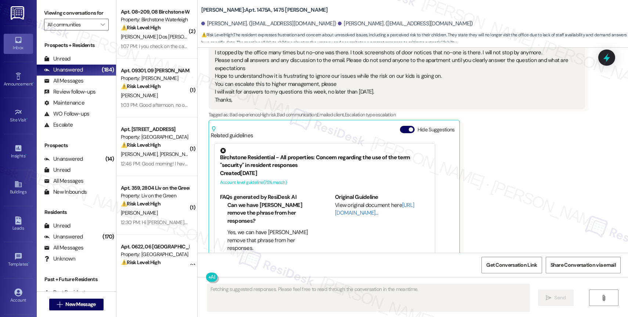
scroll to position [8002, 0]
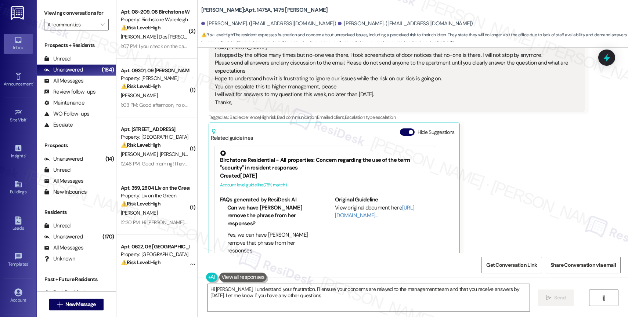
type textarea "Hi [PERSON_NAME], I understand your frustration. I'll ensure your concerns are …"
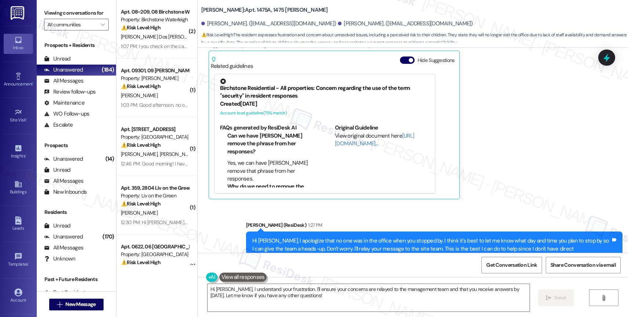
scroll to position [8146, 0]
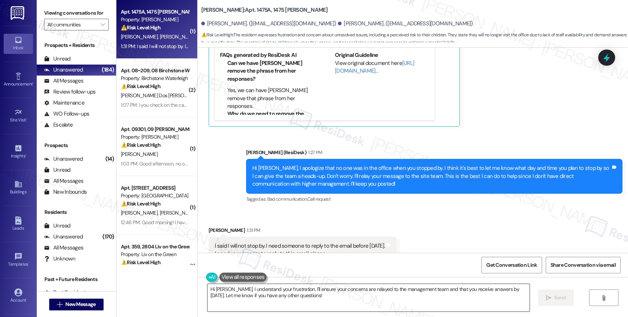
click at [265, 295] on textarea "Hi [PERSON_NAME], I understand your frustration. I'll ensure your concerns are …" at bounding box center [369, 298] width 322 height 28
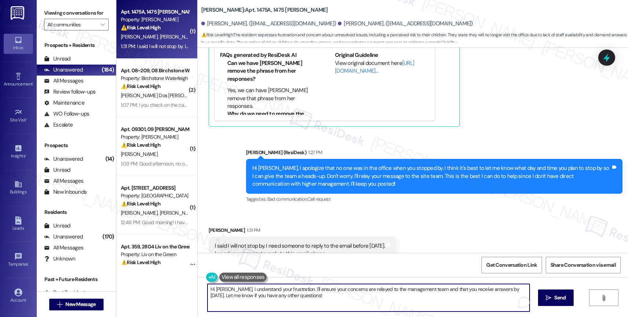
click at [265, 295] on textarea "Hi [PERSON_NAME], I understand your frustration. I'll ensure your concerns are …" at bounding box center [369, 298] width 322 height 28
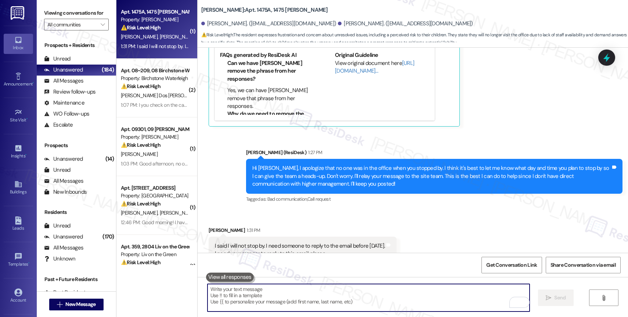
click at [253, 298] on textarea "To enrich screen reader interactions, please activate Accessibility in Grammarl…" at bounding box center [369, 298] width 322 height 28
click at [251, 294] on textarea "To enrich screen reader interactions, please activate Accessibility in Grammarl…" at bounding box center [369, 298] width 322 height 28
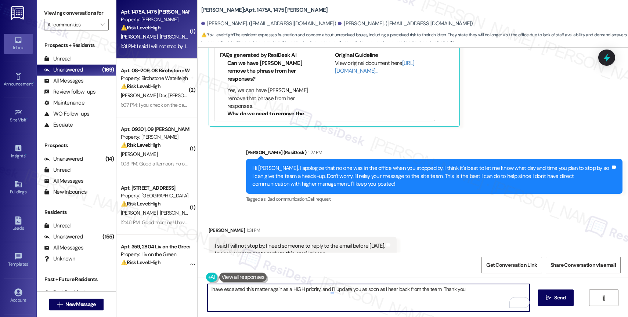
click at [468, 292] on textarea "I have escalated this matter again as a HIGH priority, and I'll update you as s…" at bounding box center [369, 298] width 322 height 28
drag, startPoint x: 436, startPoint y: 290, endPoint x: 537, endPoint y: 291, distance: 100.3
click at [537, 291] on div "I have escalated this matter again as a HIGH priority, and I'll update you as s…" at bounding box center [413, 304] width 431 height 55
type textarea "I have escalated this matter again as a HIGH priority, and I'll update you as s…"
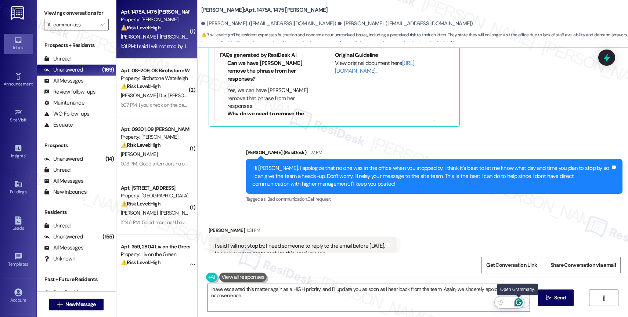
click at [520, 302] on icon "Open Grammarly. 0 Suggestions." at bounding box center [519, 303] width 8 height 8
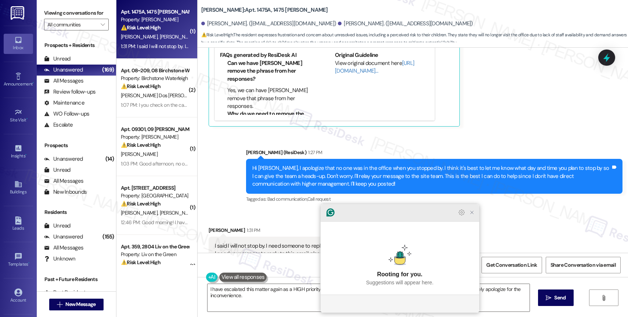
click at [471, 214] on icon "Close Grammarly Assistant" at bounding box center [472, 212] width 3 height 3
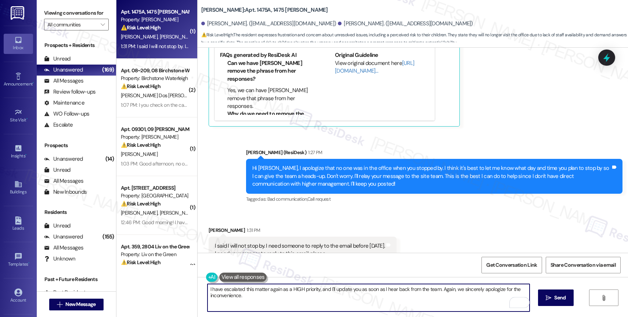
scroll to position [8147, 0]
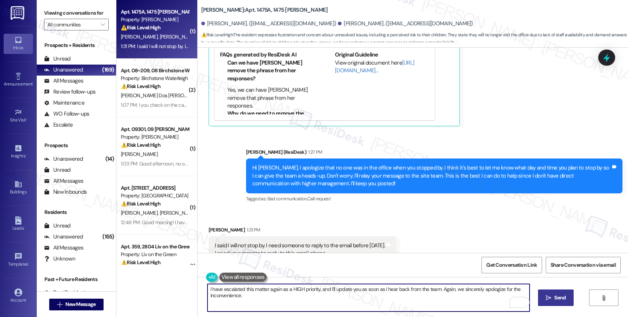
click at [557, 297] on span "Send" at bounding box center [559, 298] width 11 height 8
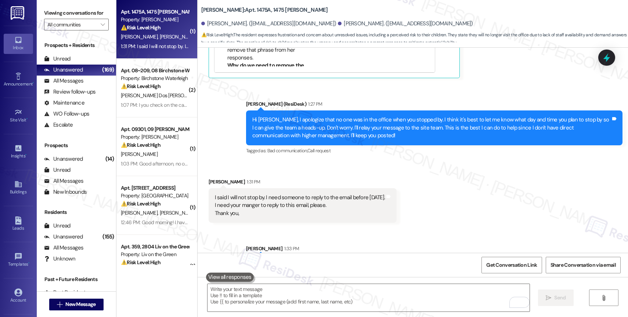
scroll to position [8206, 0]
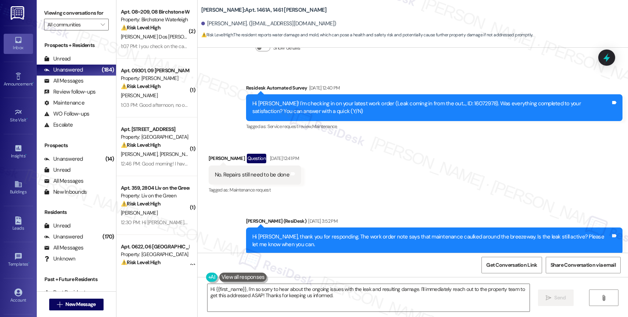
scroll to position [3919, 0]
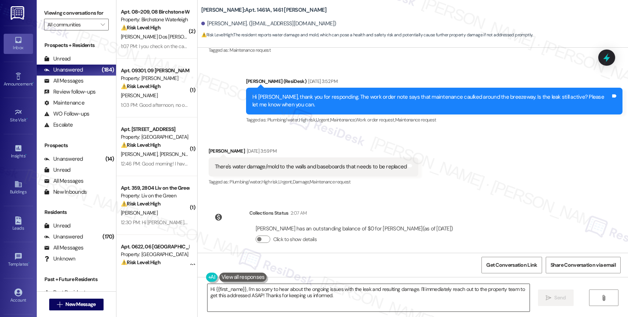
click at [263, 291] on textarea "Hi {{first_name}}, I'm so sorry to hear about the ongoing issues with the leak …" at bounding box center [369, 298] width 322 height 28
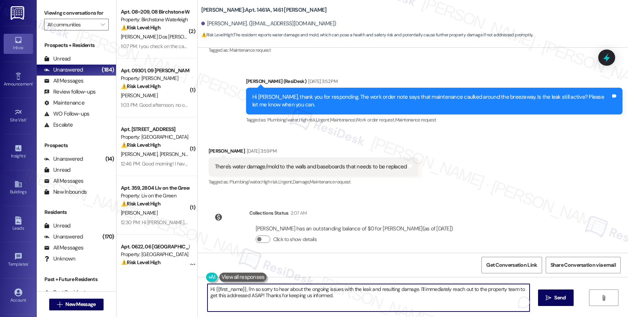
click at [263, 291] on textarea "Hi {{first_name}}, I'm so sorry to hear about the ongoing issues with the leak …" at bounding box center [369, 298] width 322 height 28
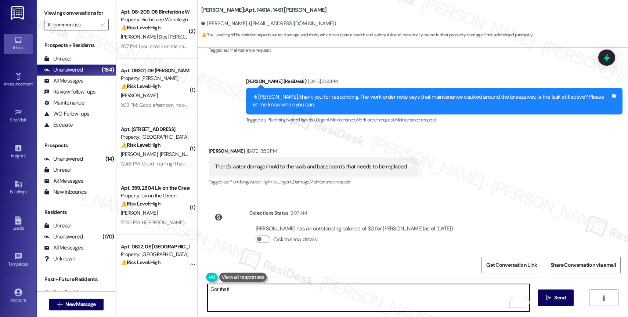
type textarea "Got that!"
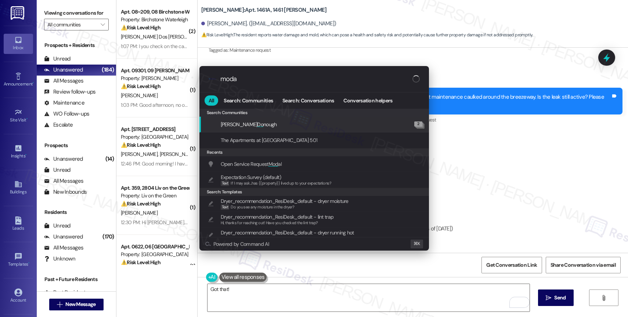
type input "modal"
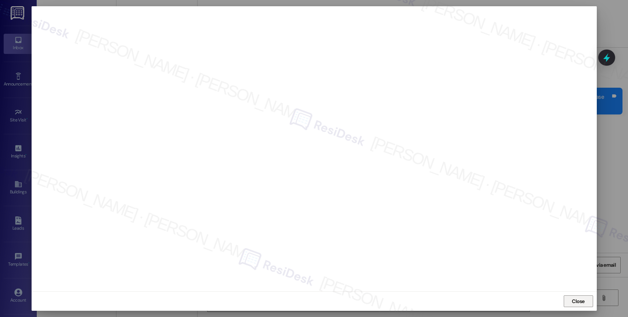
click at [580, 305] on span "Close" at bounding box center [578, 302] width 13 height 8
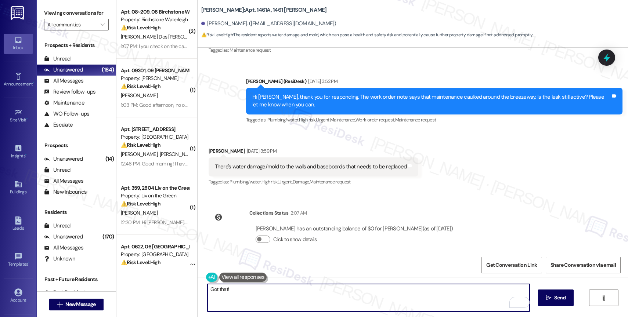
click at [251, 294] on textarea "Got that!" at bounding box center [369, 298] width 322 height 28
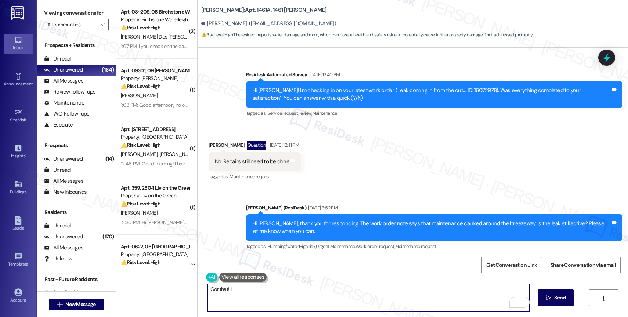
scroll to position [3776, 0]
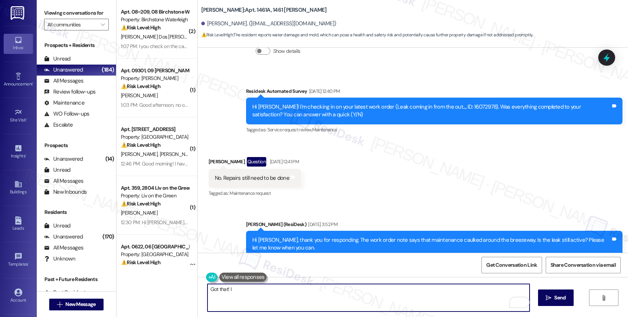
type textarea "Got that! I"
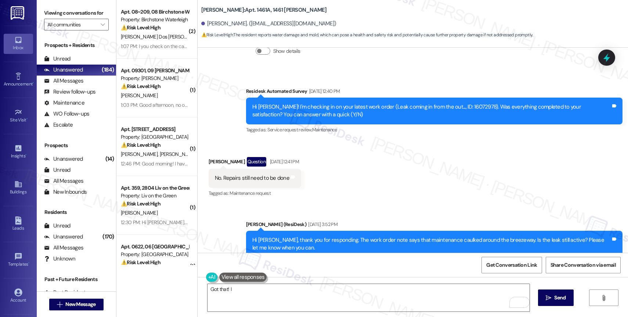
click at [350, 204] on div "Sent via SMS [PERSON_NAME] (ResiDesk) [DATE] 3:52 PM Hi [PERSON_NAME], thank yo…" at bounding box center [413, 239] width 431 height 70
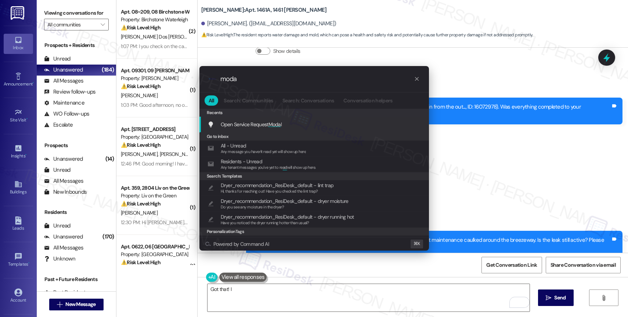
type input "modal"
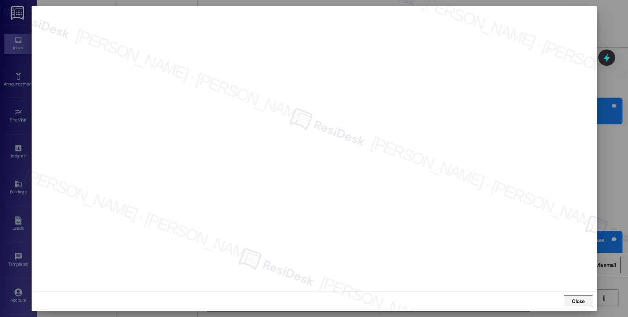
click at [582, 303] on span "Close" at bounding box center [578, 302] width 13 height 8
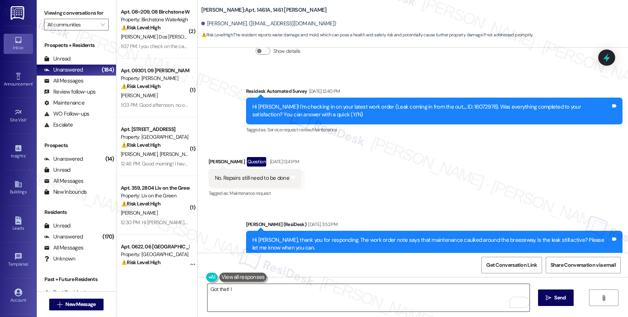
click at [259, 297] on textarea "Got that! I" at bounding box center [369, 298] width 322 height 28
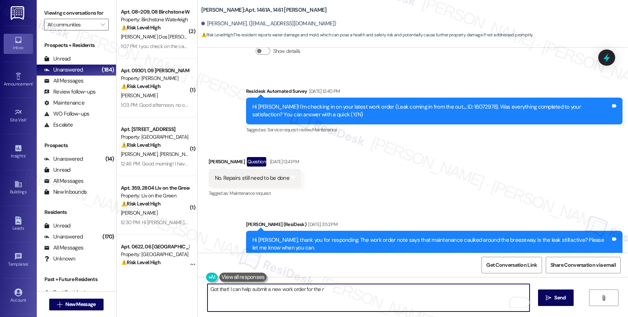
drag, startPoint x: 300, startPoint y: 289, endPoint x: 411, endPoint y: 291, distance: 110.6
click at [405, 291] on textarea "Got that! I can help submit a new work order for the r" at bounding box center [369, 298] width 322 height 28
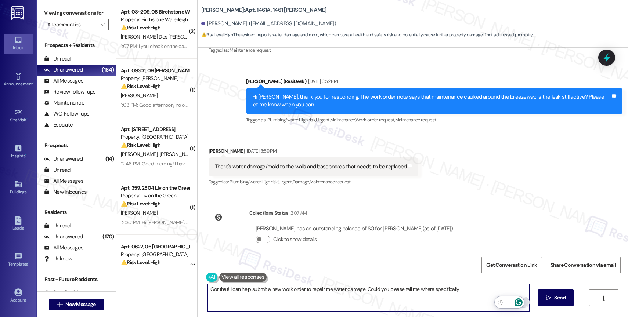
click at [518, 302] on icon "Open Grammarly. 0 Suggestions." at bounding box center [519, 303] width 8 height 8
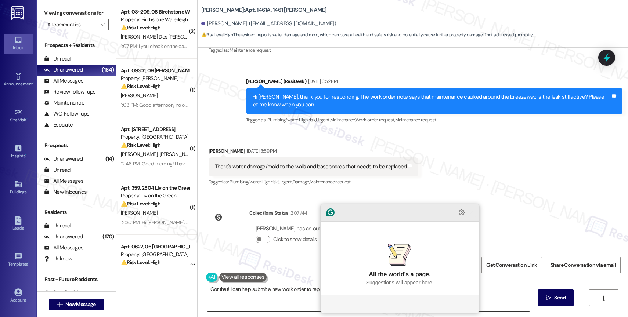
click at [472, 216] on icon "Close Grammarly Assistant" at bounding box center [472, 213] width 6 height 6
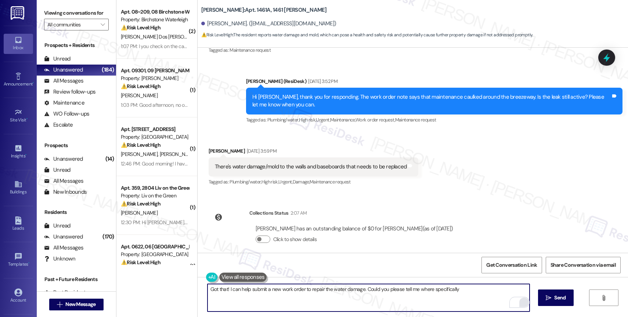
click at [473, 291] on textarea "Got that! I can help submit a new work order to repair the water damage. Could …" at bounding box center [369, 298] width 322 height 28
click at [397, 302] on textarea "Got that! I can help submit a new work order to repair the water damage. Could …" at bounding box center [369, 298] width 322 height 28
drag, startPoint x: 398, startPoint y: 288, endPoint x: 531, endPoint y: 290, distance: 133.0
click at [531, 290] on div "Got that! I can help submit a new work order to repair the water damage. Could …" at bounding box center [413, 304] width 431 height 55
type textarea "Got that! I can help submit a new work order to repair the water damage. Could …"
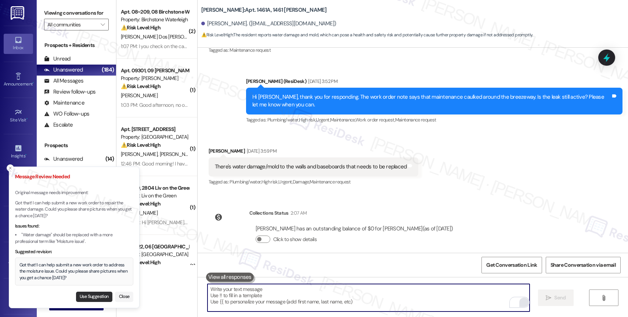
click at [82, 295] on button "Use Suggestion" at bounding box center [94, 297] width 36 height 10
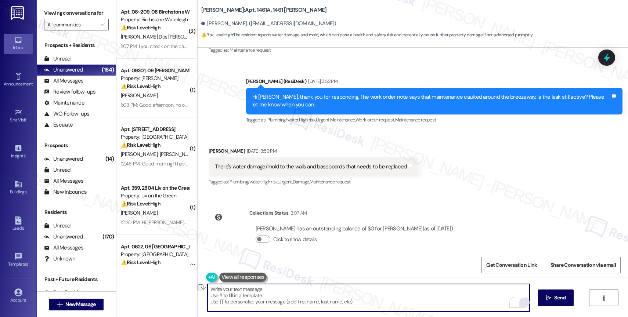
drag, startPoint x: 364, startPoint y: 291, endPoint x: 333, endPoint y: 289, distance: 30.6
click at [333, 289] on textarea "Got that! I can help submit a new work order to address the moisture issue. Cou…" at bounding box center [369, 298] width 322 height 28
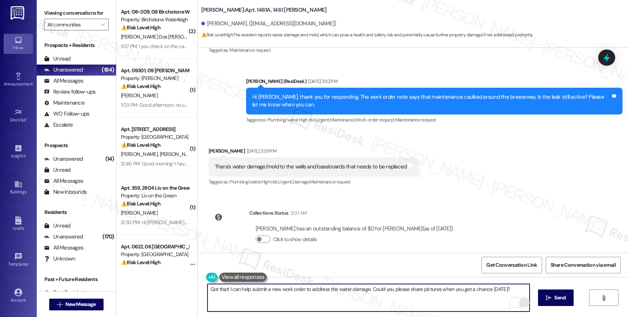
click at [508, 290] on textarea "Got that! I can help submit a new work order to address the water damage. Could…" at bounding box center [369, 298] width 322 height 28
type textarea "Got that! I can help submit a new work order to address the water damage. Could…"
click at [565, 299] on span "Send" at bounding box center [559, 298] width 11 height 8
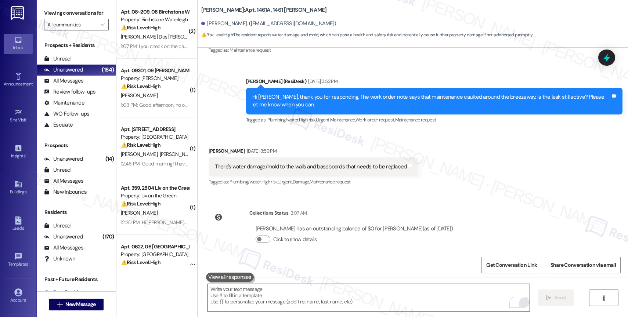
click at [249, 295] on textarea "To enrich screen reader interactions, please activate Accessibility in Grammarl…" at bounding box center [369, 298] width 322 height 28
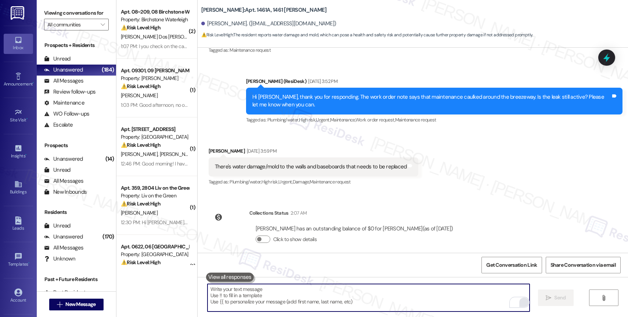
type textarea "H"
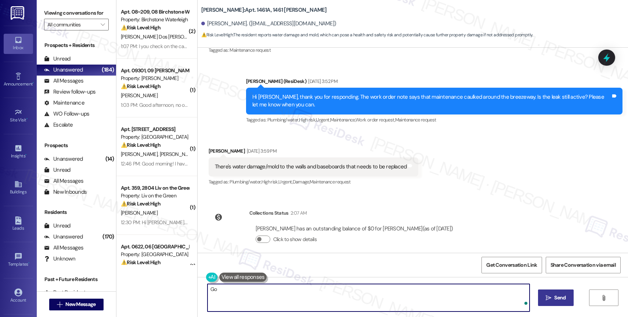
type textarea "G"
type textarea "Don't worry. I can help submit a work order to repair the water damage. Could y…"
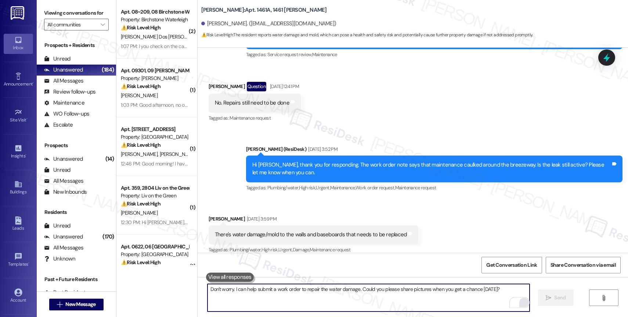
scroll to position [3970, 0]
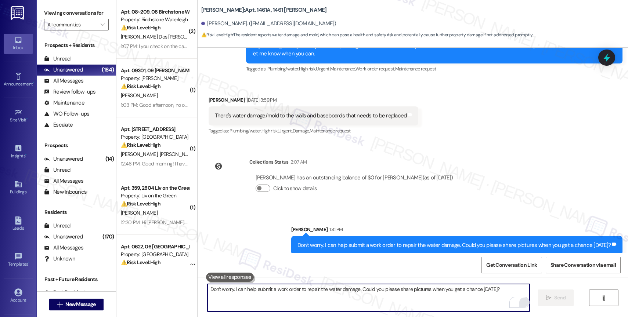
click at [272, 293] on textarea "Don't worry. I can help submit a work order to repair the water damage. Could y…" at bounding box center [369, 298] width 322 height 28
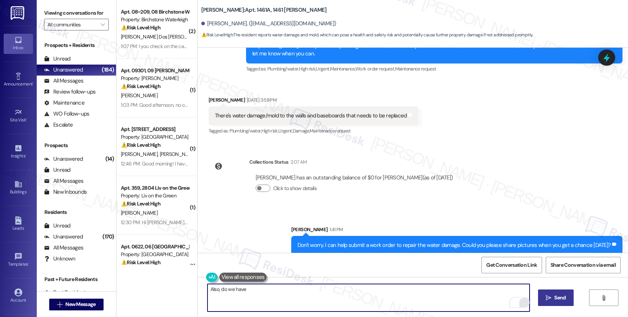
click at [216, 290] on textarea "Also, do we have" at bounding box center [369, 298] width 322 height 28
click at [311, 289] on textarea "Also, I want to ask in advance. Do we have" at bounding box center [369, 298] width 322 height 28
click at [558, 298] on span "Send" at bounding box center [559, 298] width 11 height 8
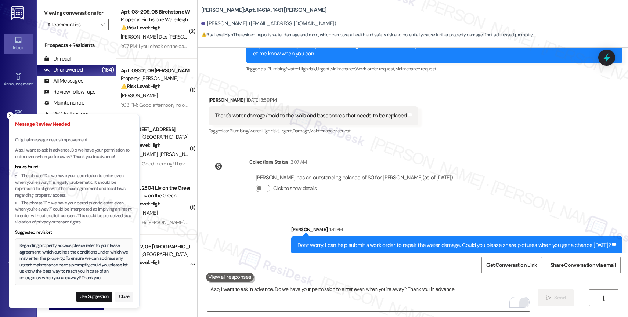
click at [64, 185] on li "The phrase "Do we have your permission to enter even when you're away?" is lega…" at bounding box center [74, 186] width 118 height 26
click at [87, 296] on button "Use Suggestion" at bounding box center [94, 297] width 36 height 10
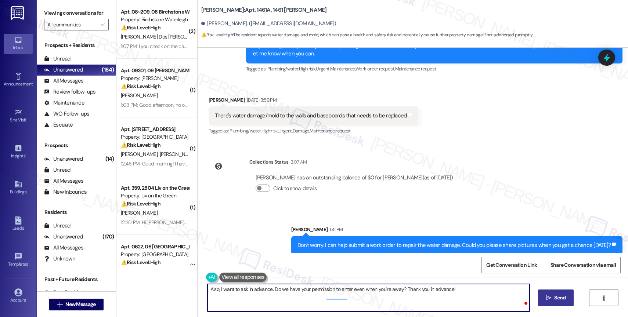
drag, startPoint x: 495, startPoint y: 290, endPoint x: 189, endPoint y: 289, distance: 305.7
click at [189, 289] on div "( 2 ) Apt. 08~209, 08 Birchstone Waterleigh Property: Birchstone Waterleigh ⚠️ …" at bounding box center [372, 158] width 512 height 317
click at [319, 299] on textarea "To ensure we can address any urgent maintenance needs promptly, could you pleas…" at bounding box center [369, 298] width 322 height 28
drag, startPoint x: 284, startPoint y: 291, endPoint x: 270, endPoint y: 291, distance: 14.3
click at [270, 291] on textarea "To ensure we can address any urgent maintenance needs promptly, could you pleas…" at bounding box center [369, 298] width 322 height 28
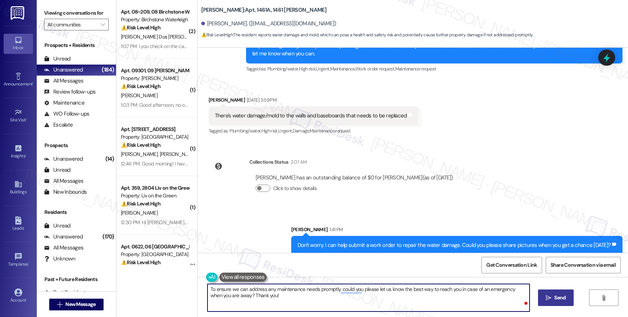
click at [362, 300] on textarea "To ensure we can address any maintenance needs promptly, could you please let u…" at bounding box center [369, 298] width 322 height 28
drag, startPoint x: 262, startPoint y: 302, endPoint x: 197, endPoint y: 285, distance: 66.7
click at [198, 285] on div "To ensure we can address any maintenance needs promptly, could you please let u…" at bounding box center [413, 304] width 431 height 55
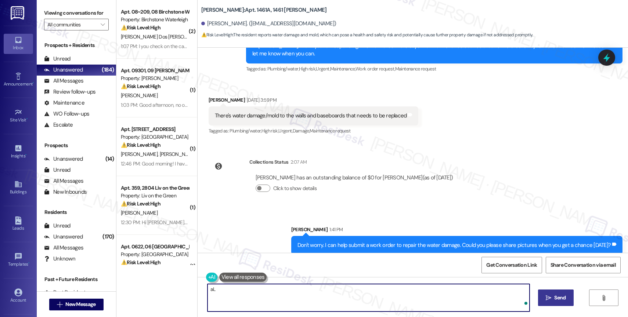
type textarea "a"
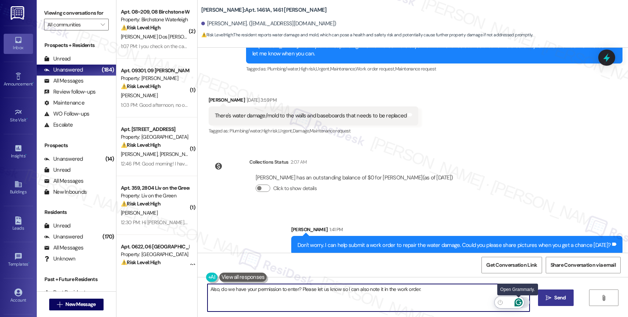
type textarea "Also, do we have your permission to enter? Please let us know so I can also not…"
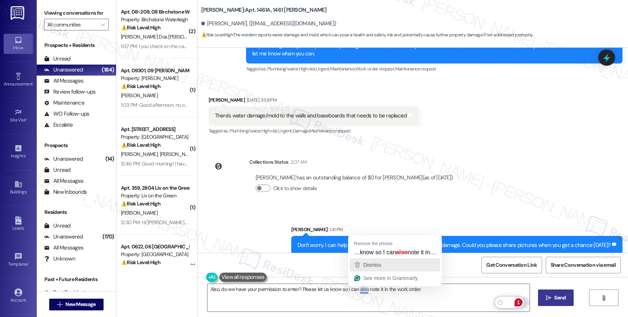
click at [374, 266] on span "Dismiss" at bounding box center [372, 265] width 18 height 6
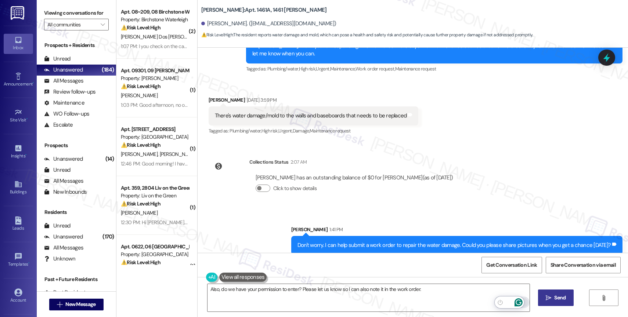
click at [564, 299] on span "Send" at bounding box center [559, 298] width 11 height 8
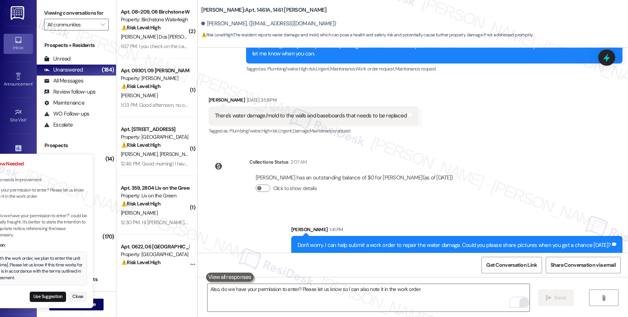
drag, startPoint x: 86, startPoint y: 280, endPoint x: 64, endPoint y: 271, distance: 23.2
click at [43, 270] on div "To proceed with the work order, we plan to enter the unit on [Date] at [Time]. …" at bounding box center [28, 269] width 110 height 26
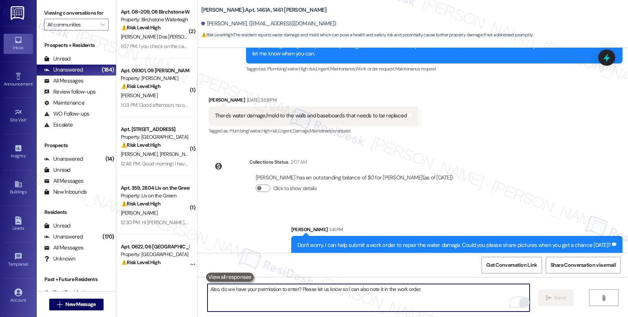
click at [265, 291] on textarea "Also, do we have your permission to enter? Please let us know so I can also not…" at bounding box center [369, 298] width 322 height 28
click at [265, 303] on textarea "Also, do we have your permission to enter? Please let us know so I can also not…" at bounding box center [369, 298] width 322 height 28
click at [475, 288] on textarea "Also, do we have your permission to enter at any time? Please let me know so I …" at bounding box center [369, 298] width 322 height 28
click at [556, 298] on span "Send" at bounding box center [559, 298] width 11 height 8
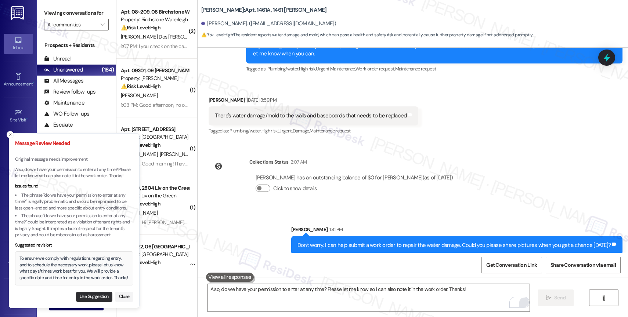
click at [89, 295] on button "Use Suggestion" at bounding box center [94, 297] width 36 height 10
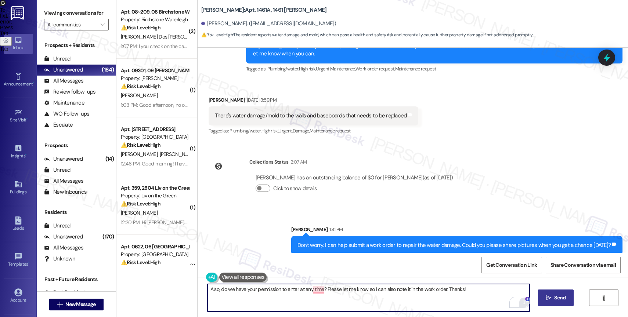
drag, startPoint x: 439, startPoint y: 290, endPoint x: 449, endPoint y: 302, distance: 15.4
click at [449, 302] on textarea "To ensure we comply with regulations regarding entry, and to schedule the neces…" at bounding box center [369, 298] width 322 height 28
type textarea "To ensure we comply with regulations regarding entry, and to schedule the neces…"
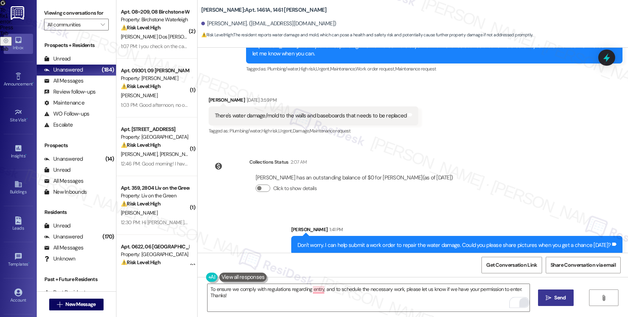
click at [555, 299] on span "Send" at bounding box center [559, 298] width 11 height 8
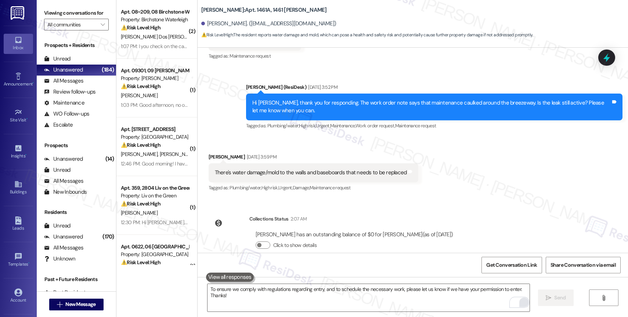
scroll to position [4022, 0]
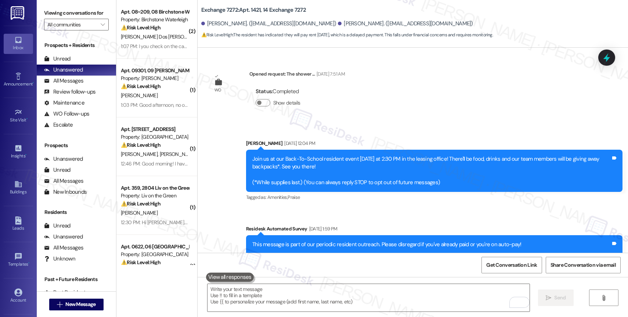
scroll to position [4489, 0]
